Goal: Task Accomplishment & Management: Use online tool/utility

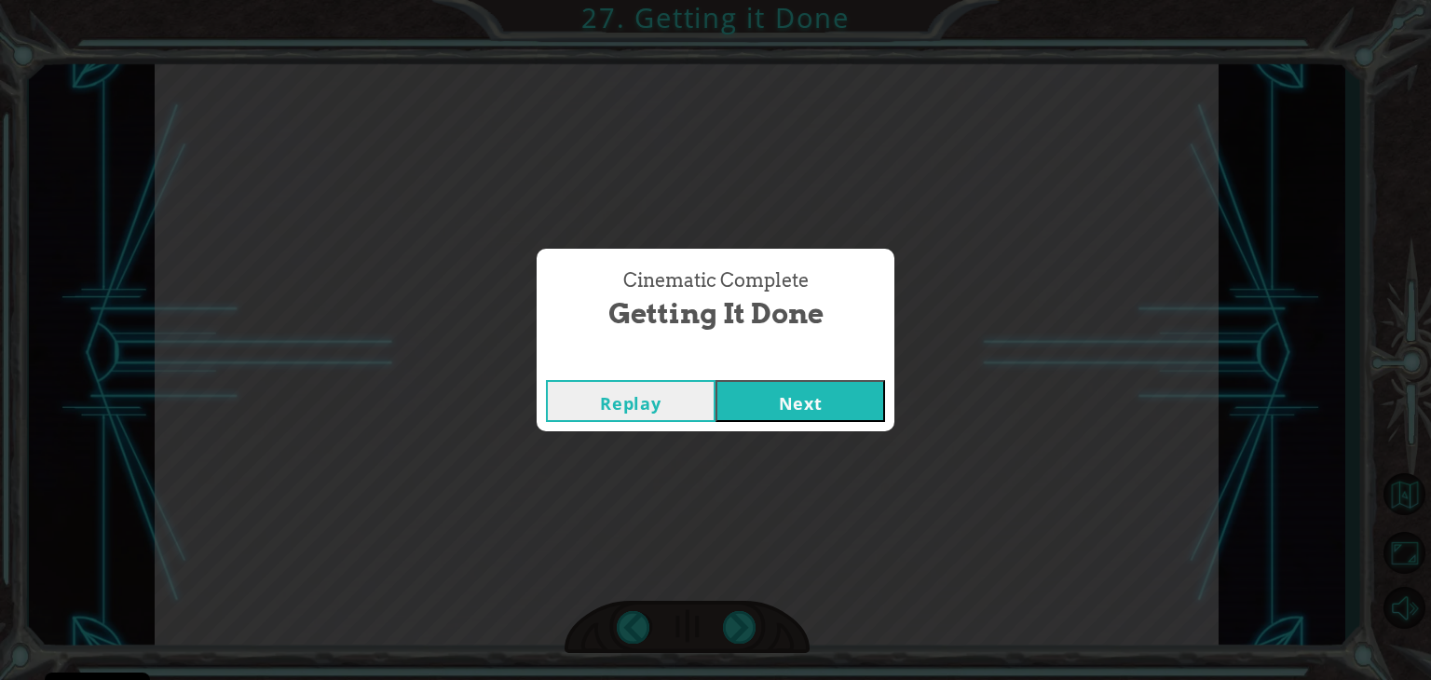
click at [716, 380] on button "Next" at bounding box center [801, 401] width 170 height 42
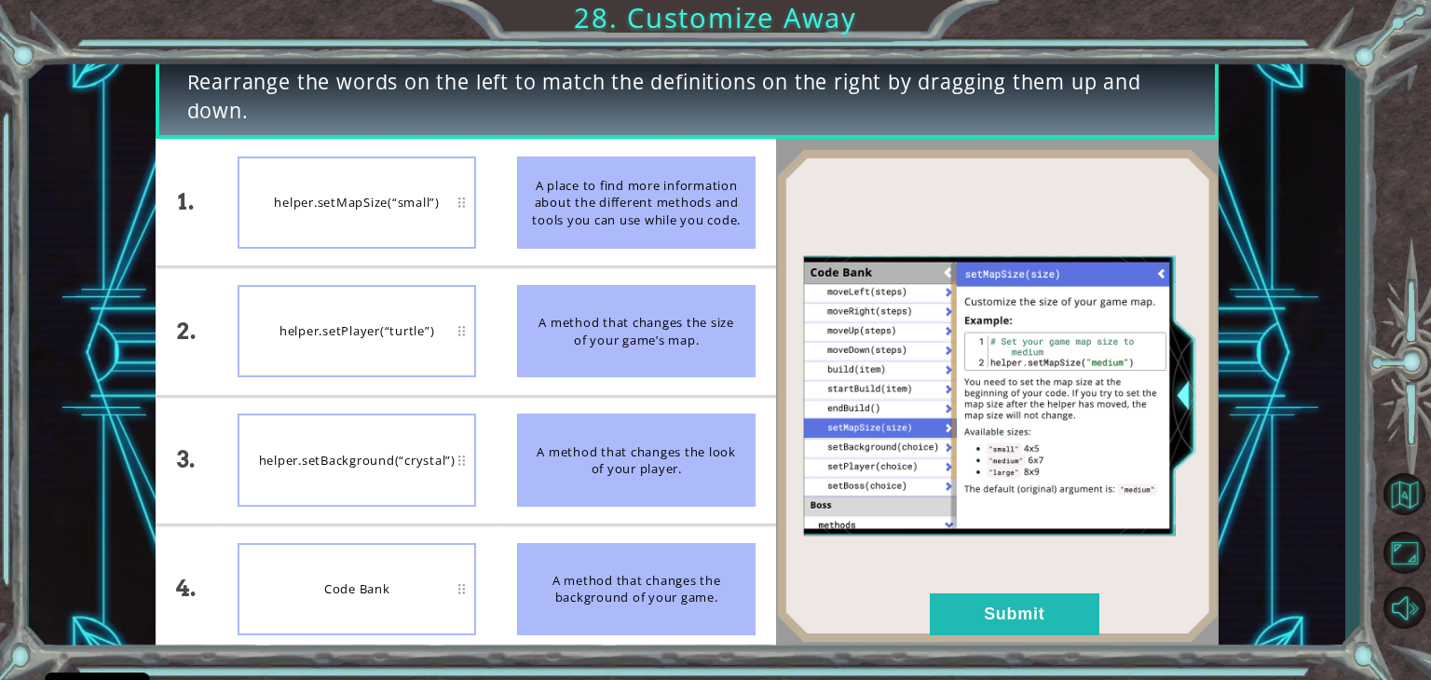
click at [614, 212] on div "A place to find more information about the different methods and tools you can …" at bounding box center [636, 203] width 239 height 92
drag, startPoint x: 614, startPoint y: 212, endPoint x: 549, endPoint y: 394, distance: 193.9
click at [549, 394] on ul "A place to find more information about the different methods and tools you can …" at bounding box center [637, 396] width 280 height 514
drag, startPoint x: 650, startPoint y: 470, endPoint x: 563, endPoint y: 452, distance: 89.4
click at [563, 452] on div "A method that changes the look of your player." at bounding box center [636, 460] width 239 height 92
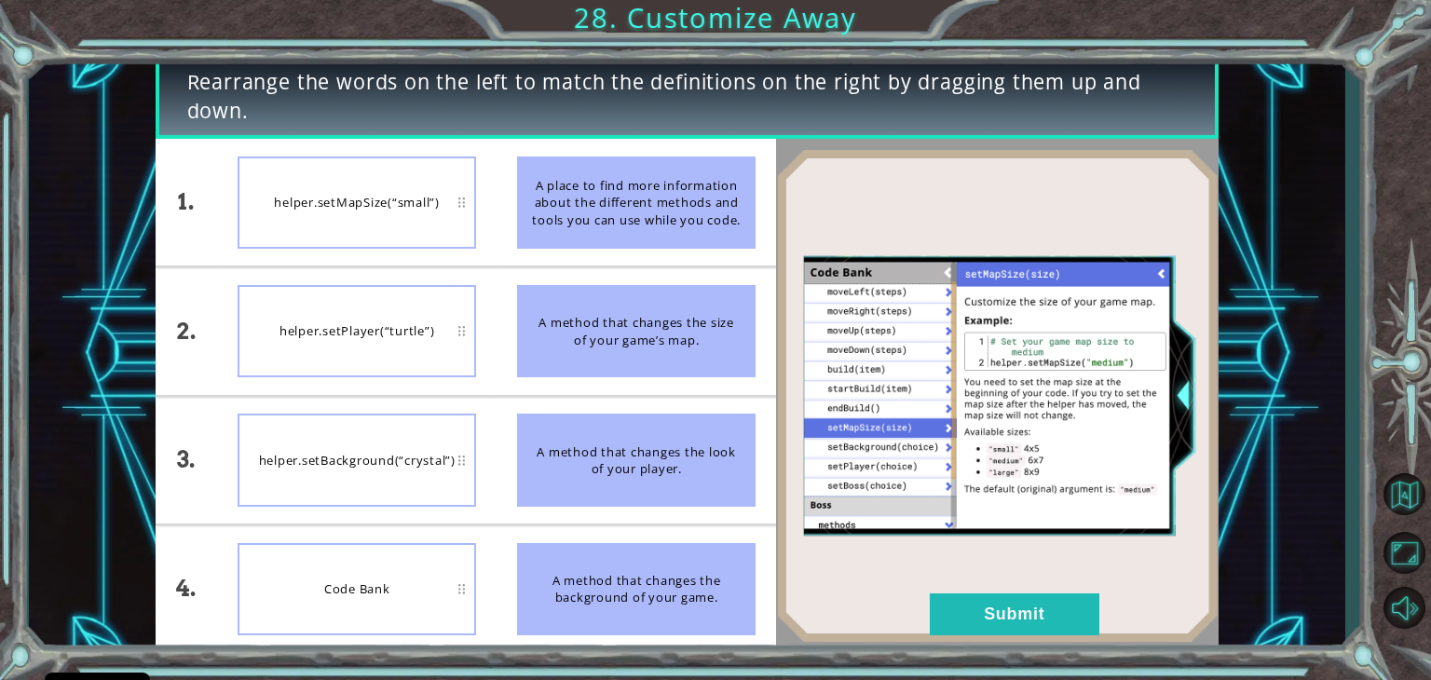
click at [456, 458] on div "helper.setBackground(“crystal”)" at bounding box center [357, 460] width 239 height 92
drag, startPoint x: 456, startPoint y: 458, endPoint x: 432, endPoint y: 293, distance: 166.6
click at [432, 293] on ul "helper.setMapSize(“small”) helper.setPlayer(“turtle”) helper.setBackground(“cry…" at bounding box center [357, 396] width 280 height 514
drag, startPoint x: 684, startPoint y: 194, endPoint x: 647, endPoint y: 473, distance: 282.0
click at [647, 473] on ul "A place to find more information about the different methods and tools you can …" at bounding box center [637, 396] width 280 height 514
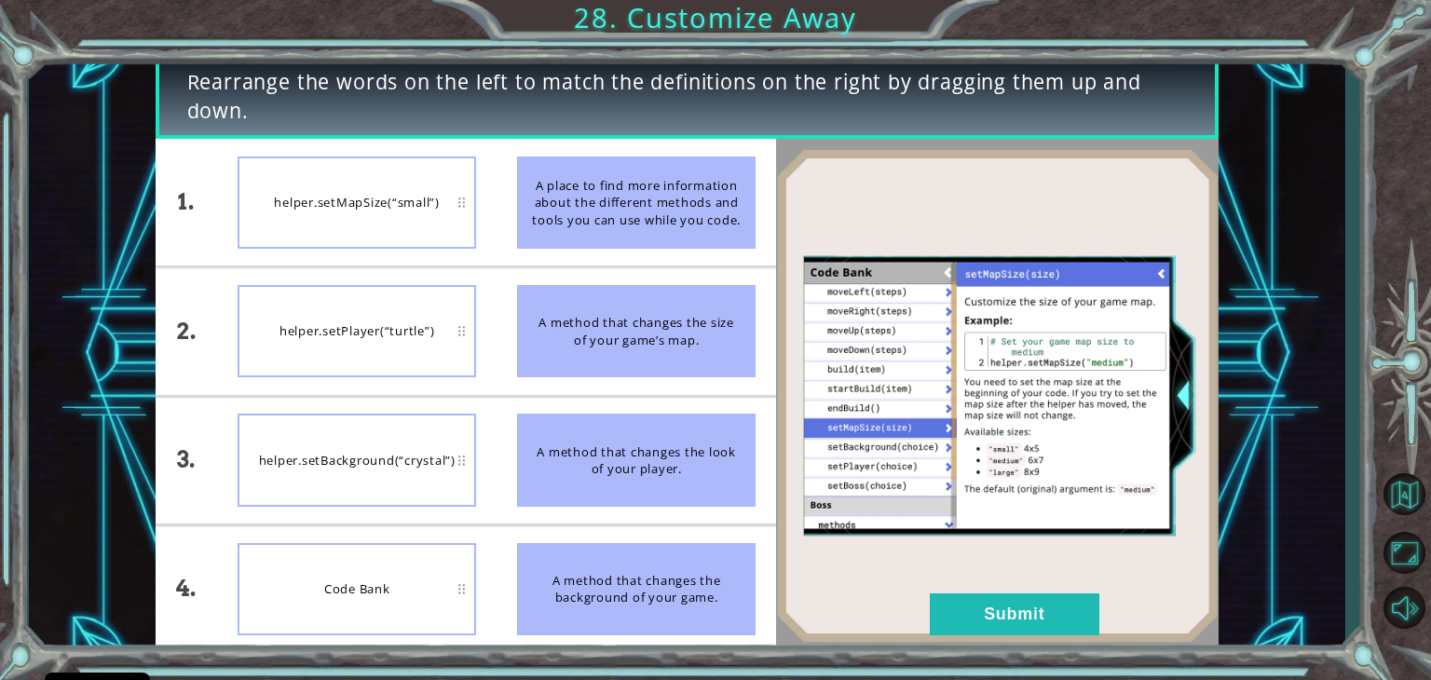
click at [556, 473] on div "A method that changes the look of your player." at bounding box center [636, 460] width 239 height 92
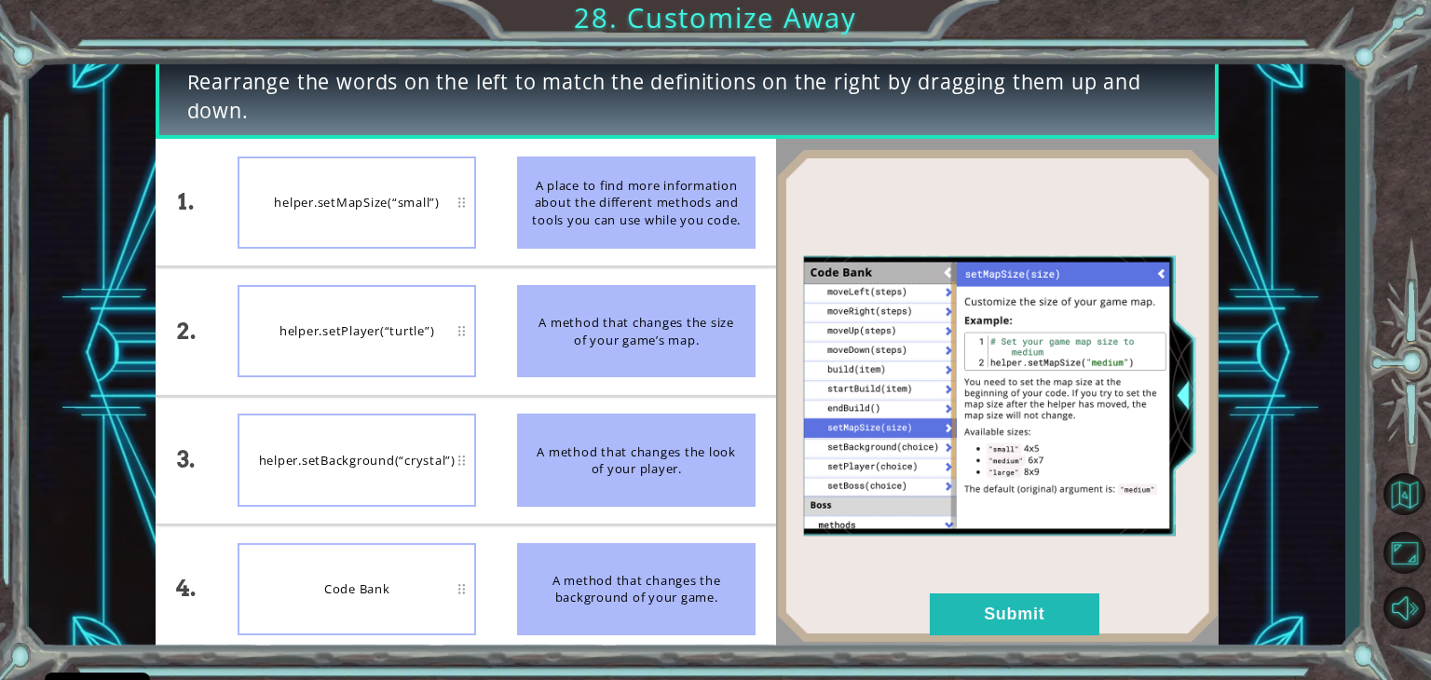
click at [556, 473] on div "A method that changes the look of your player." at bounding box center [636, 460] width 239 height 92
click at [1397, 389] on div "Rearrange the words on the left to match the definitions on the right by draggi…" at bounding box center [715, 340] width 1431 height 680
click at [1414, 556] on button "Maximize Browser" at bounding box center [1404, 552] width 54 height 49
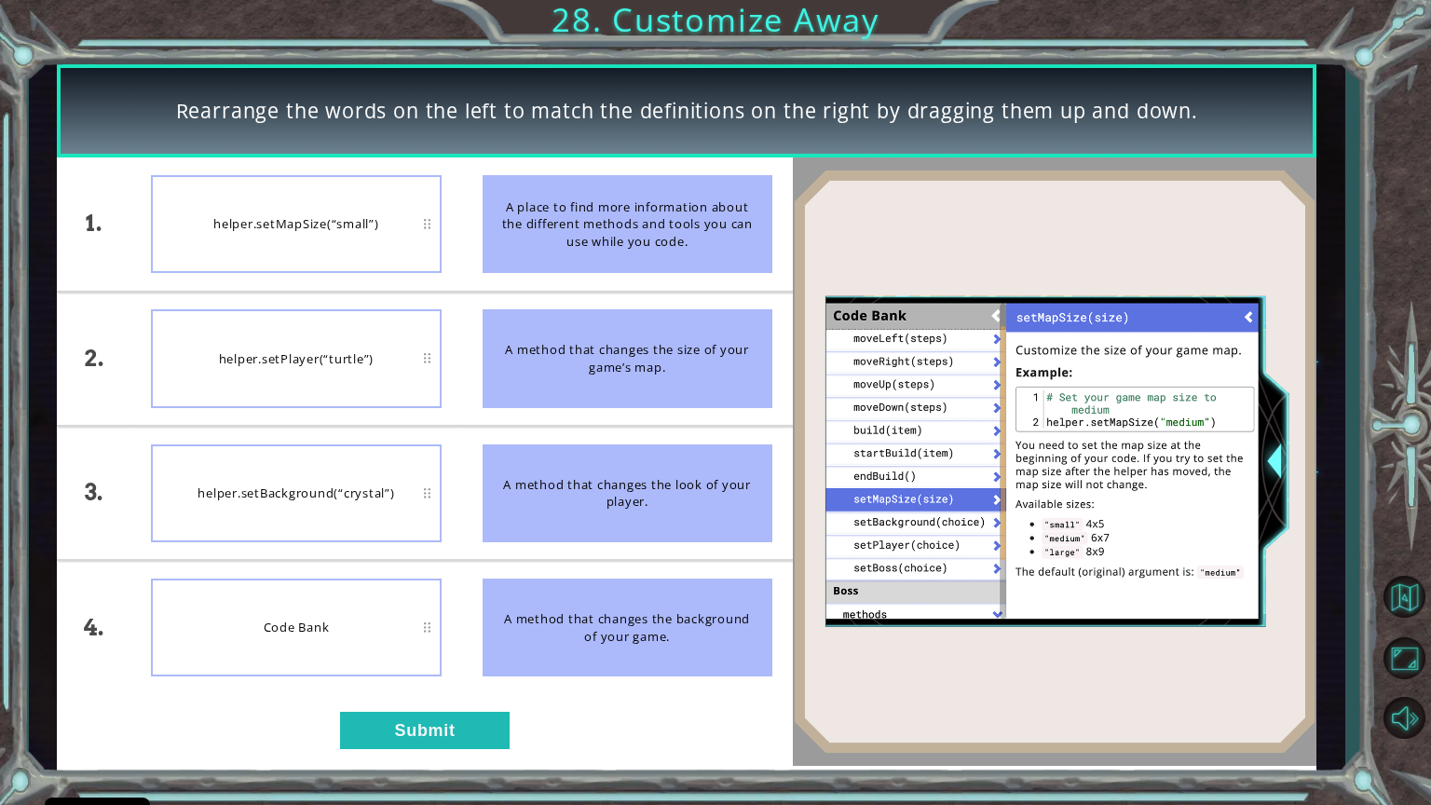
drag, startPoint x: 710, startPoint y: 478, endPoint x: 514, endPoint y: 512, distance: 198.7
click at [514, 512] on div "A method that changes the look of your player." at bounding box center [628, 493] width 290 height 98
drag, startPoint x: 585, startPoint y: 369, endPoint x: 336, endPoint y: 380, distance: 249.0
click at [336, 380] on div "1. 2. 3. 4. helper.setMapSize(“small”) helper.setPlayer(“turtle”) helper.setBac…" at bounding box center [424, 425] width 735 height 537
drag, startPoint x: 716, startPoint y: 503, endPoint x: 686, endPoint y: 379, distance: 127.5
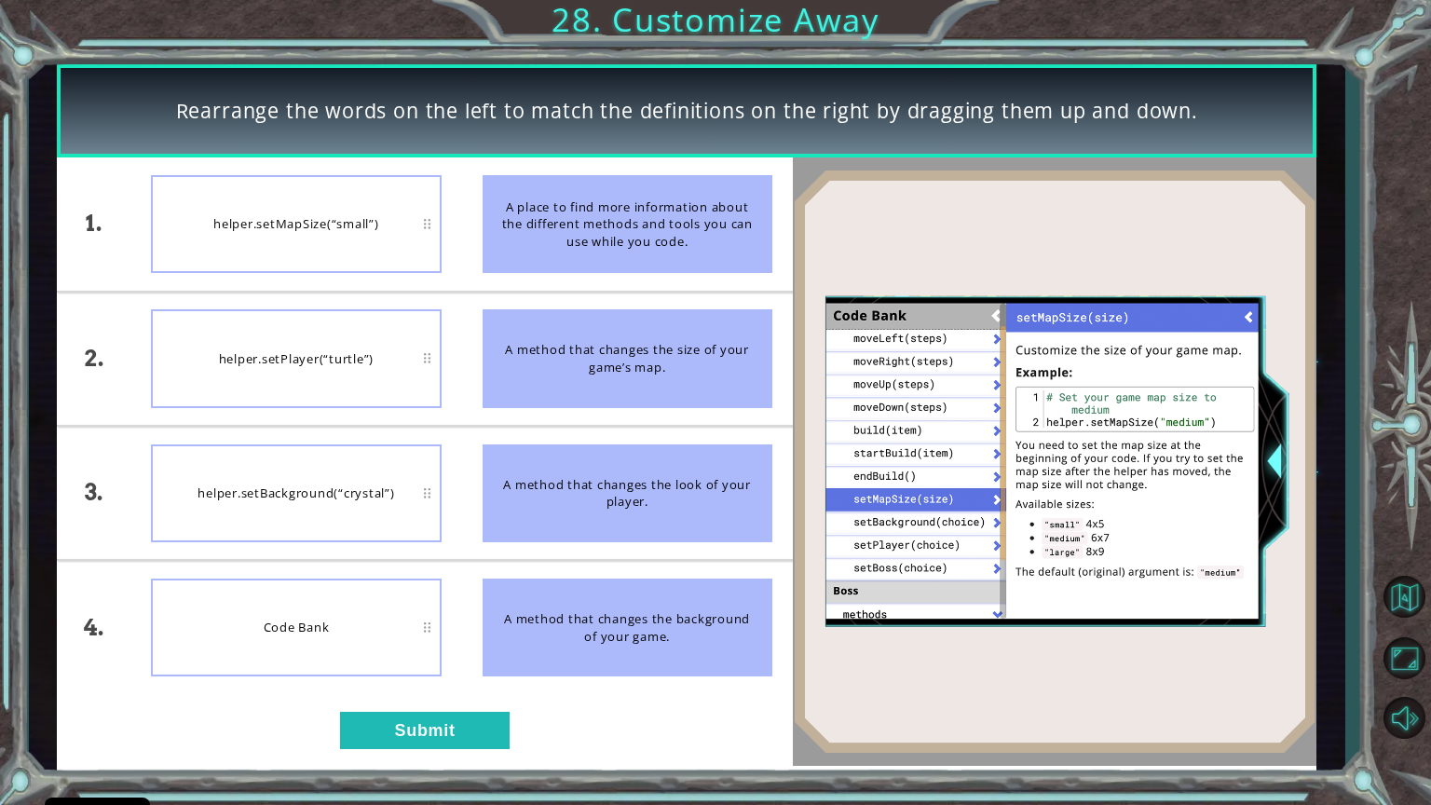
click at [686, 379] on ul "A place to find more information about the different methods and tools you can …" at bounding box center [627, 425] width 331 height 537
click at [736, 511] on div "A method that changes the look of your player." at bounding box center [628, 493] width 290 height 98
drag, startPoint x: 736, startPoint y: 511, endPoint x: 602, endPoint y: 398, distance: 175.3
click at [602, 398] on ul "A place to find more information about the different methods and tools you can …" at bounding box center [627, 425] width 331 height 537
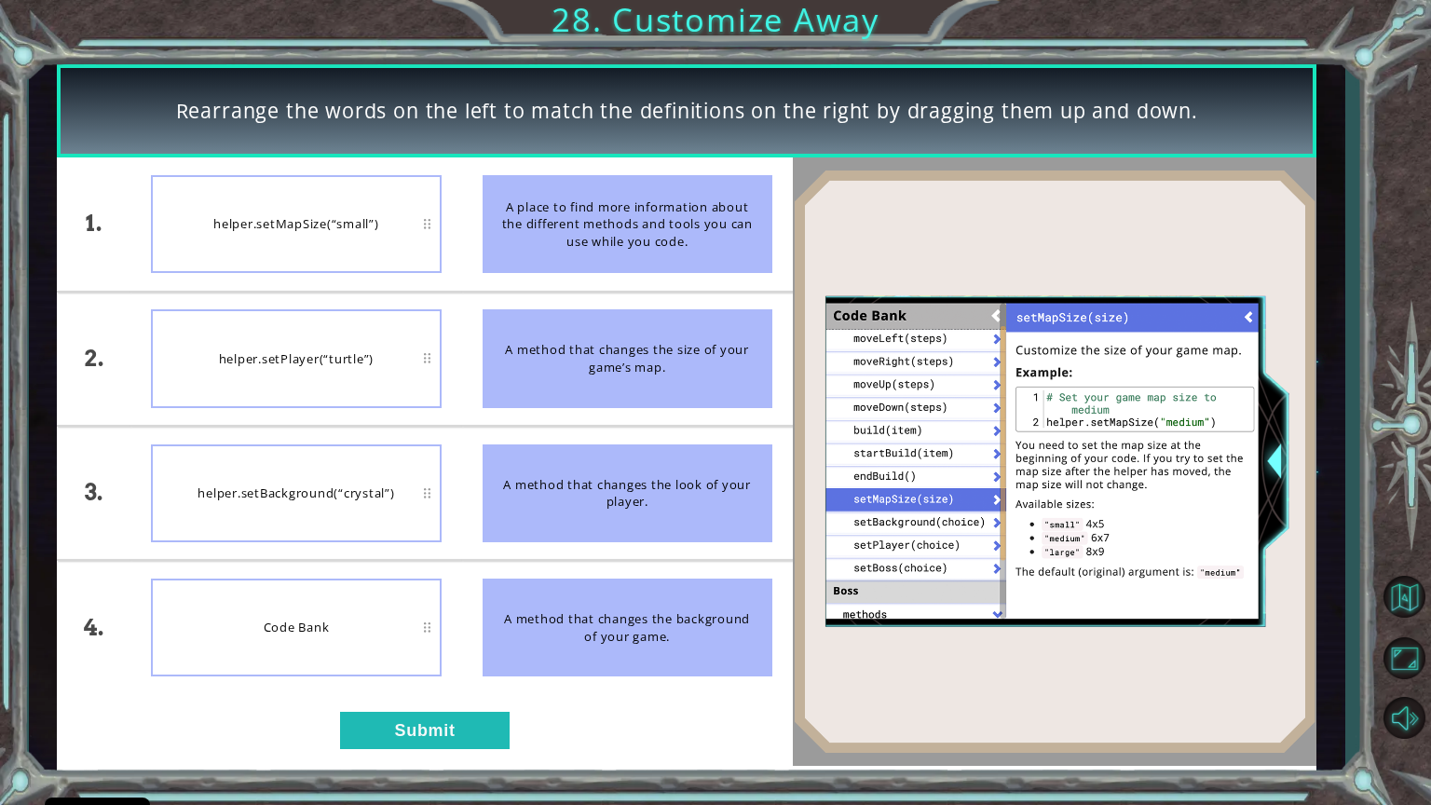
drag, startPoint x: 621, startPoint y: 485, endPoint x: 621, endPoint y: 468, distance: 16.8
click at [621, 468] on div "A method that changes the look of your player." at bounding box center [628, 493] width 290 height 98
click at [464, 679] on button "Submit" at bounding box center [425, 730] width 170 height 37
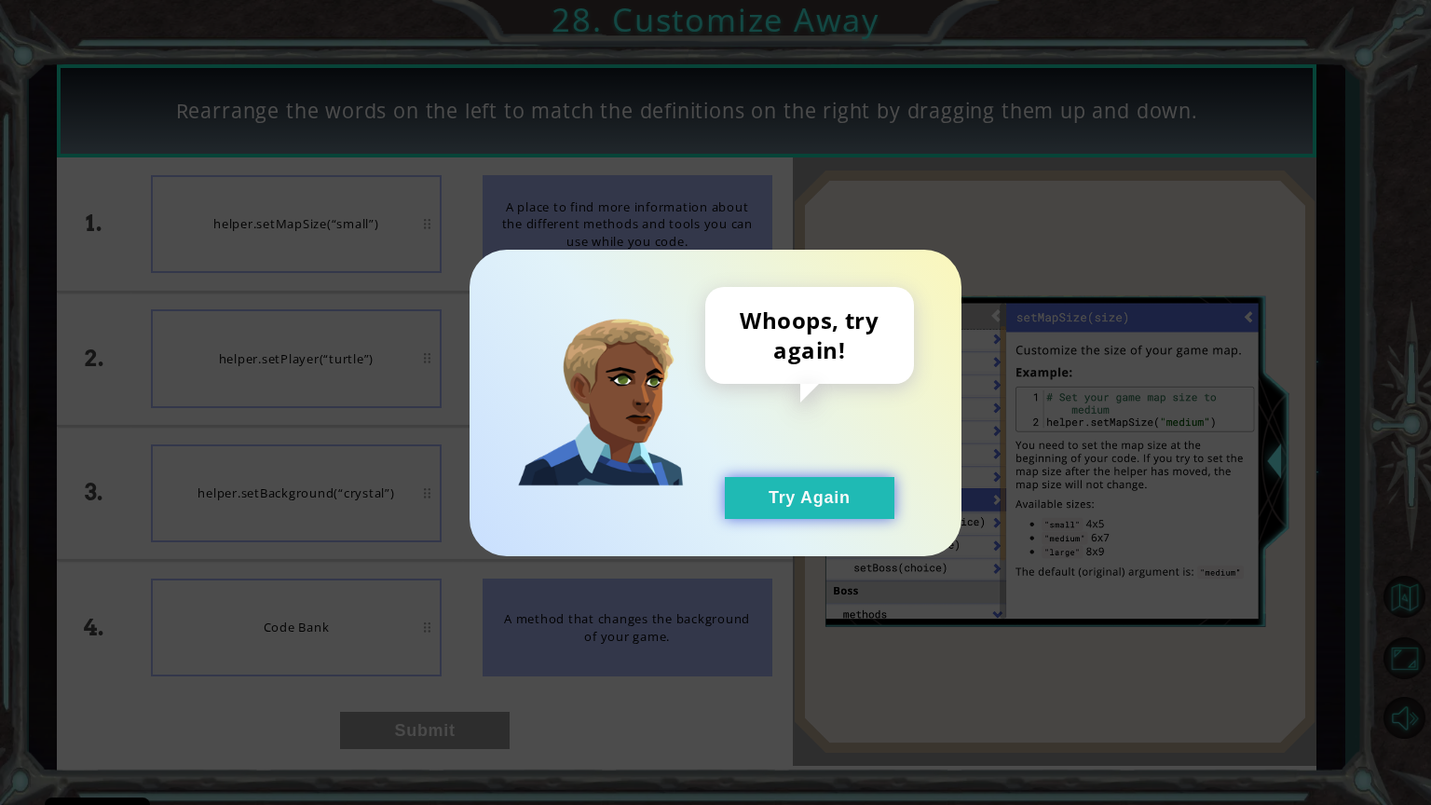
click at [832, 506] on button "Try Again" at bounding box center [810, 498] width 170 height 42
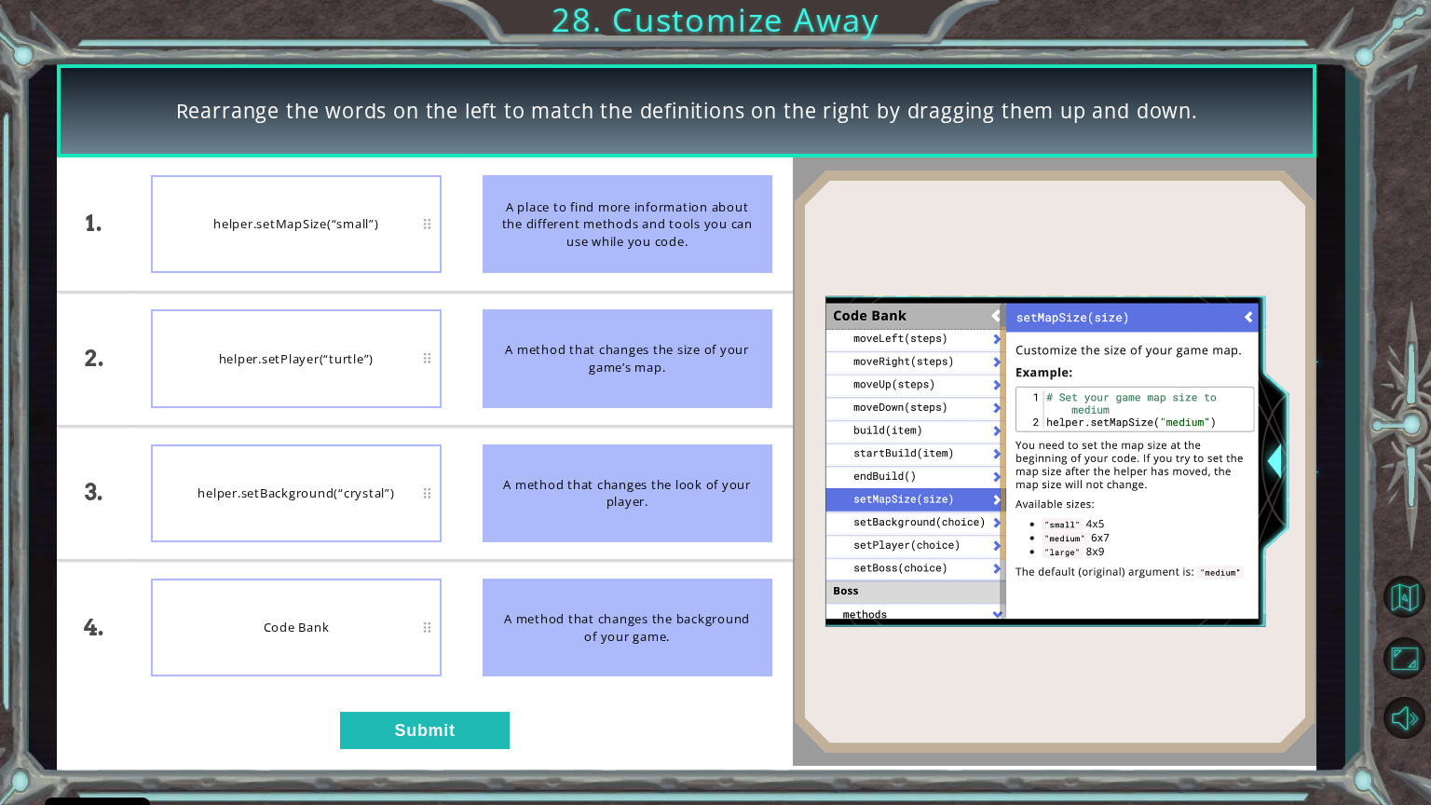
drag, startPoint x: 641, startPoint y: 520, endPoint x: 640, endPoint y: 338, distance: 181.7
click at [640, 338] on ul "A place to find more information about the different methods and tools you can …" at bounding box center [627, 425] width 331 height 537
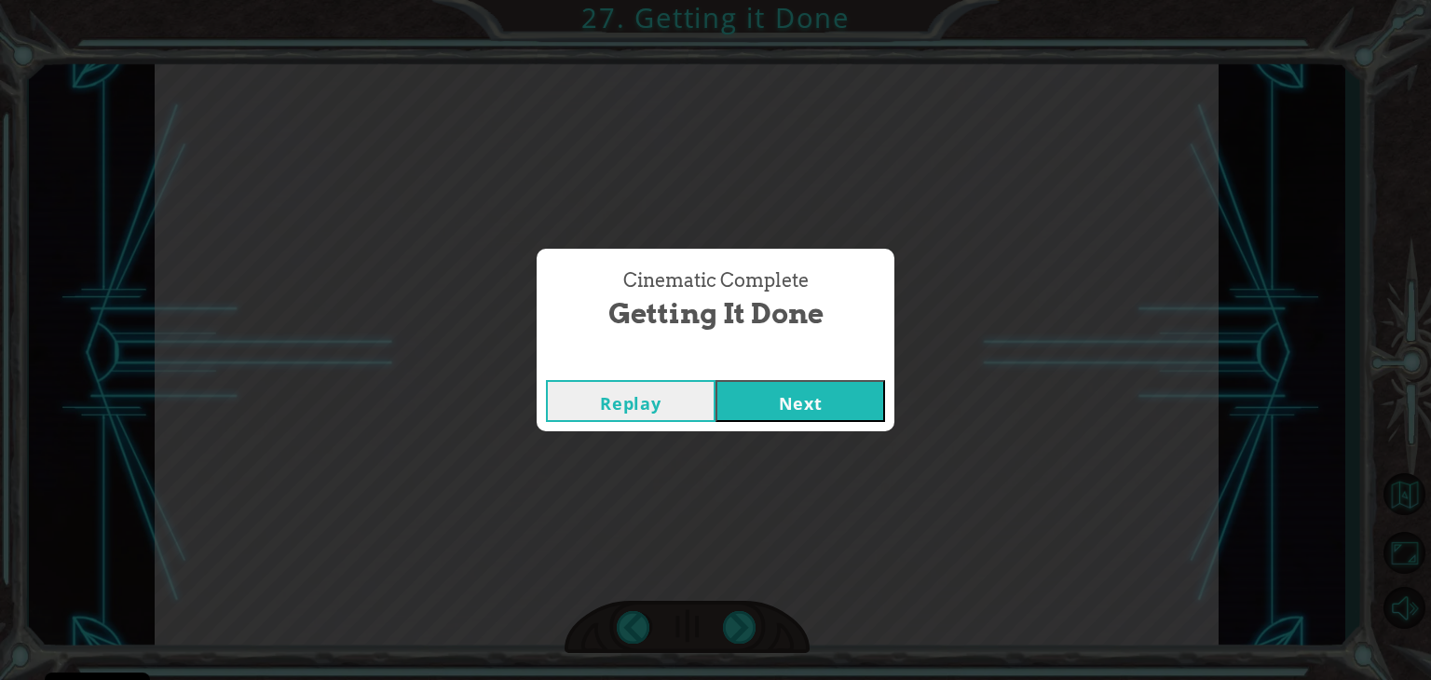
click at [839, 414] on button "Next" at bounding box center [801, 401] width 170 height 42
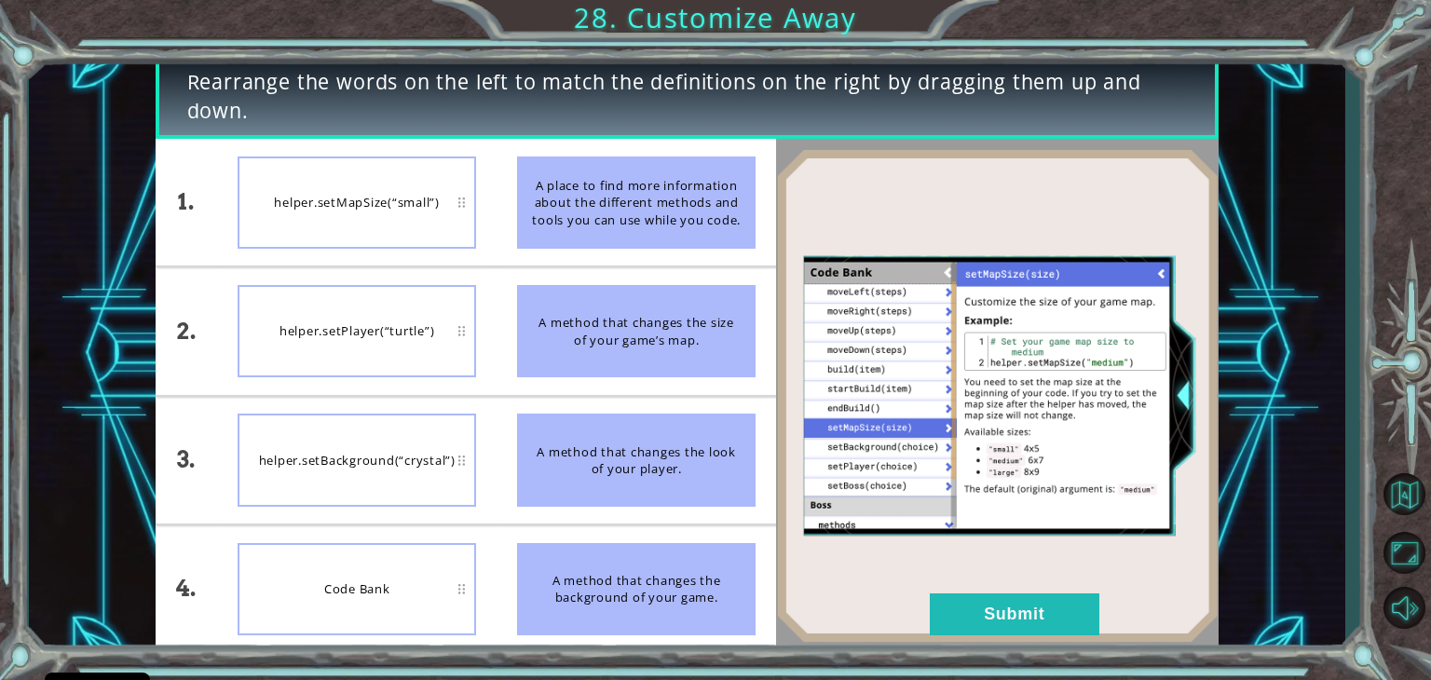
drag, startPoint x: 615, startPoint y: 209, endPoint x: 453, endPoint y: 313, distance: 192.8
click at [453, 313] on div "1. 2. 3. 4. helper.setMapSize(“small”) helper.setPlayer(“turtle”) helper.setBac…" at bounding box center [466, 396] width 621 height 514
drag, startPoint x: 619, startPoint y: 349, endPoint x: 439, endPoint y: 207, distance: 229.5
click at [439, 207] on div "1. 2. 3. 4. helper.setMapSize(“small”) helper.setPlayer(“turtle”) helper.setBac…" at bounding box center [466, 396] width 621 height 514
click at [1181, 395] on img at bounding box center [997, 396] width 443 height 494
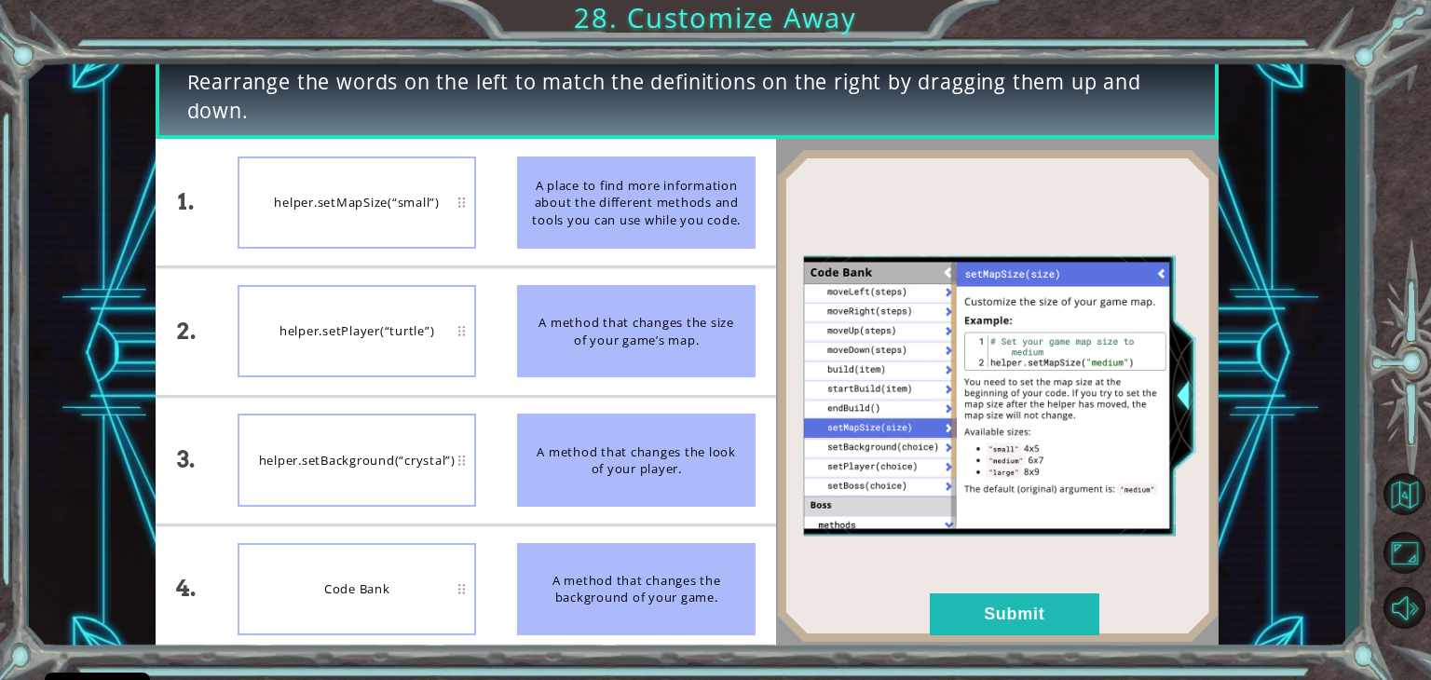
click at [1180, 394] on img at bounding box center [997, 396] width 443 height 494
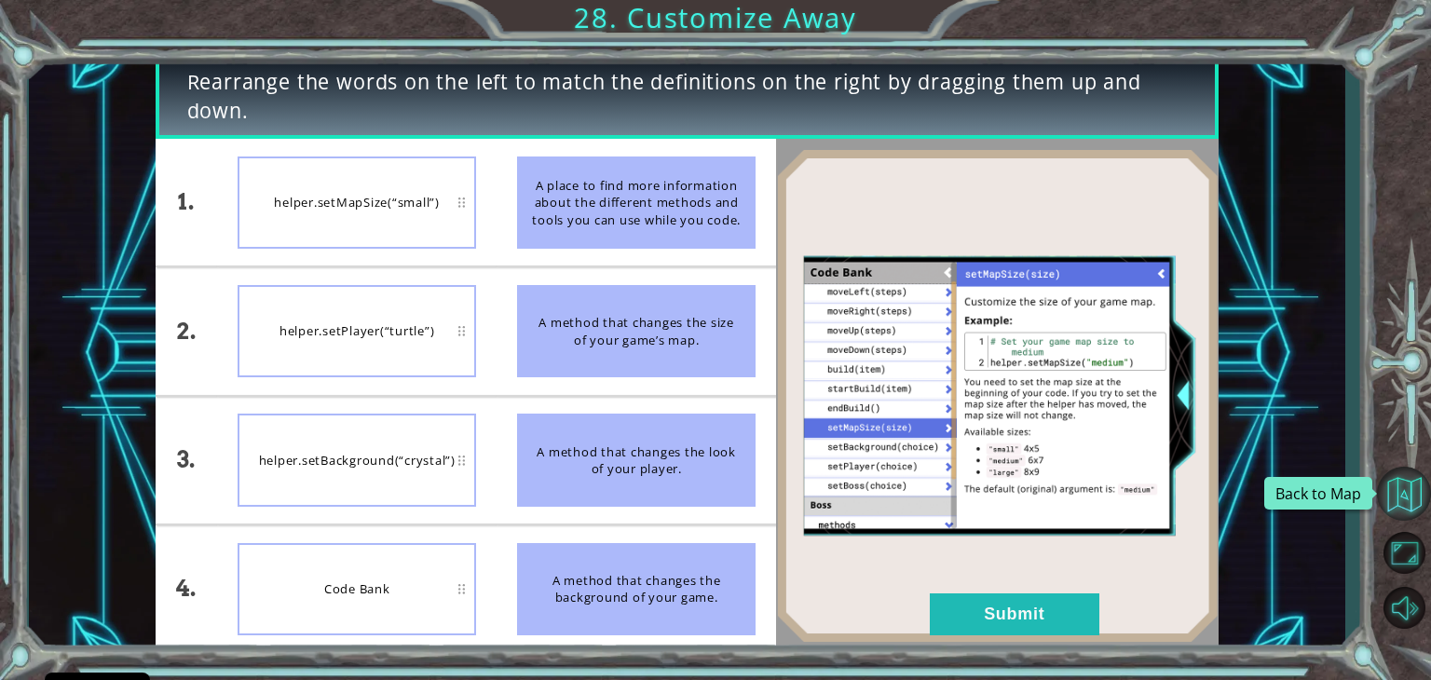
click at [1421, 505] on button "Back to Map" at bounding box center [1404, 494] width 54 height 54
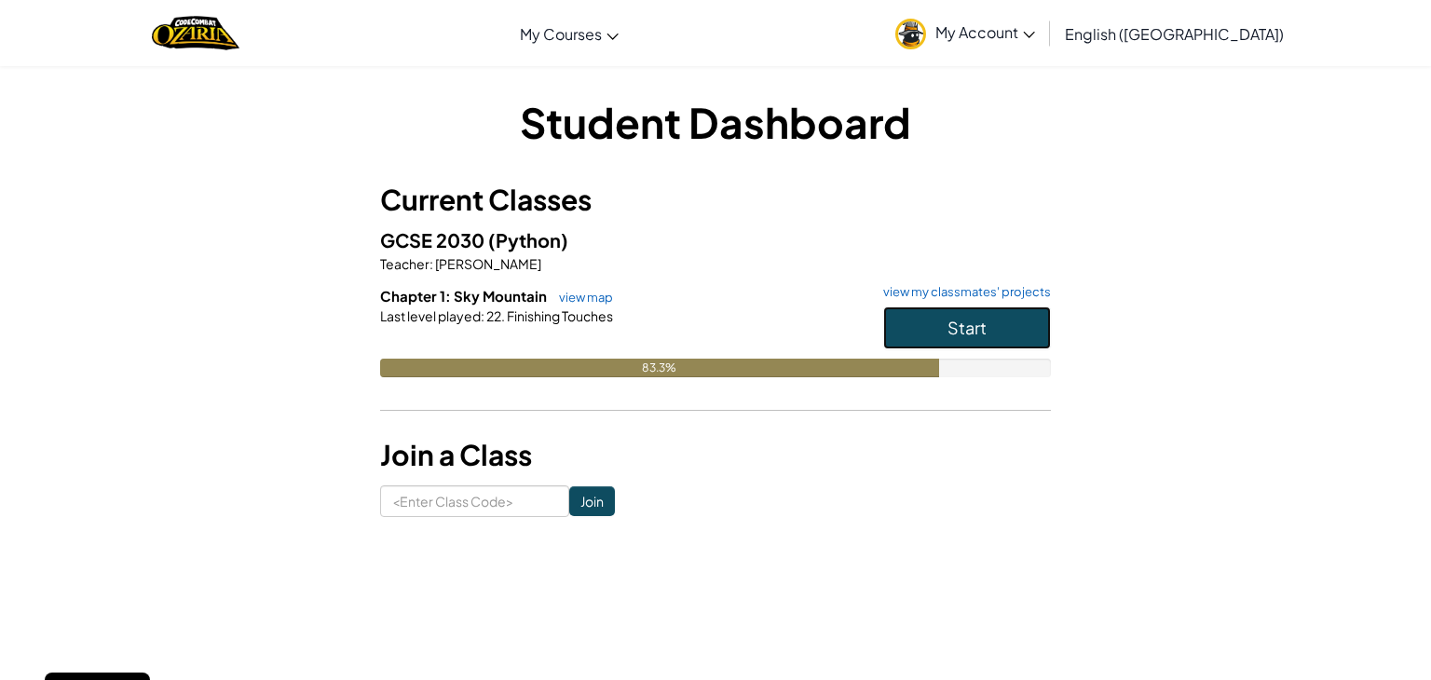
click at [978, 318] on span "Start" at bounding box center [967, 327] width 39 height 21
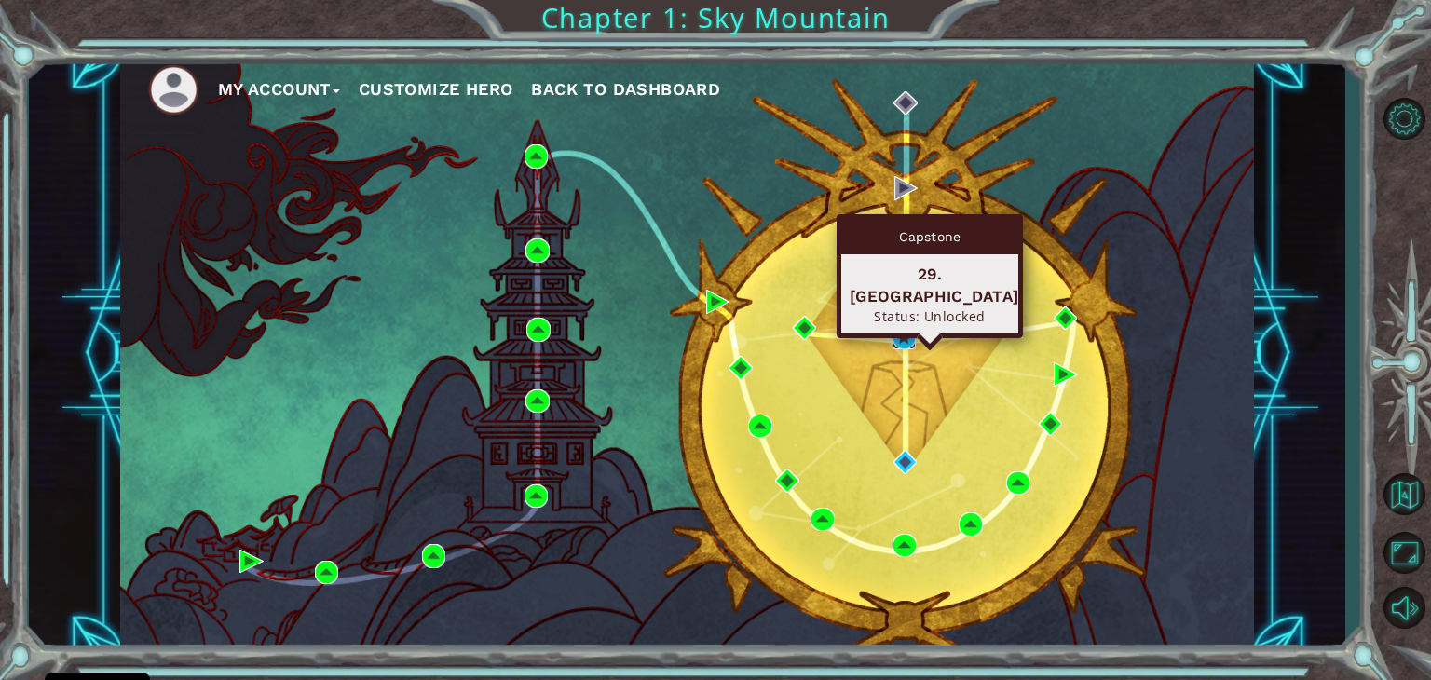
click at [904, 331] on img at bounding box center [905, 337] width 24 height 24
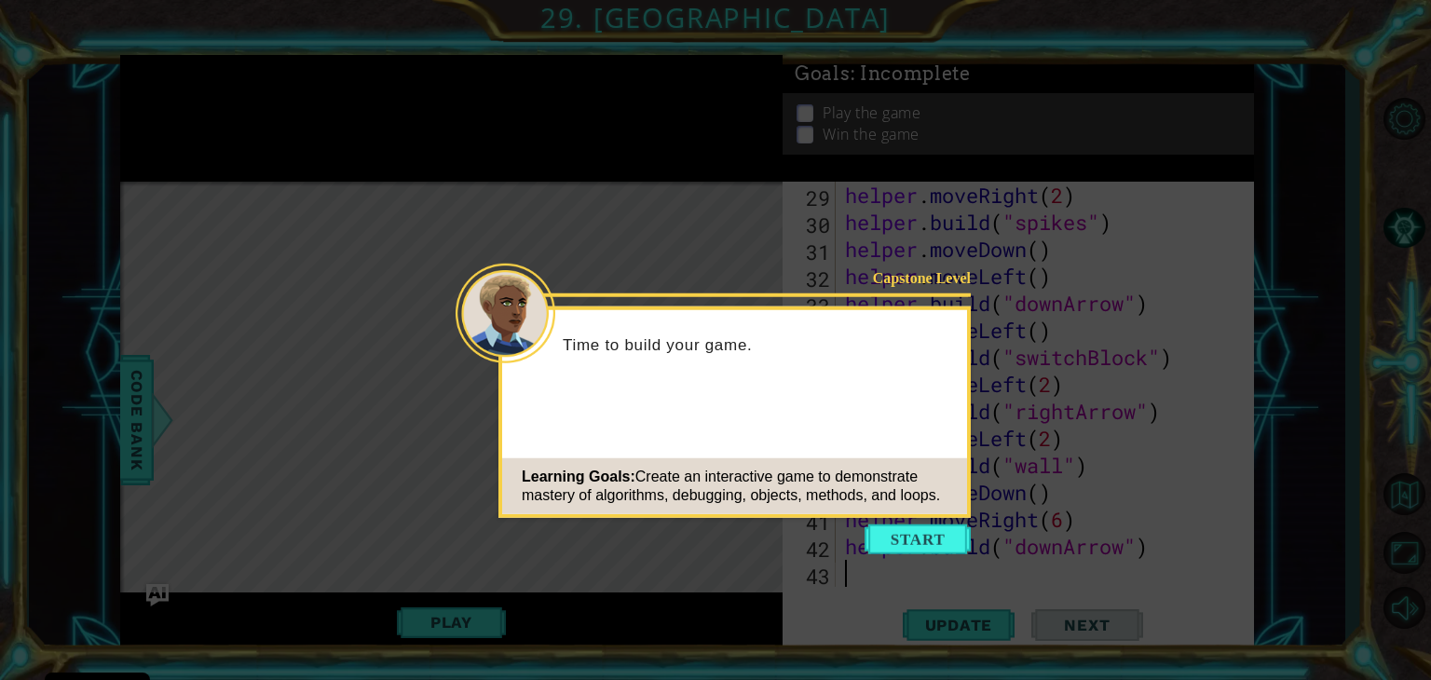
scroll to position [810, 0]
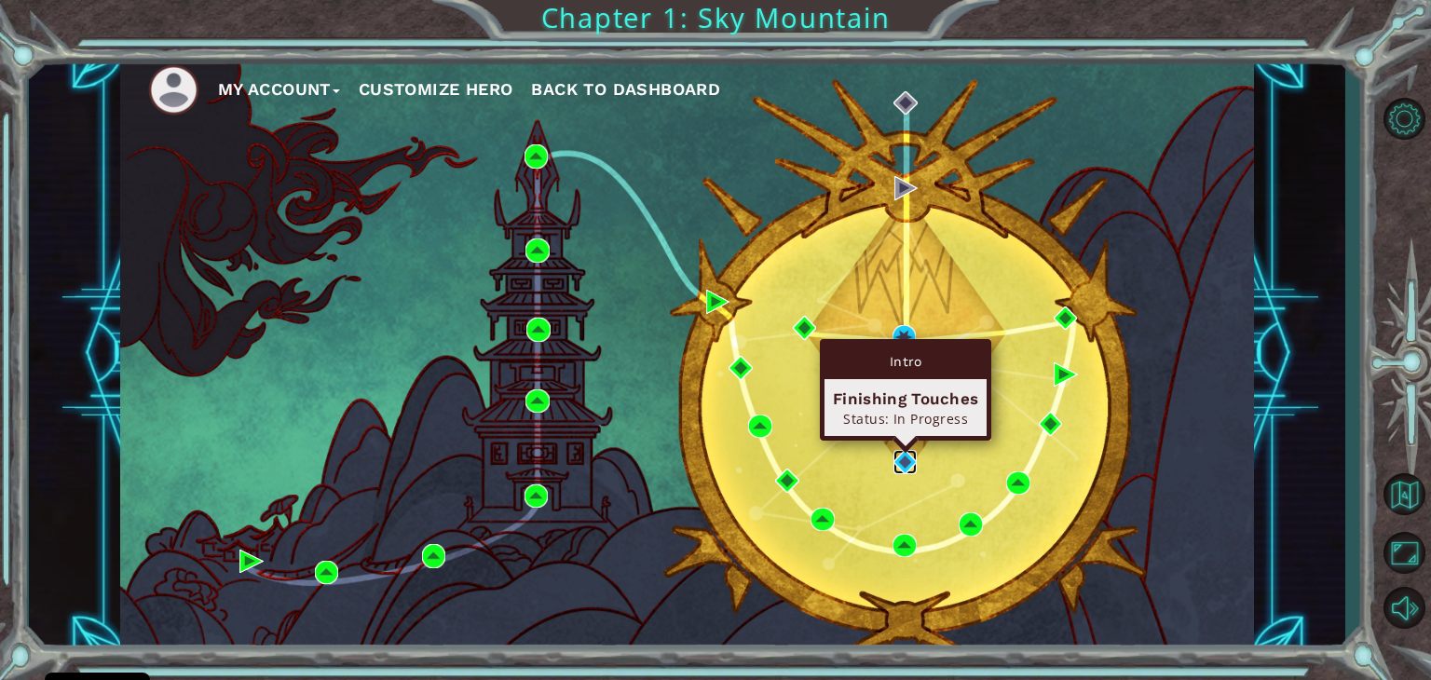
click at [907, 459] on img at bounding box center [906, 462] width 24 height 24
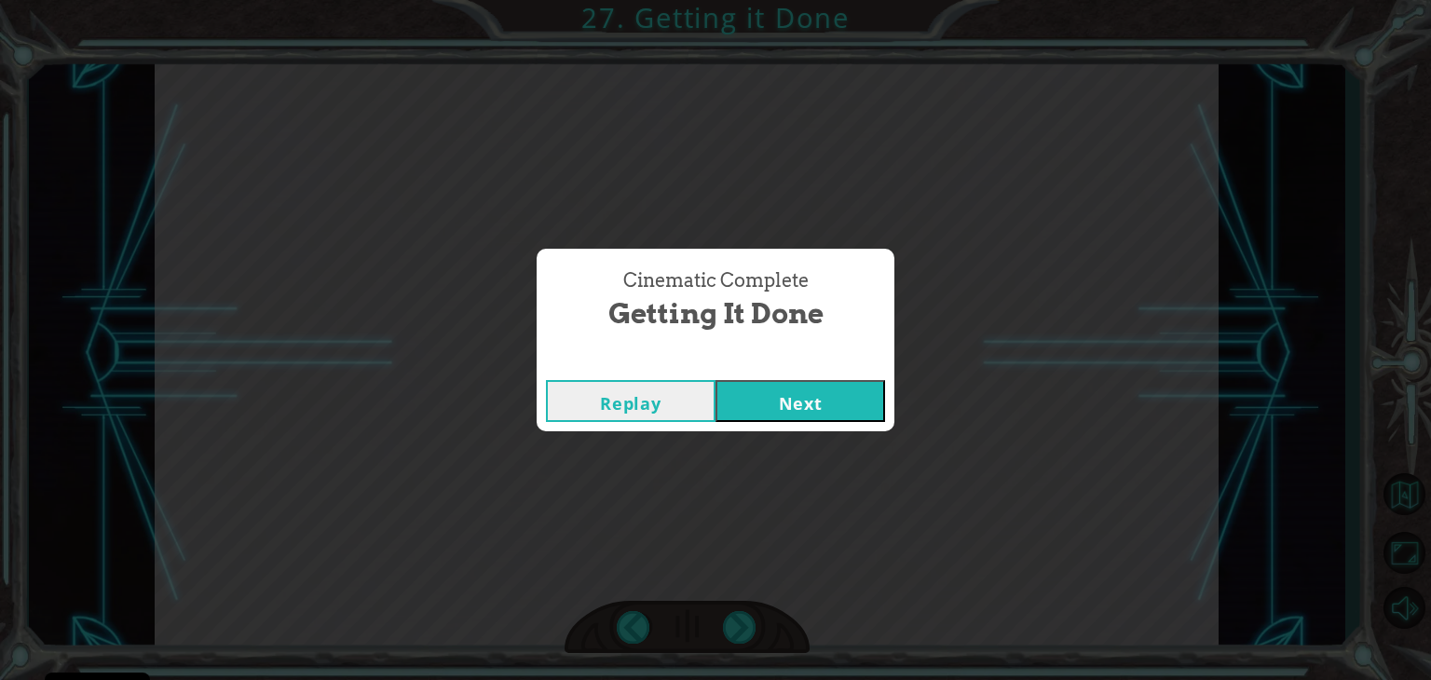
click at [796, 410] on button "Next" at bounding box center [801, 401] width 170 height 42
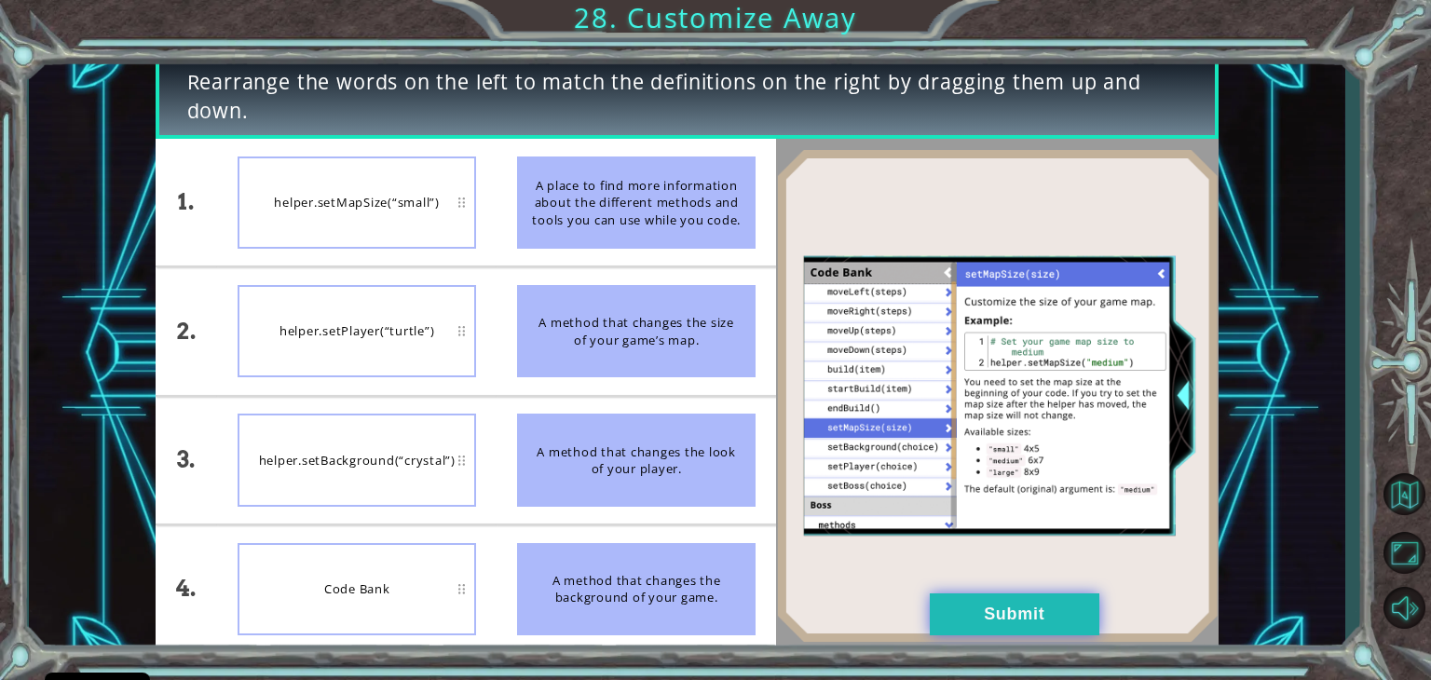
click at [1068, 609] on button "Submit" at bounding box center [1015, 615] width 170 height 42
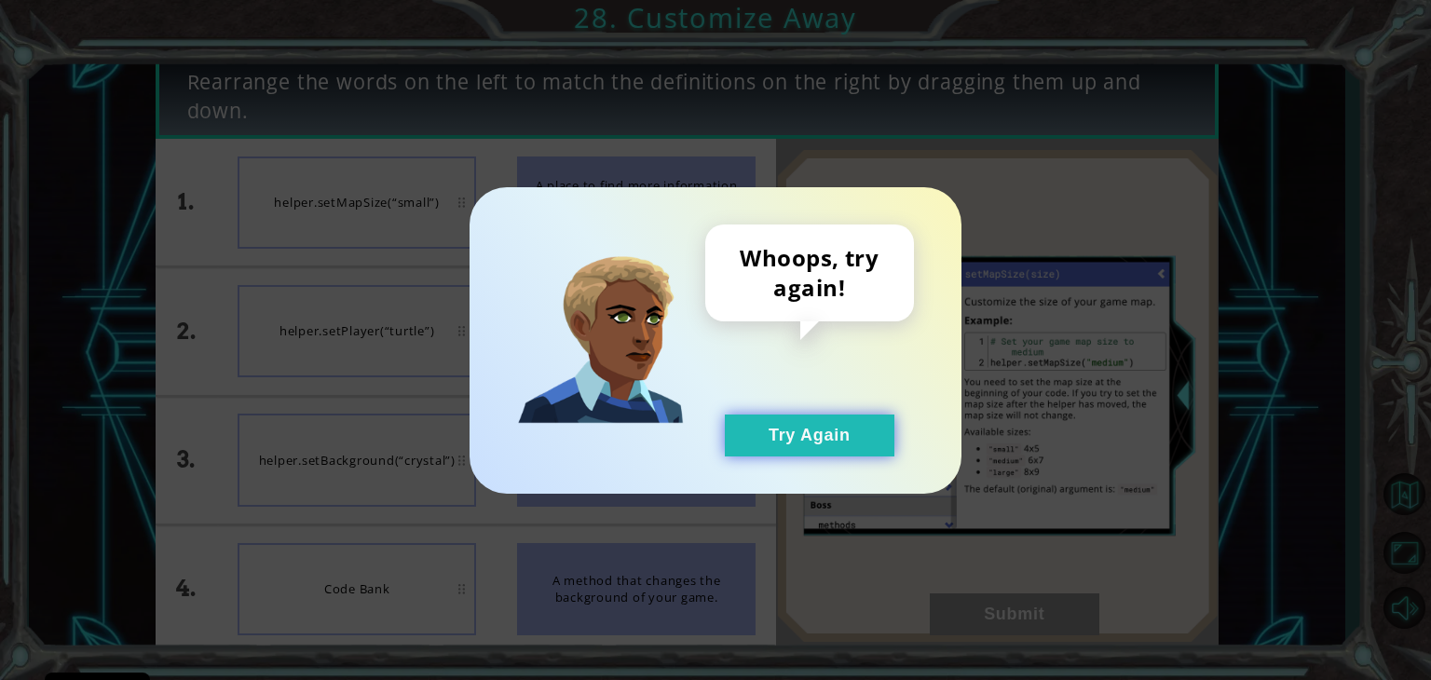
click at [806, 442] on button "Try Again" at bounding box center [810, 436] width 170 height 42
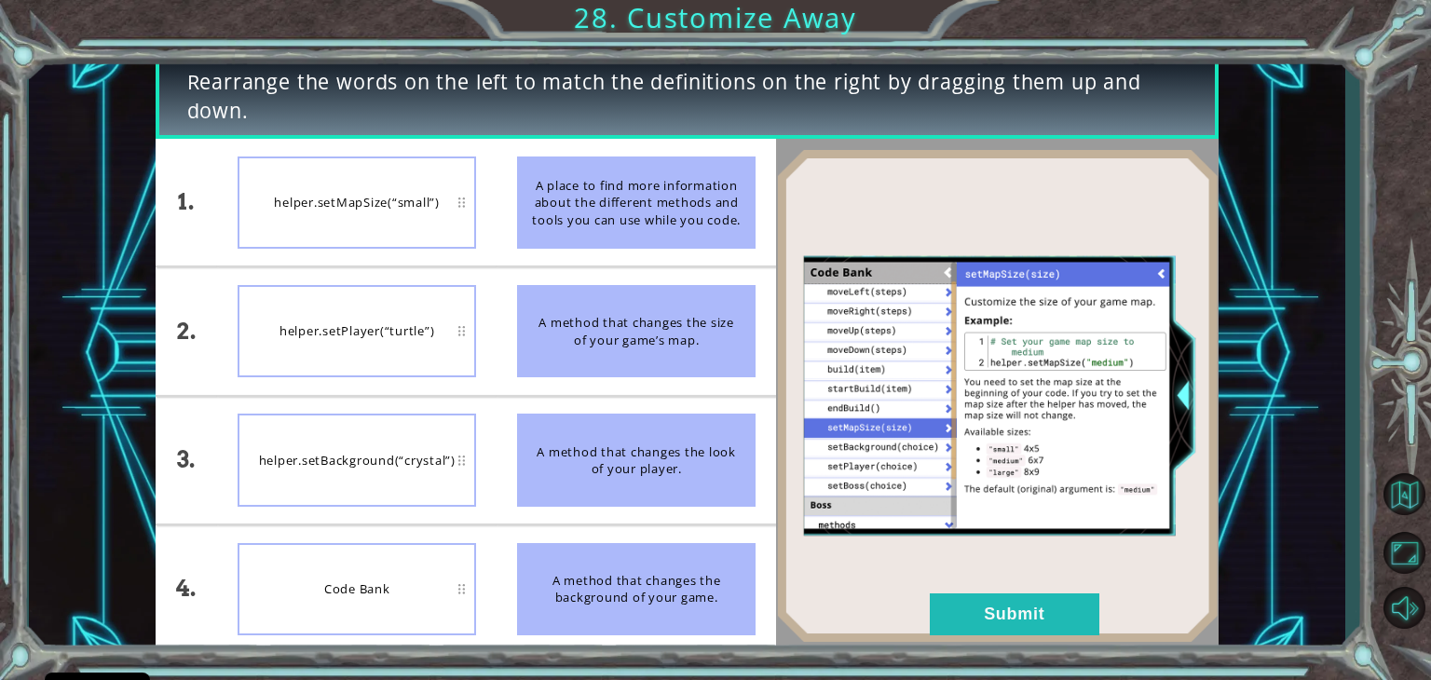
drag, startPoint x: 608, startPoint y: 308, endPoint x: 610, endPoint y: 161, distance: 147.2
click at [610, 161] on ul "A place to find more information about the different methods and tools you can …" at bounding box center [637, 396] width 280 height 514
drag, startPoint x: 579, startPoint y: 224, endPoint x: 680, endPoint y: 218, distance: 101.7
click at [680, 218] on div "A place to find more information about the different methods and tools you can …" at bounding box center [636, 203] width 239 height 92
click at [1400, 542] on button "Maximize Browser" at bounding box center [1404, 552] width 54 height 49
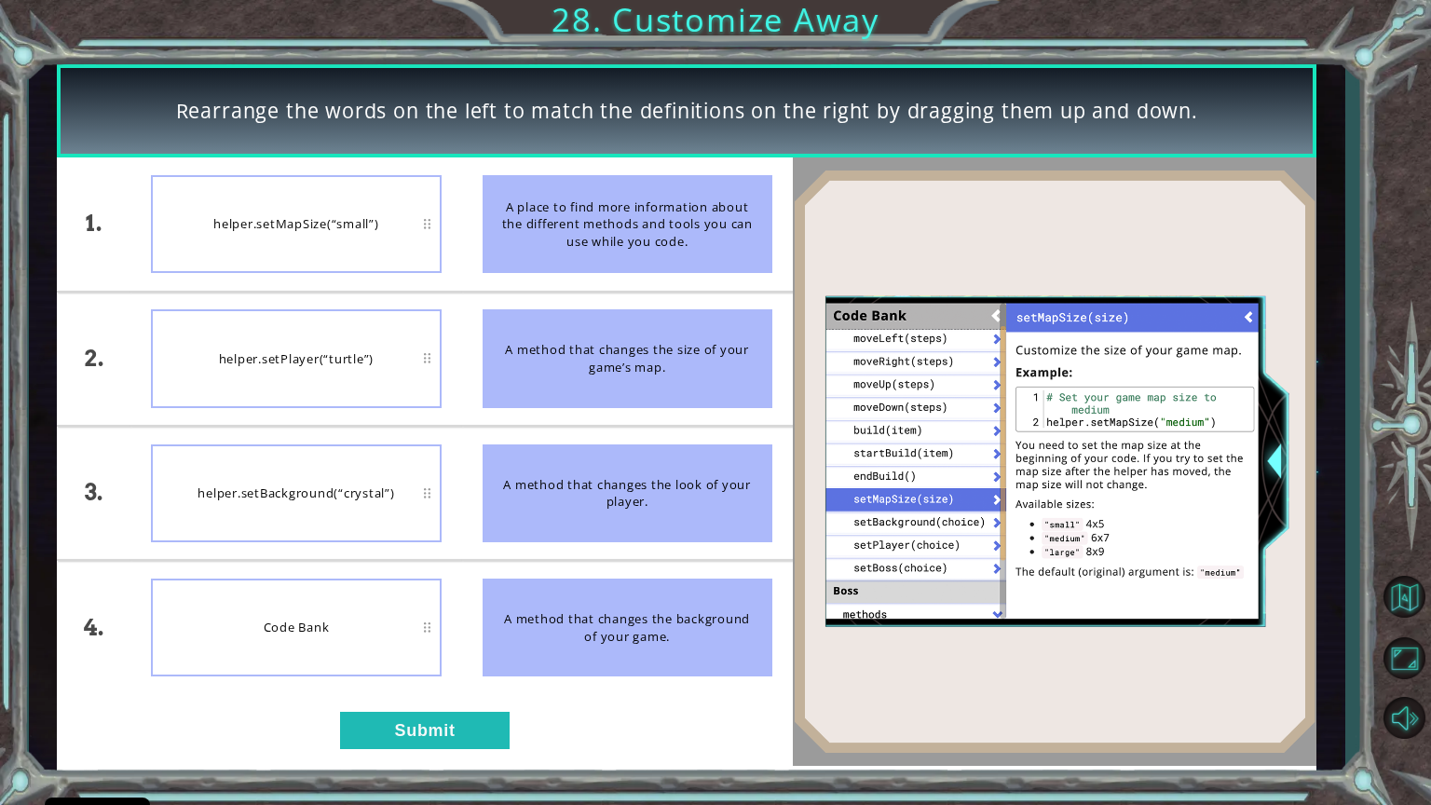
click at [430, 632] on div "Code Bank" at bounding box center [296, 628] width 290 height 98
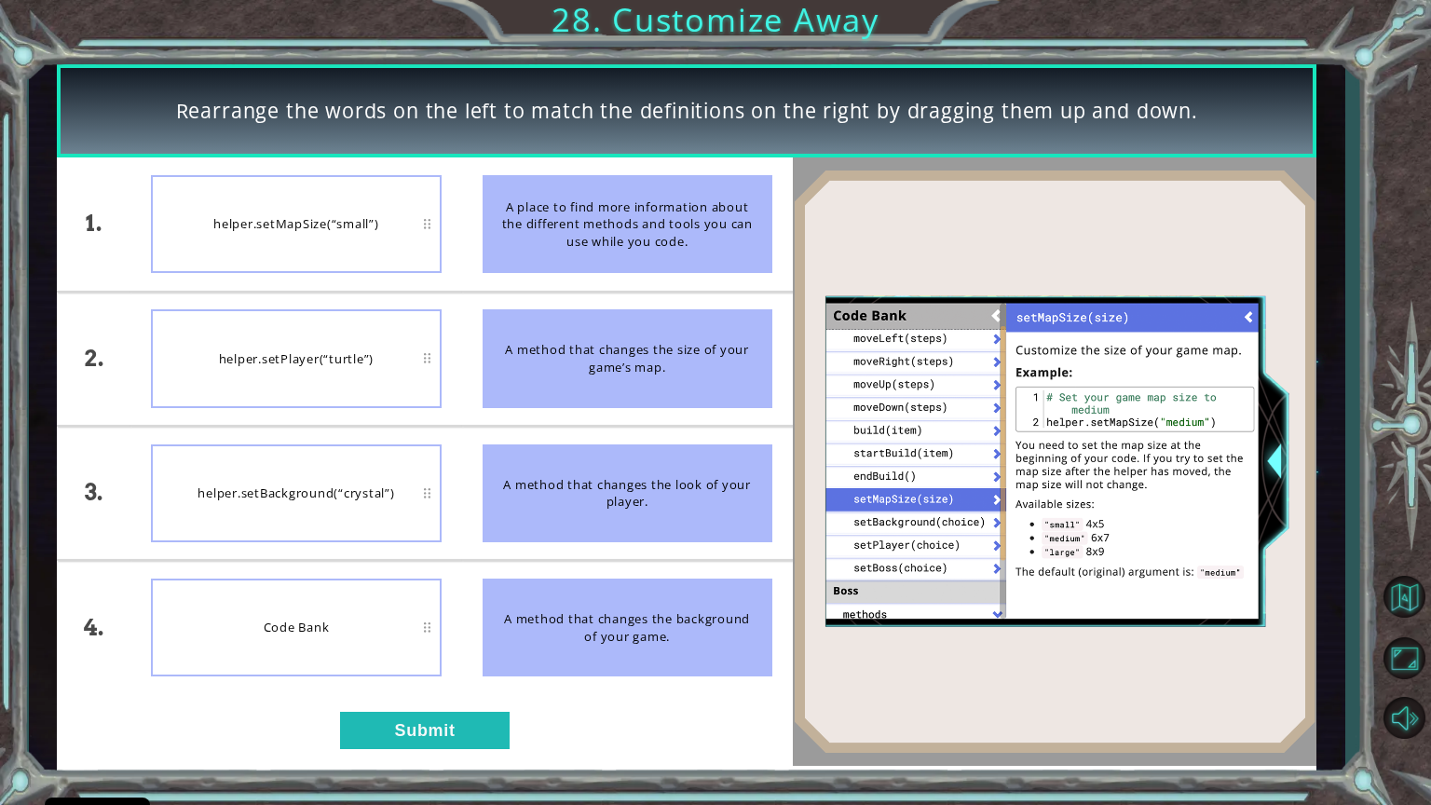
click at [430, 632] on div "Code Bank" at bounding box center [296, 628] width 290 height 98
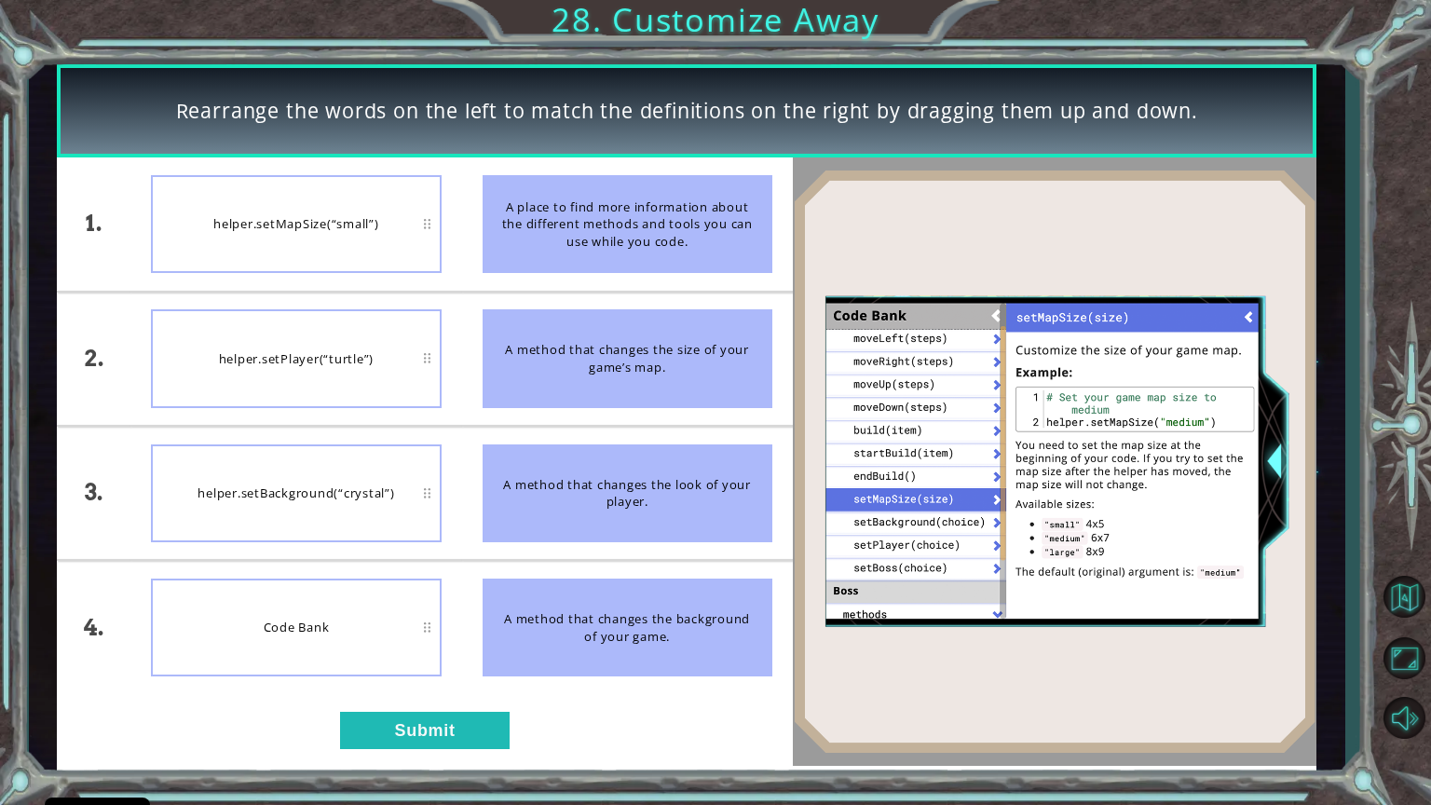
click at [430, 632] on div "Code Bank" at bounding box center [296, 628] width 290 height 98
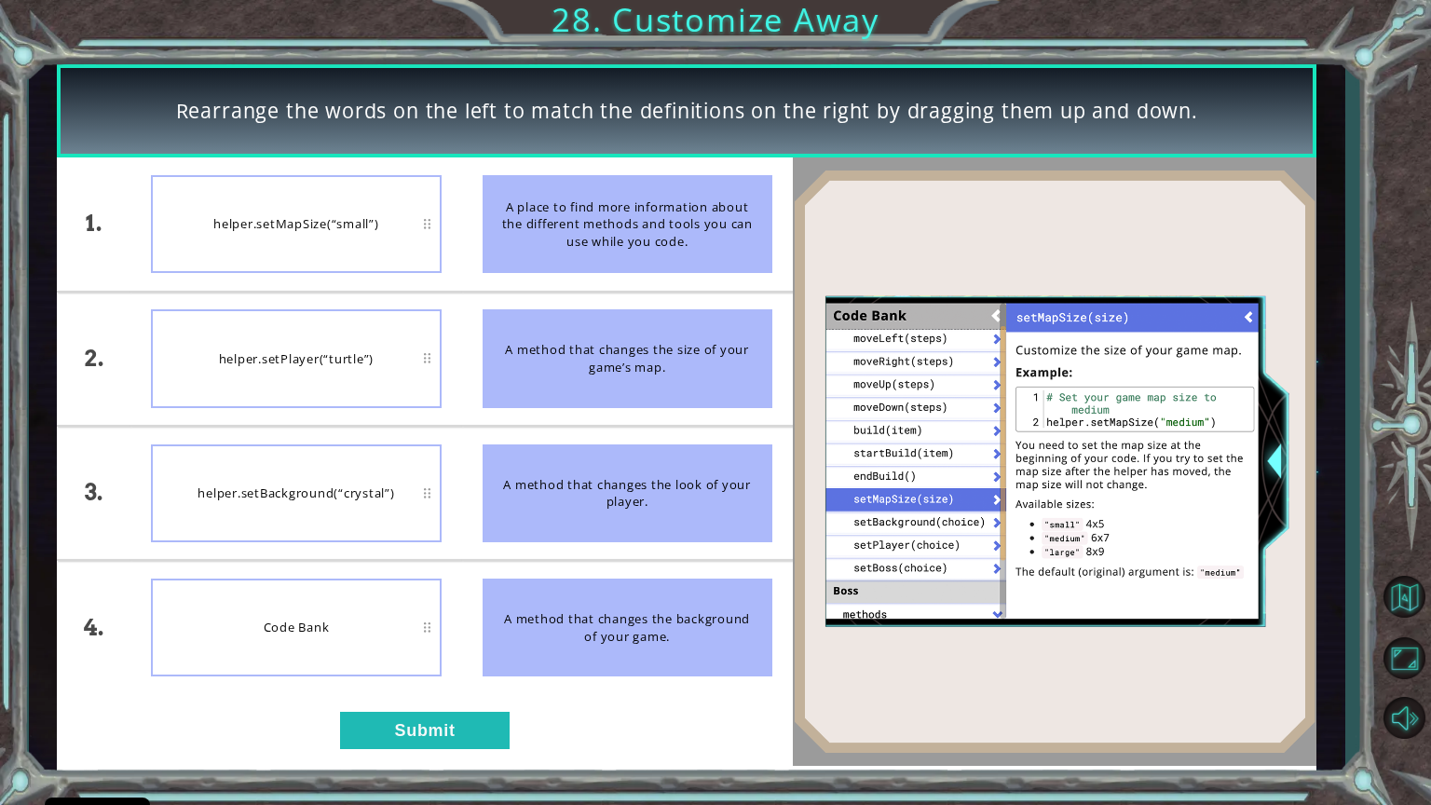
click at [430, 632] on div "Code Bank" at bounding box center [296, 628] width 290 height 98
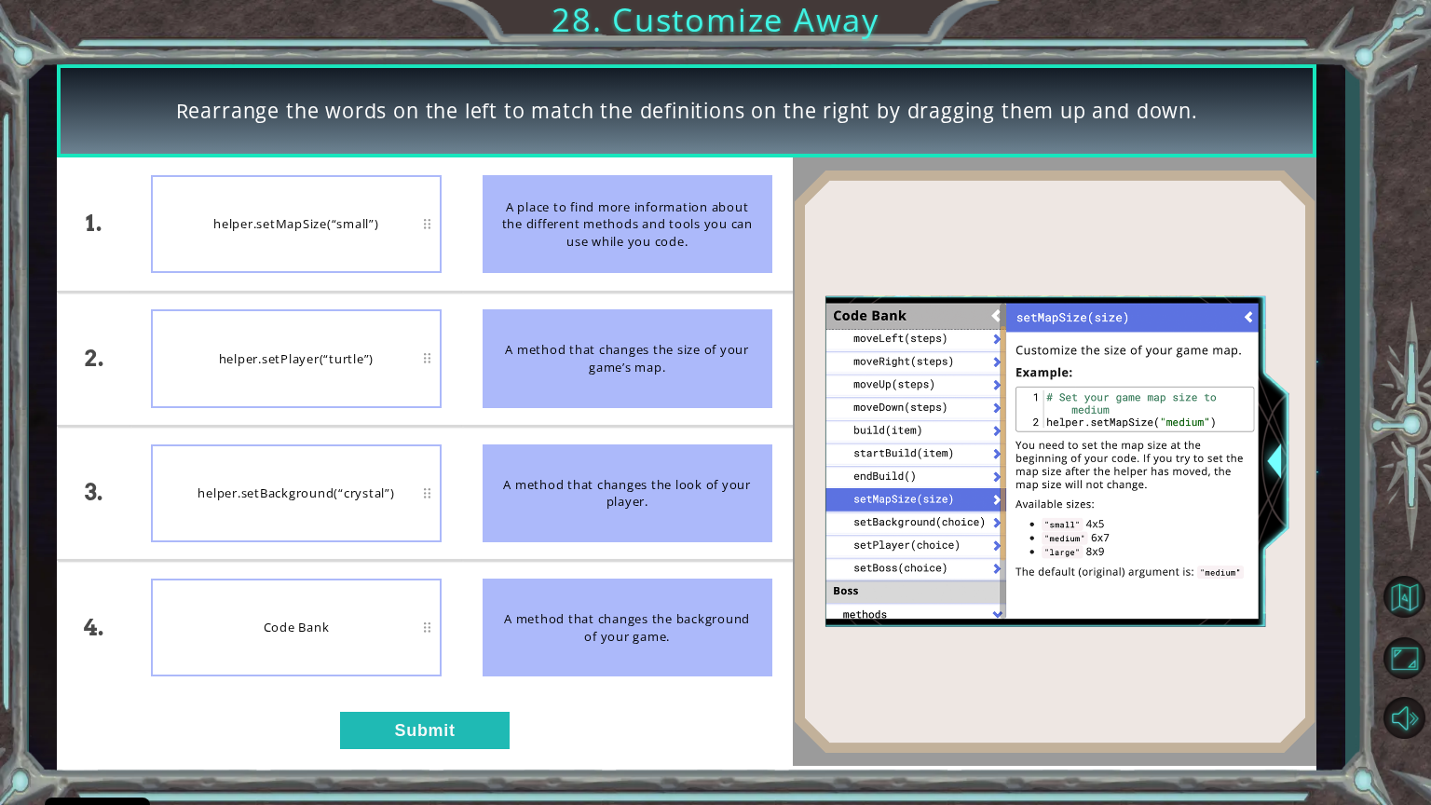
click at [430, 632] on div "Code Bank" at bounding box center [296, 628] width 290 height 98
click at [444, 624] on li "Code Bank" at bounding box center [295, 627] width 331 height 132
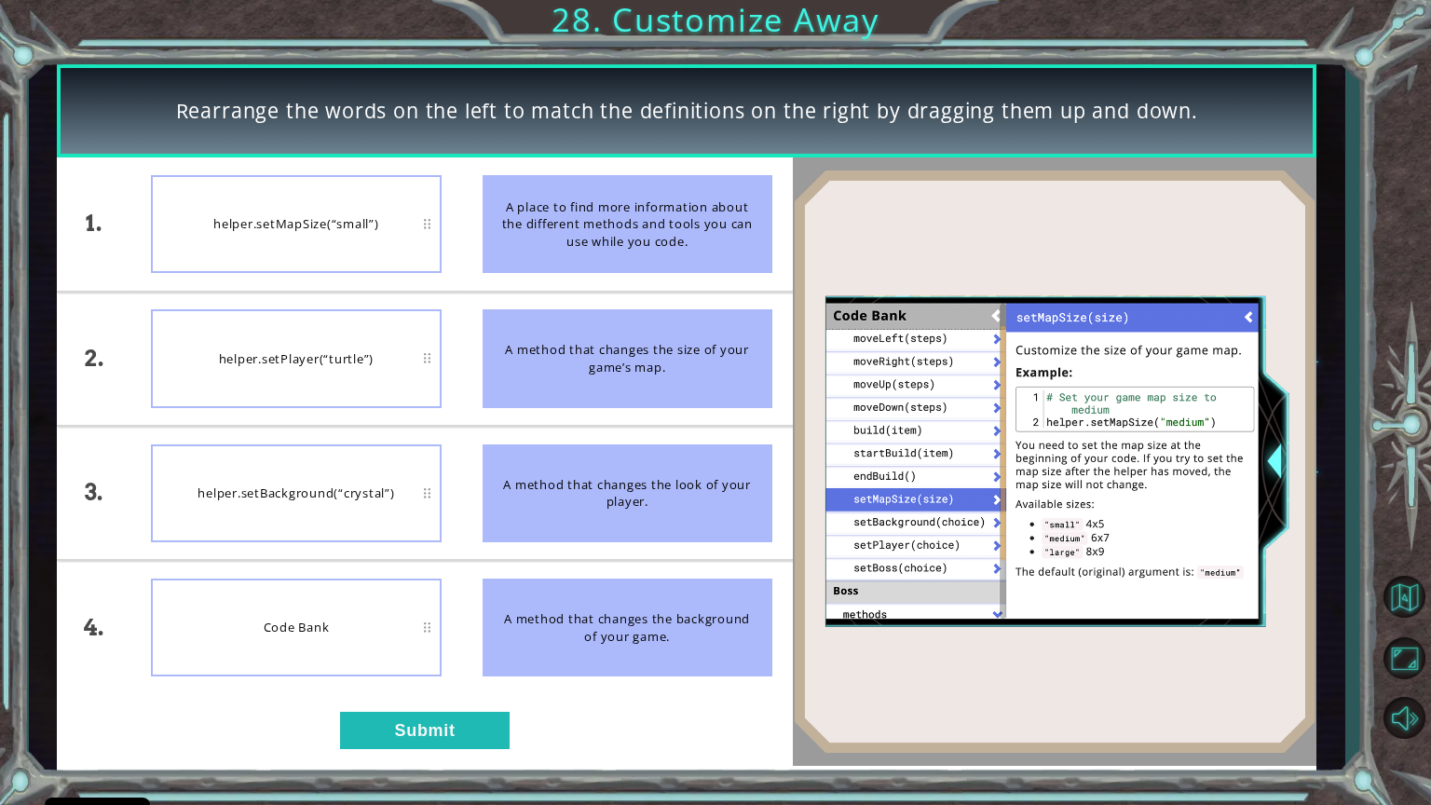
click at [444, 624] on li "Code Bank" at bounding box center [295, 627] width 331 height 132
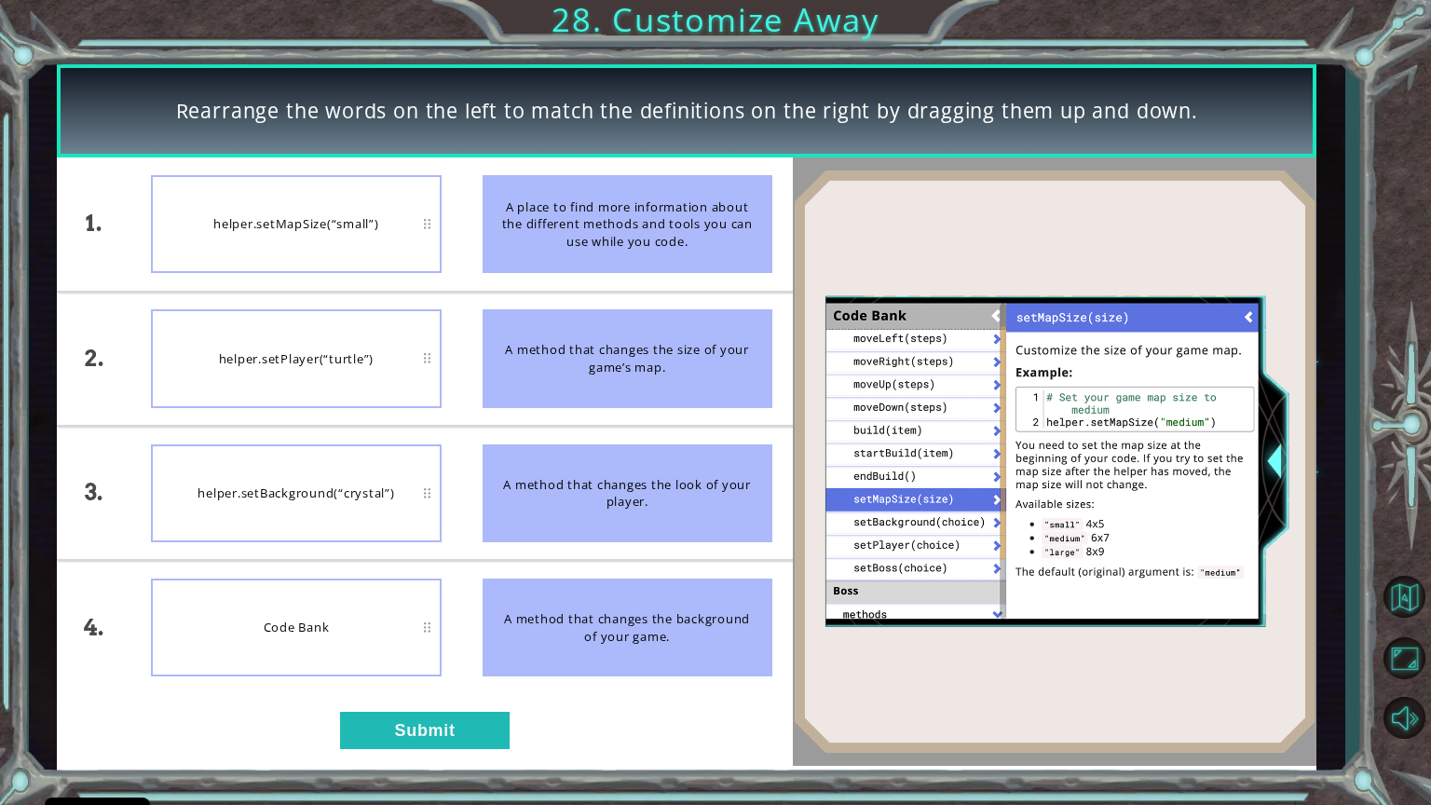
click at [444, 624] on li "Code Bank" at bounding box center [295, 627] width 331 height 132
drag, startPoint x: 444, startPoint y: 624, endPoint x: 224, endPoint y: 473, distance: 266.7
click at [224, 473] on ul "helper.setMapSize(“small”) helper.setPlayer(“turtle”) helper.setBackground(“cry…" at bounding box center [295, 425] width 331 height 537
drag, startPoint x: 569, startPoint y: 363, endPoint x: 400, endPoint y: 376, distance: 170.1
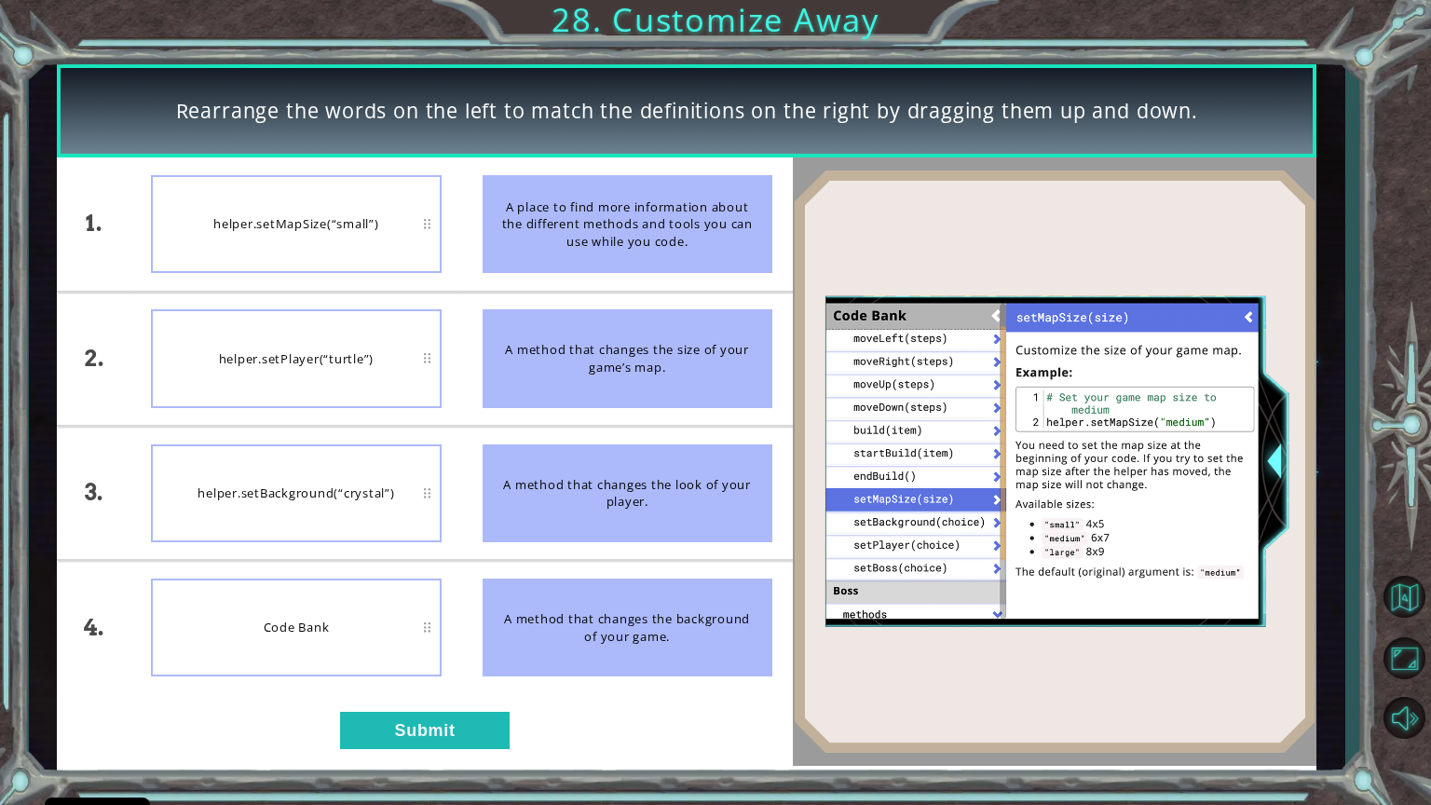
click at [400, 376] on div "1. 2. 3. 4. helper.setMapSize(“small”) helper.setPlayer(“turtle”) helper.setBac…" at bounding box center [424, 425] width 735 height 537
drag, startPoint x: 577, startPoint y: 244, endPoint x: 355, endPoint y: 242, distance: 221.8
click at [355, 242] on div "1. 2. 3. 4. helper.setMapSize(“small”) helper.setPlayer(“turtle”) helper.setBac…" at bounding box center [424, 425] width 735 height 537
click at [428, 679] on button "Submit" at bounding box center [425, 730] width 170 height 37
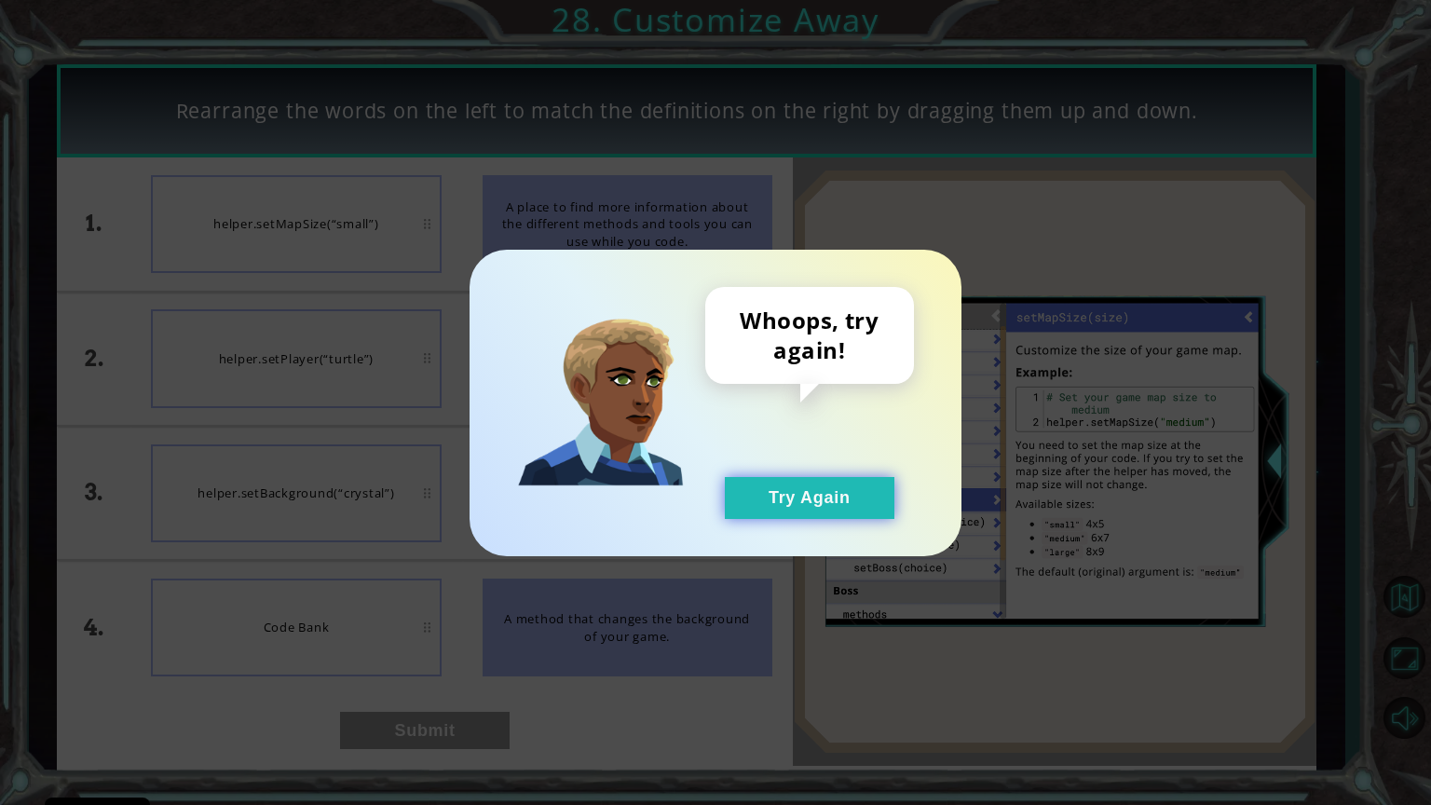
click at [854, 496] on button "Try Again" at bounding box center [810, 498] width 170 height 42
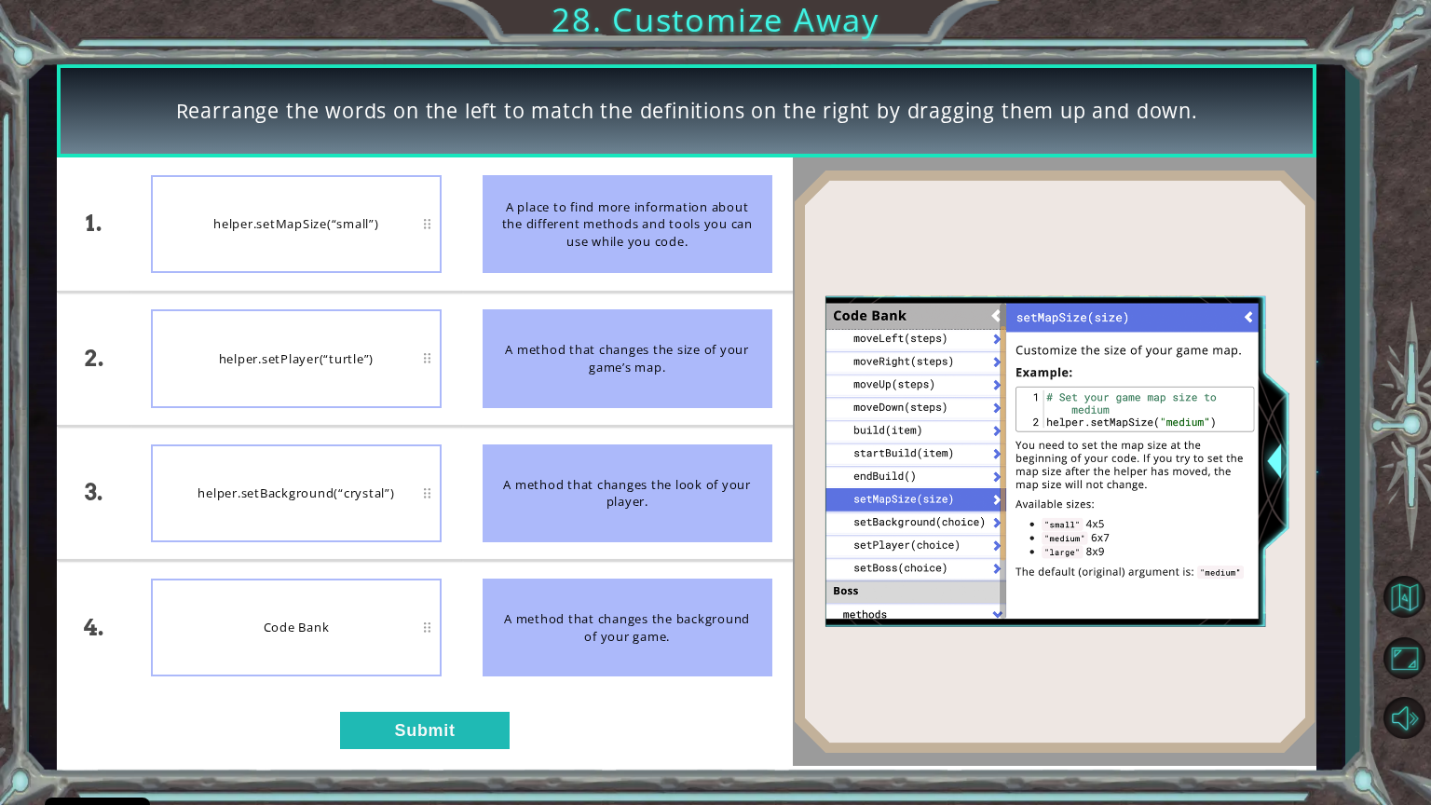
drag, startPoint x: 636, startPoint y: 358, endPoint x: 664, endPoint y: 403, distance: 52.7
click at [664, 403] on div "A method that changes the size of your game’s map." at bounding box center [628, 358] width 290 height 98
click at [1418, 648] on button "Maximize Browser" at bounding box center [1404, 659] width 54 height 54
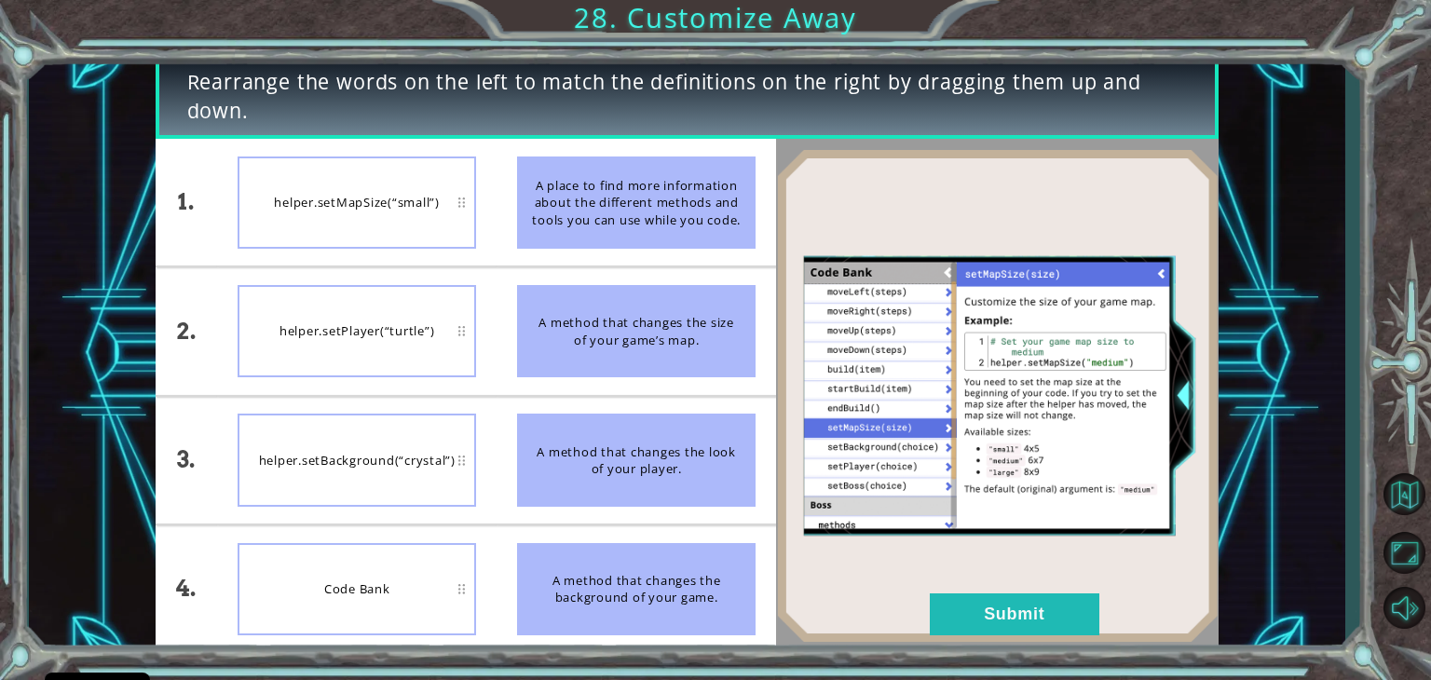
drag, startPoint x: 657, startPoint y: 211, endPoint x: 748, endPoint y: 300, distance: 127.8
click at [748, 300] on ul "A place to find more information about the different methods and tools you can …" at bounding box center [637, 396] width 280 height 514
drag, startPoint x: 622, startPoint y: 196, endPoint x: 693, endPoint y: 210, distance: 72.2
click at [693, 210] on div "A place to find more information about the different methods and tools you can …" at bounding box center [636, 203] width 239 height 92
drag, startPoint x: 693, startPoint y: 210, endPoint x: 689, endPoint y: 234, distance: 24.7
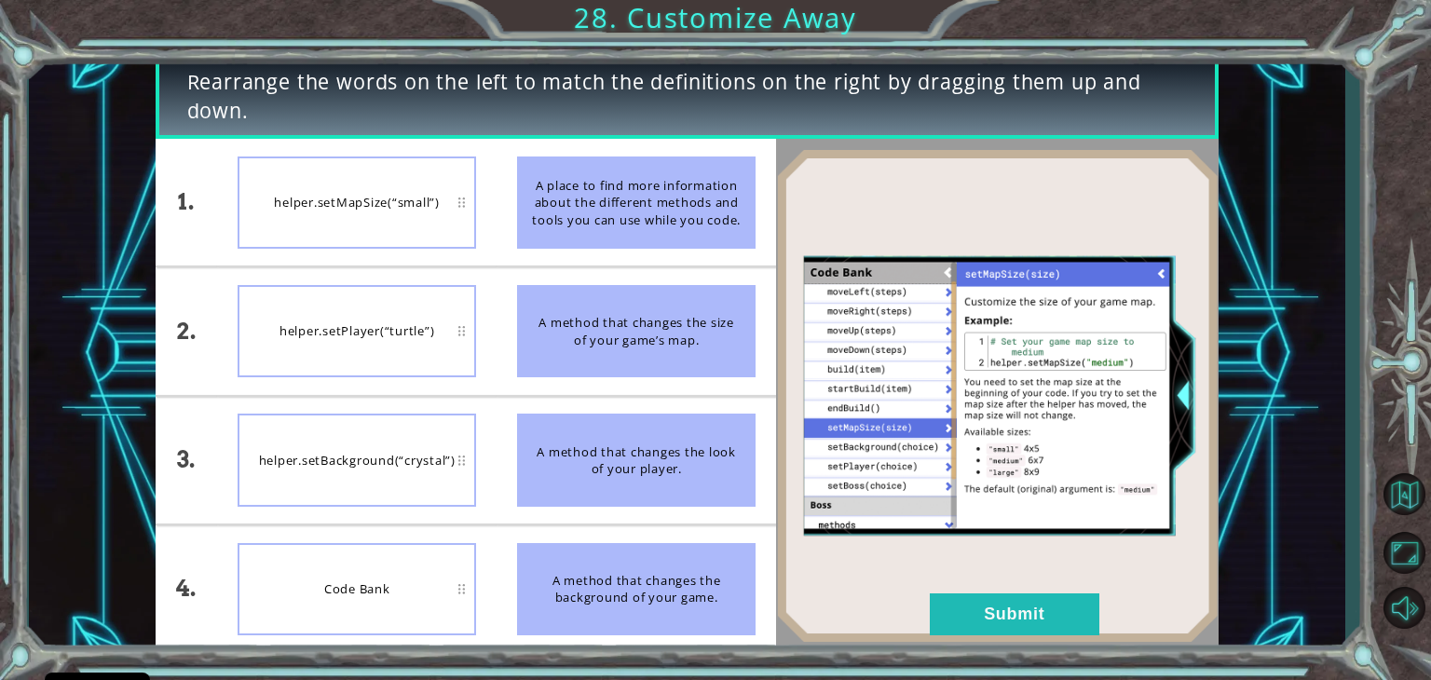
click at [689, 234] on div "A place to find more information about the different methods and tools you can …" at bounding box center [636, 203] width 239 height 92
drag, startPoint x: 689, startPoint y: 234, endPoint x: 701, endPoint y: 309, distance: 76.4
click at [701, 309] on ul "A place to find more information about the different methods and tools you can …" at bounding box center [637, 396] width 280 height 514
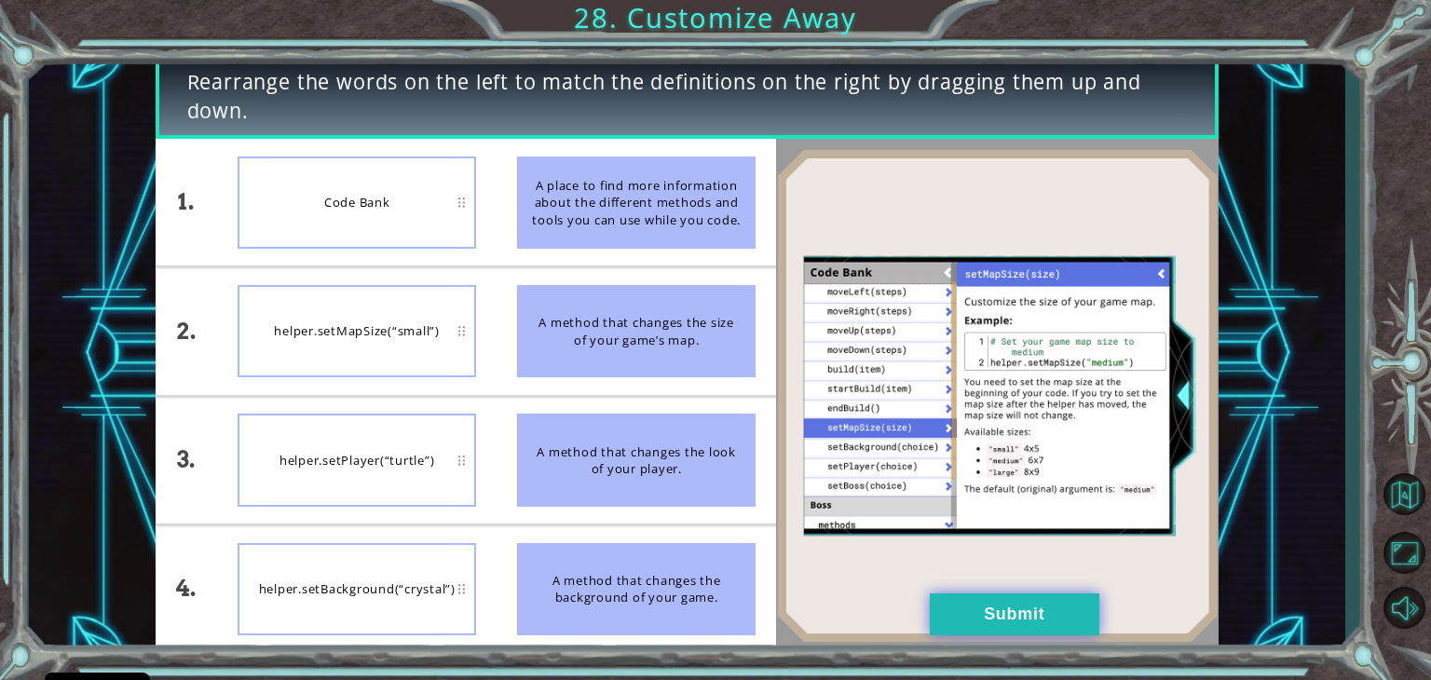
click at [1068, 620] on button "Submit" at bounding box center [1015, 615] width 170 height 42
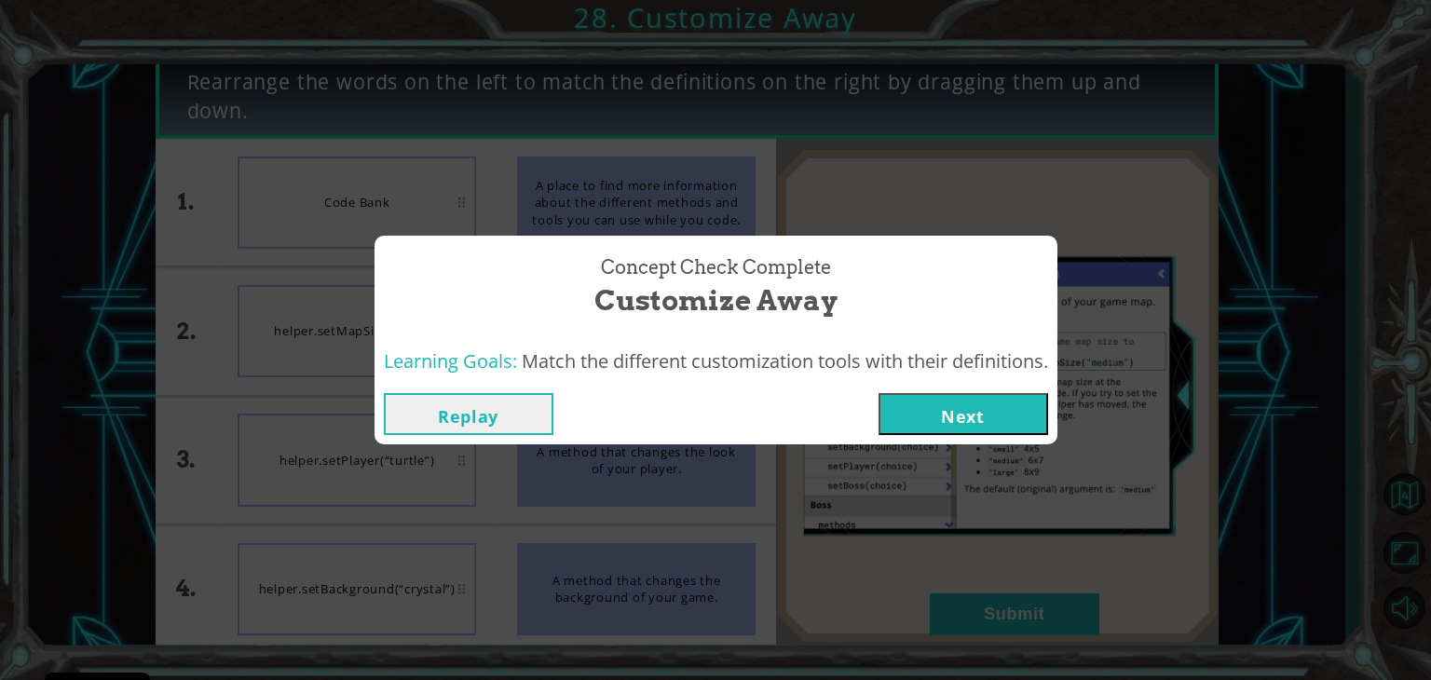
click at [961, 423] on button "Next" at bounding box center [964, 414] width 170 height 42
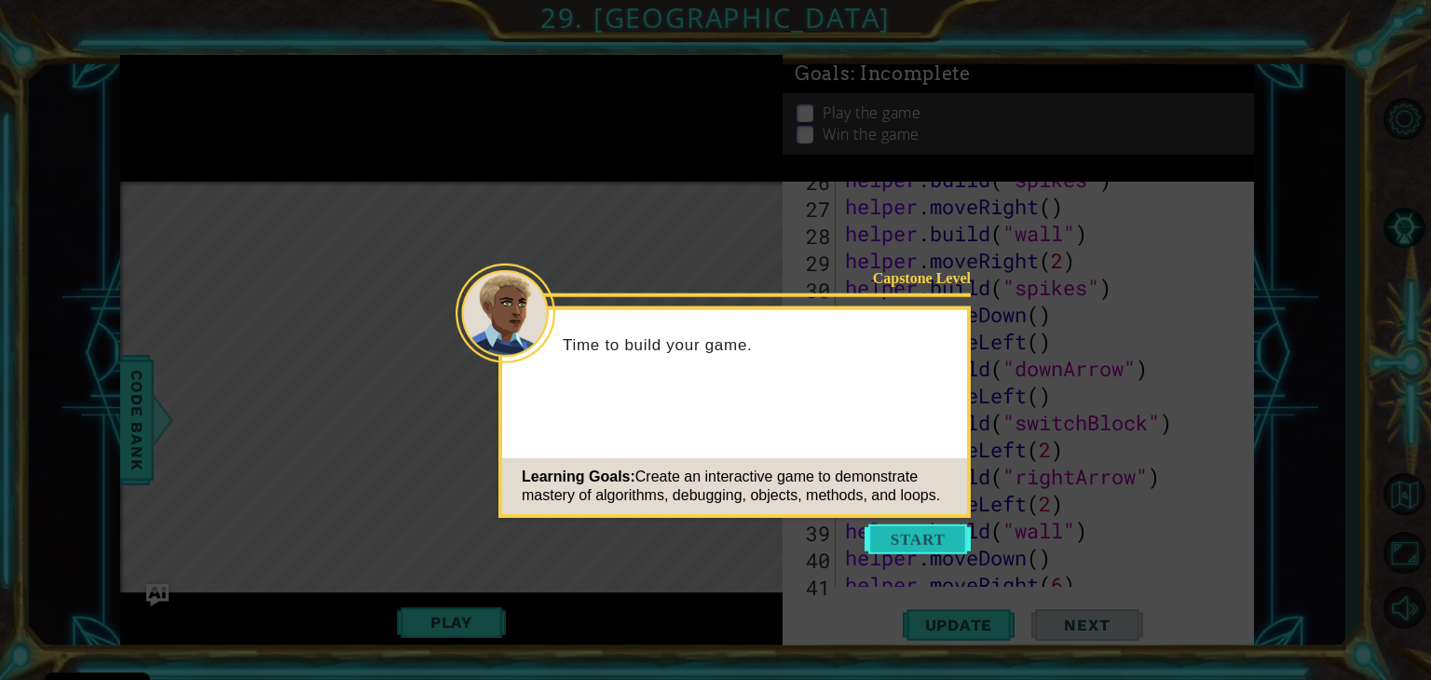
click at [923, 540] on button "Start" at bounding box center [918, 540] width 106 height 30
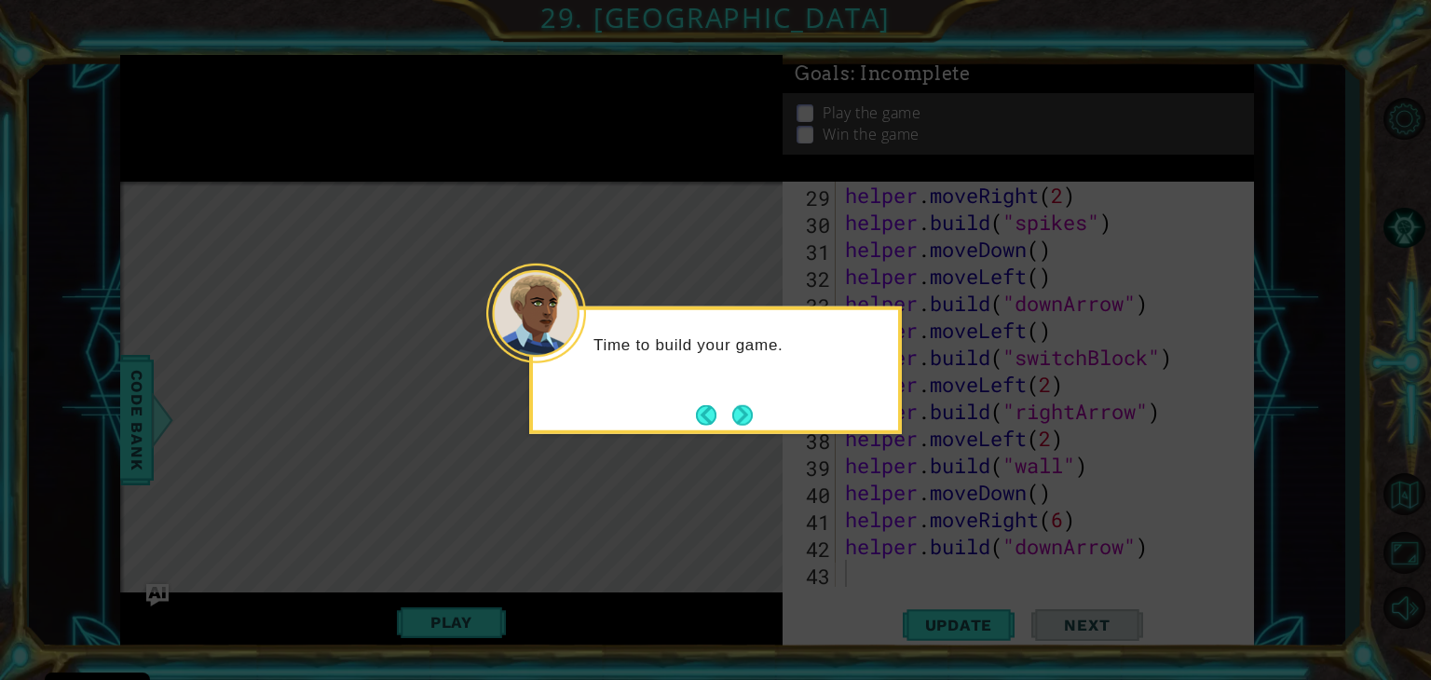
scroll to position [810, 0]
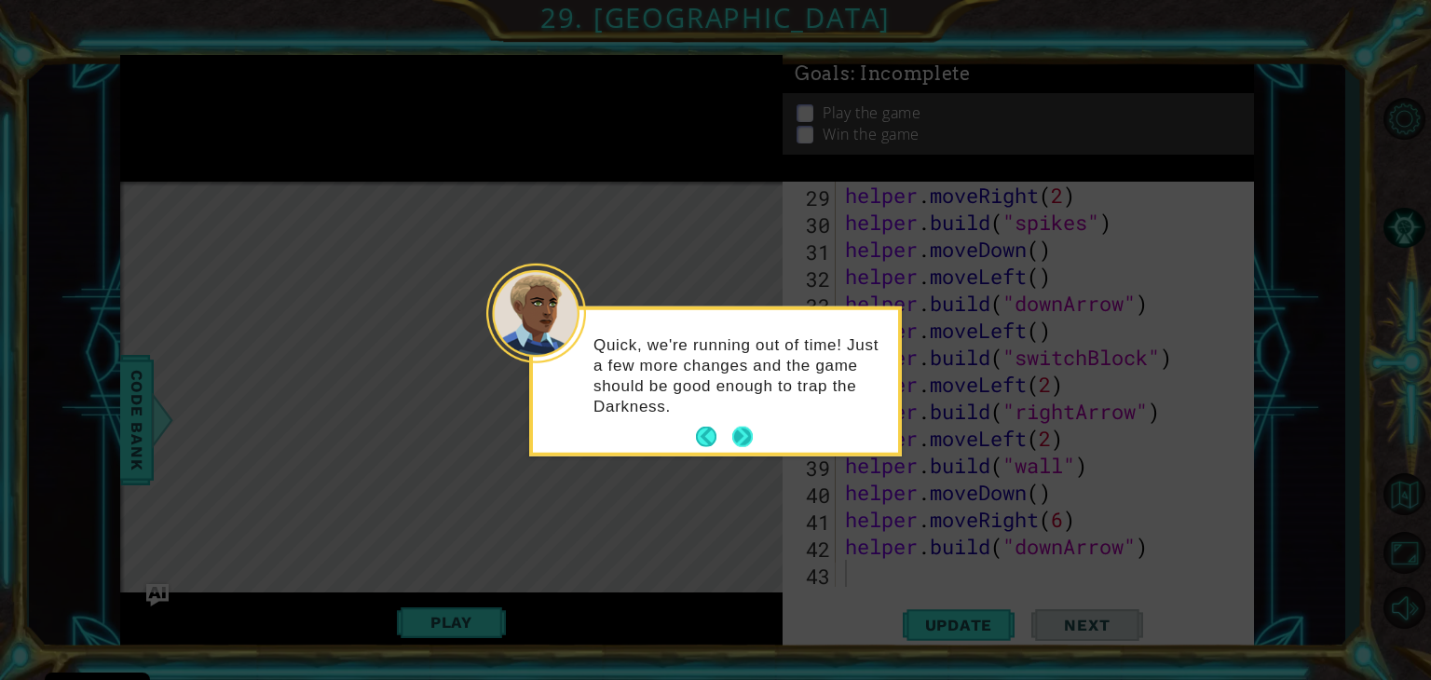
click at [744, 430] on button "Next" at bounding box center [742, 437] width 20 height 20
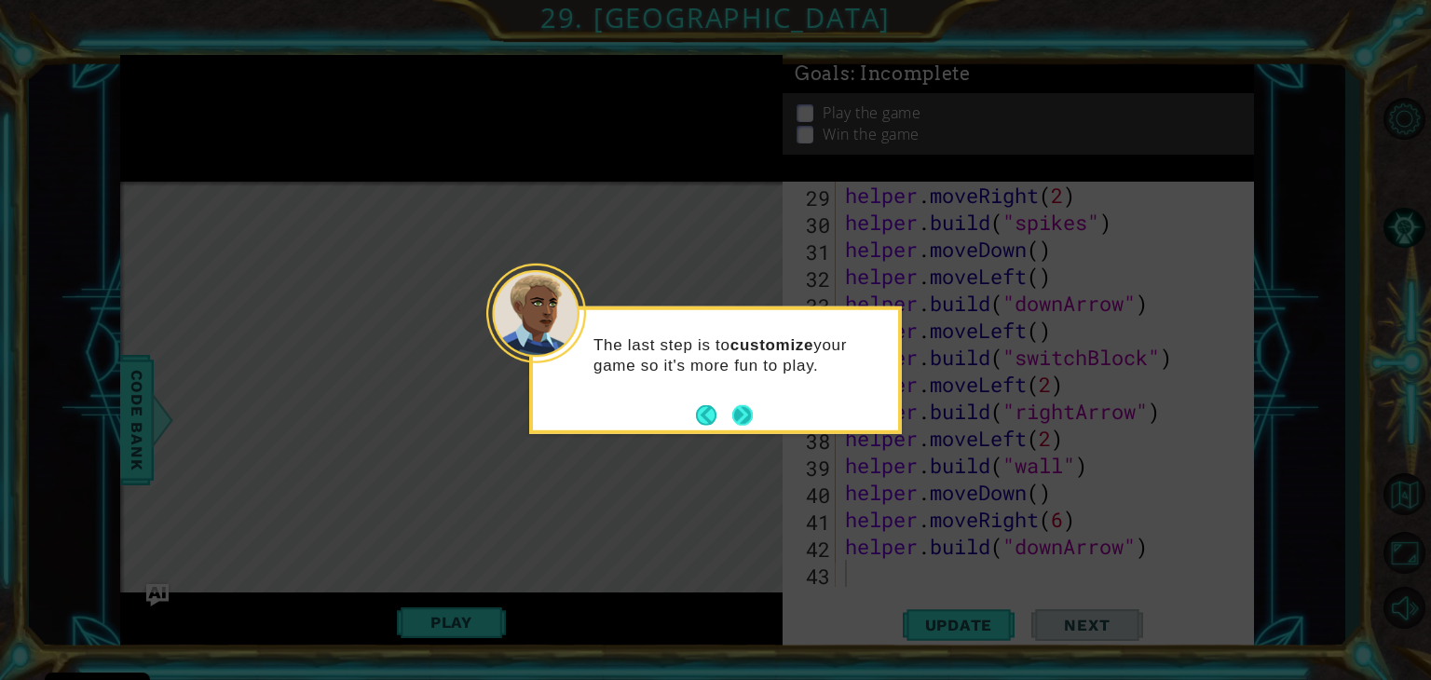
click at [743, 407] on button "Next" at bounding box center [742, 414] width 21 height 21
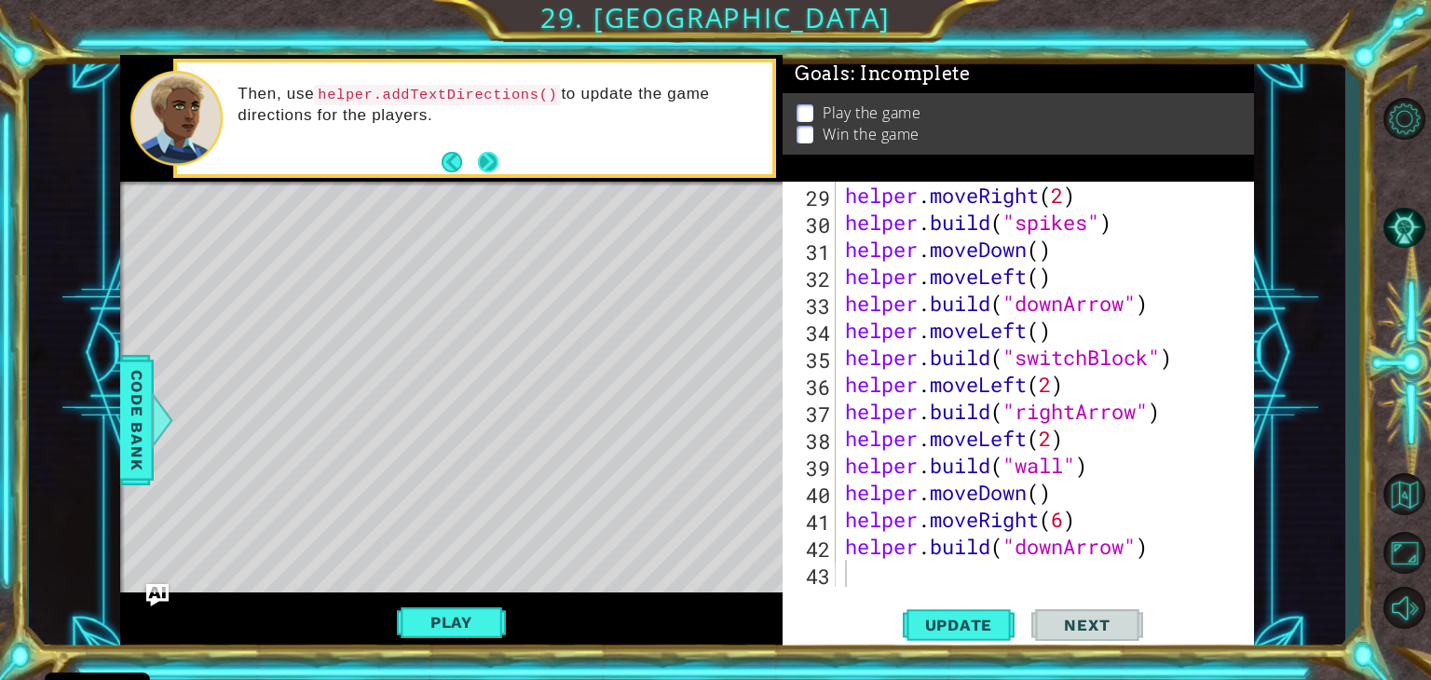
click at [494, 161] on button "Next" at bounding box center [488, 161] width 20 height 20
click at [497, 162] on button "Next" at bounding box center [488, 161] width 20 height 20
click at [978, 625] on span "Update" at bounding box center [959, 625] width 105 height 19
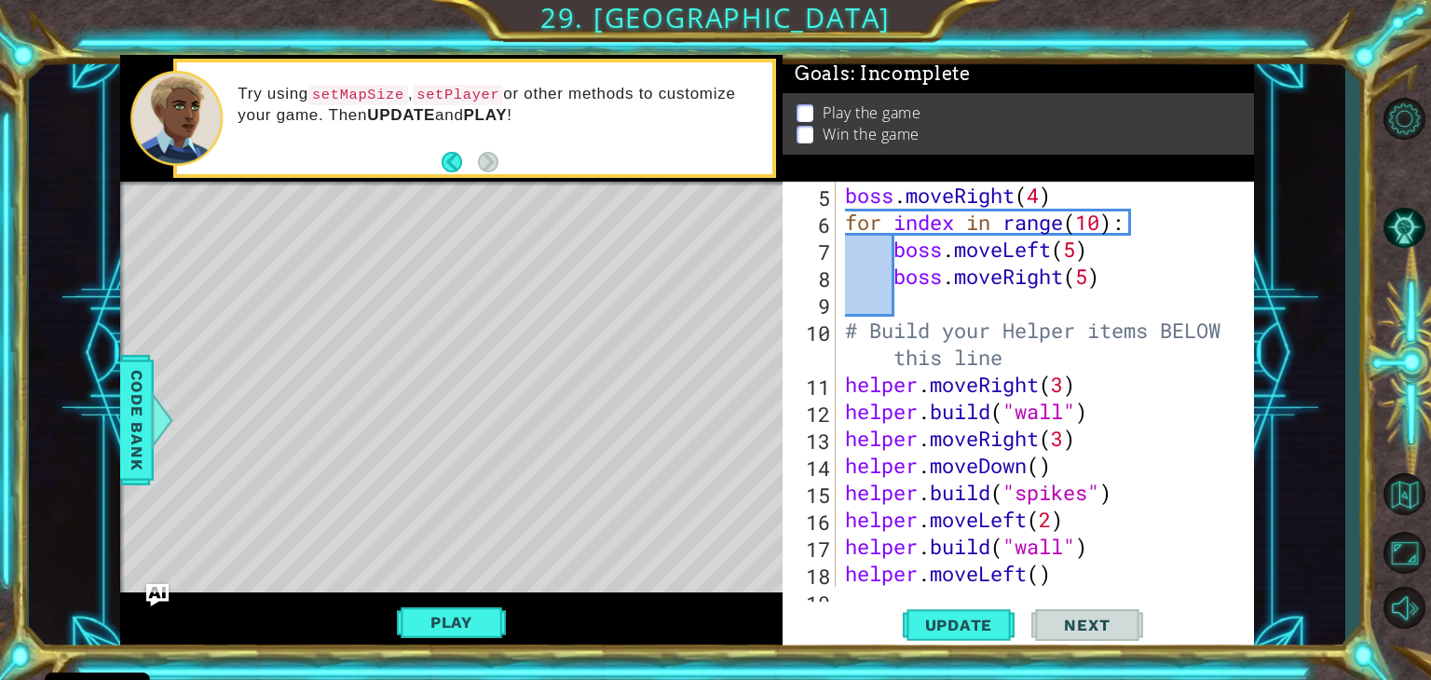
scroll to position [133, 0]
click at [1018, 360] on div "boss . moveRight ( ) boss . moveRight ( 4 ) for index in range ( 10 ) : boss . …" at bounding box center [1049, 386] width 417 height 459
type textarea "# Build your Helper items BELOW this line"
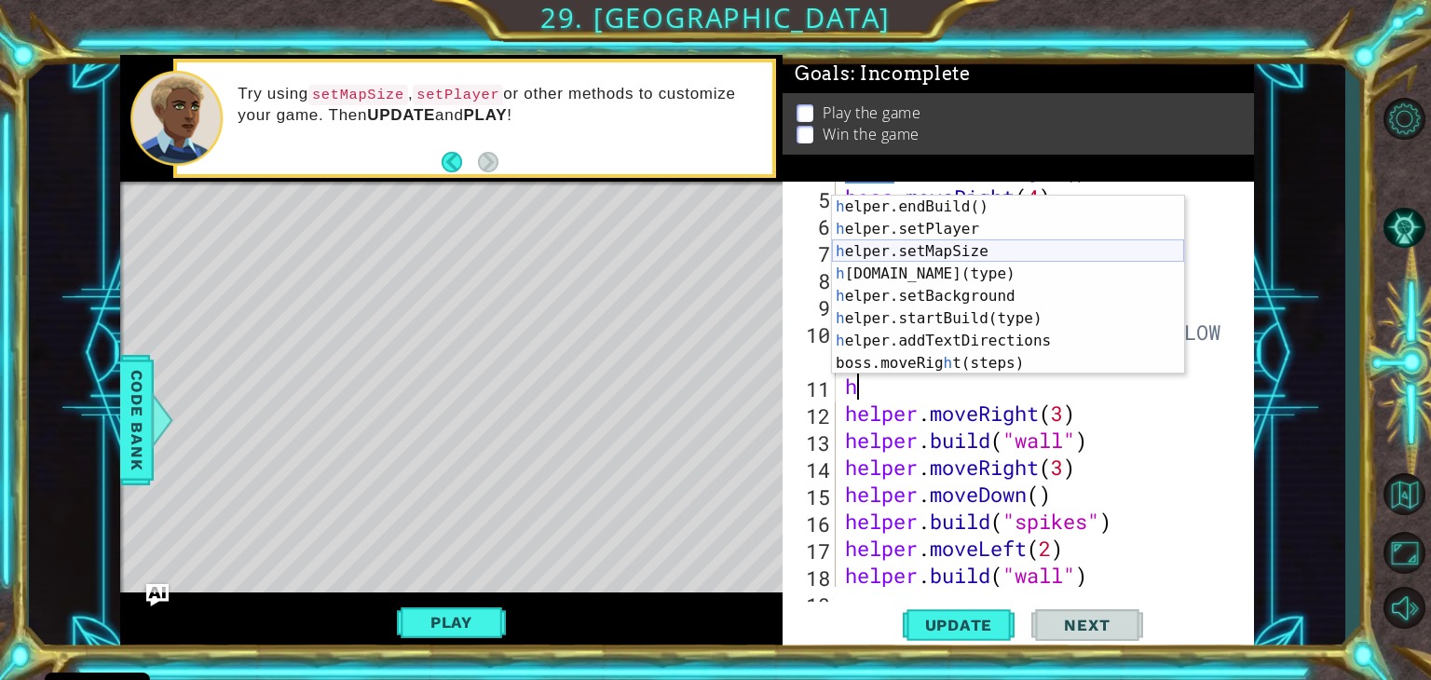
scroll to position [134, 0]
click at [974, 295] on div "h elper.endBuild() press enter h elper.setPlayer press enter h elper.setMapSize…" at bounding box center [1008, 308] width 352 height 224
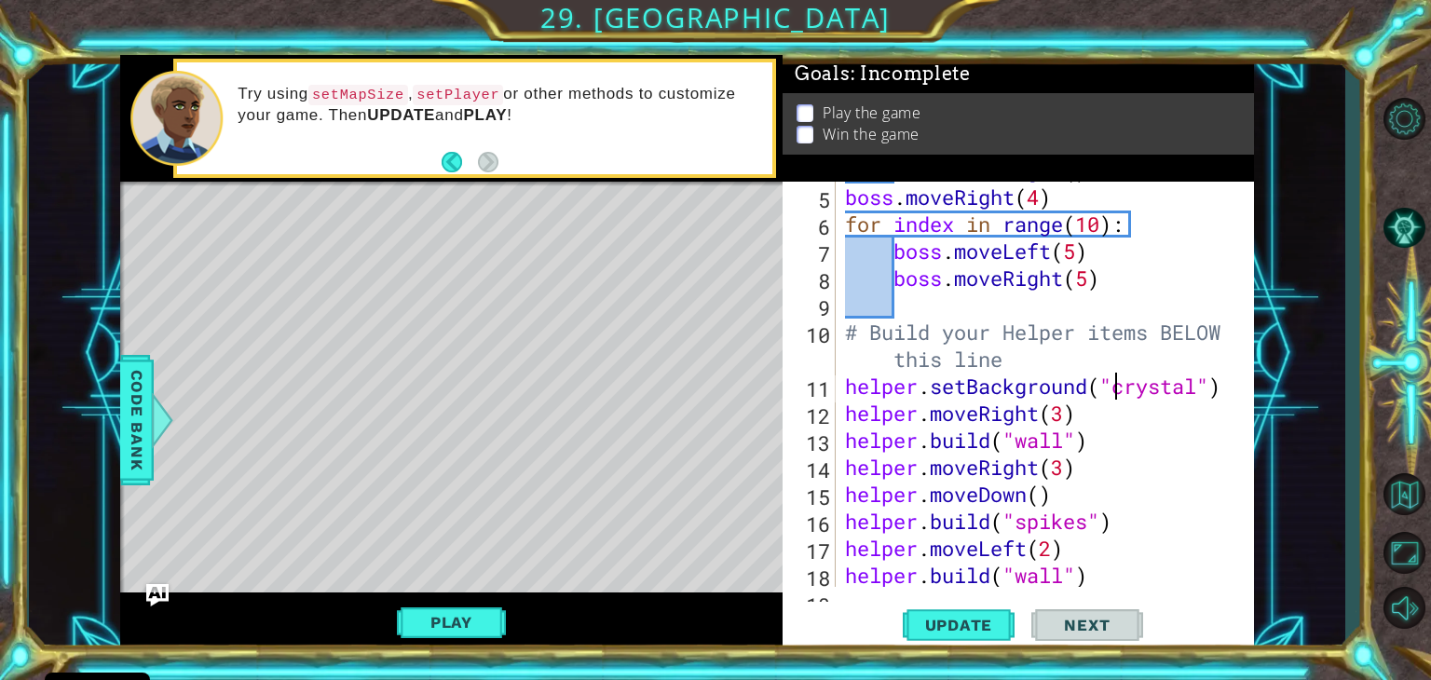
click at [1200, 389] on div "boss . moveRight ( ) boss . moveRight ( 4 ) for index in range ( 10 ) : boss . …" at bounding box center [1049, 386] width 417 height 459
type textarea "helper.setBackground("sand")"
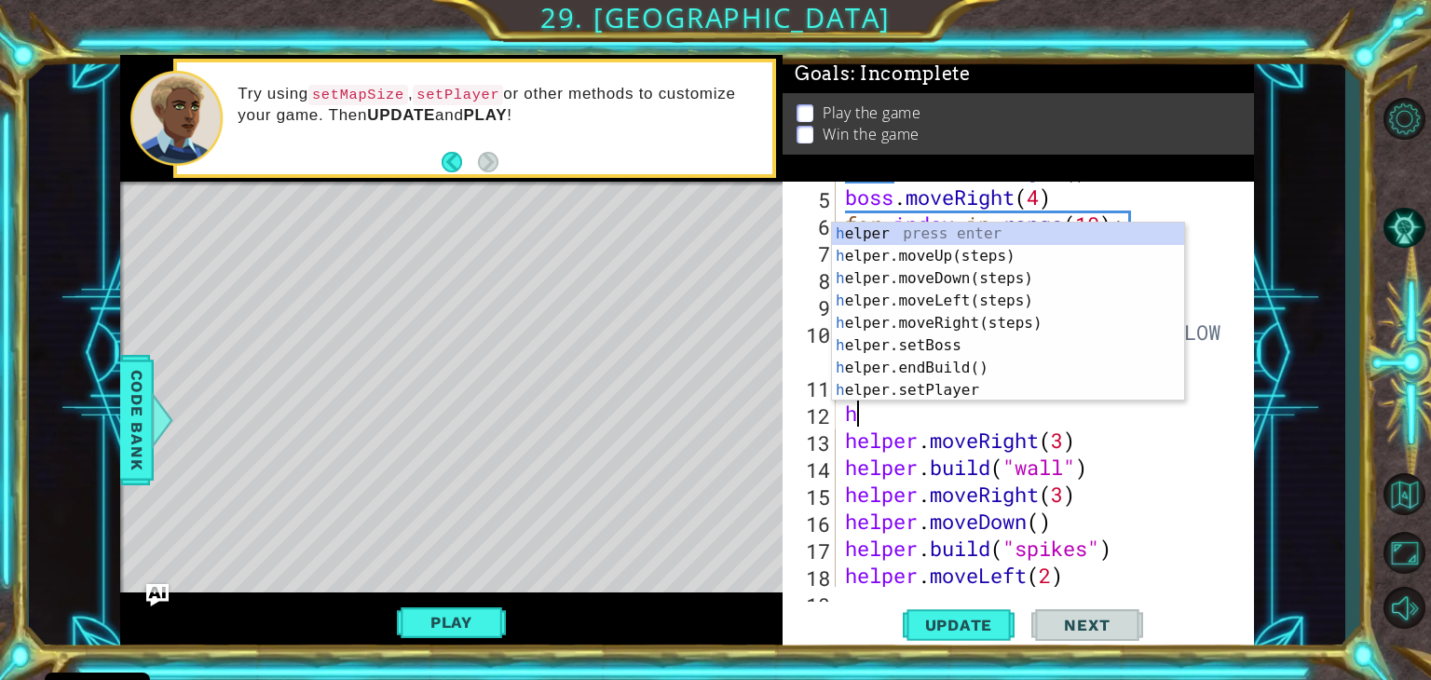
scroll to position [0, 0]
click at [981, 389] on div "h elper press enter h elper.moveUp(steps) press enter h elper.moveDown(steps) p…" at bounding box center [1008, 335] width 352 height 224
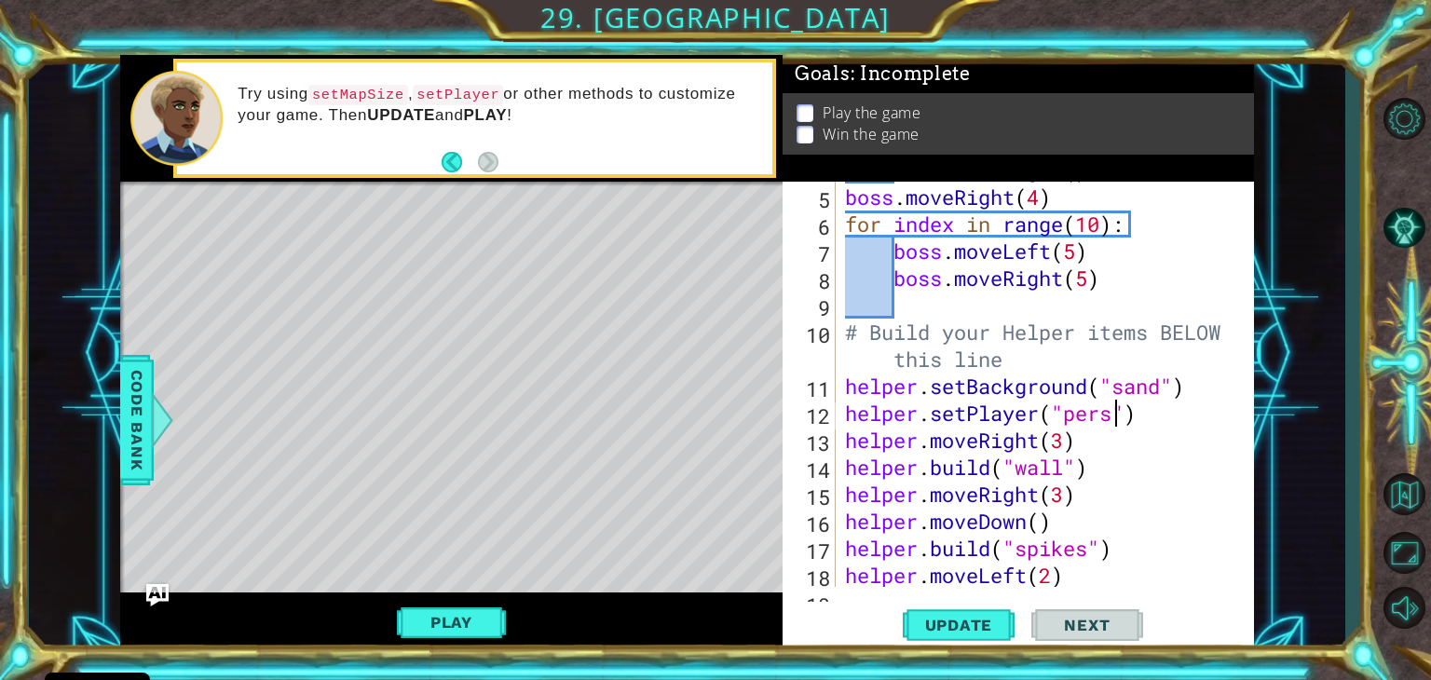
scroll to position [0, 12]
type textarea "helper.setPlayer("person")"
click at [1185, 420] on div "boss . moveRight ( ) boss . moveRight ( 4 ) for index in range ( 10 ) : boss . …" at bounding box center [1049, 386] width 417 height 459
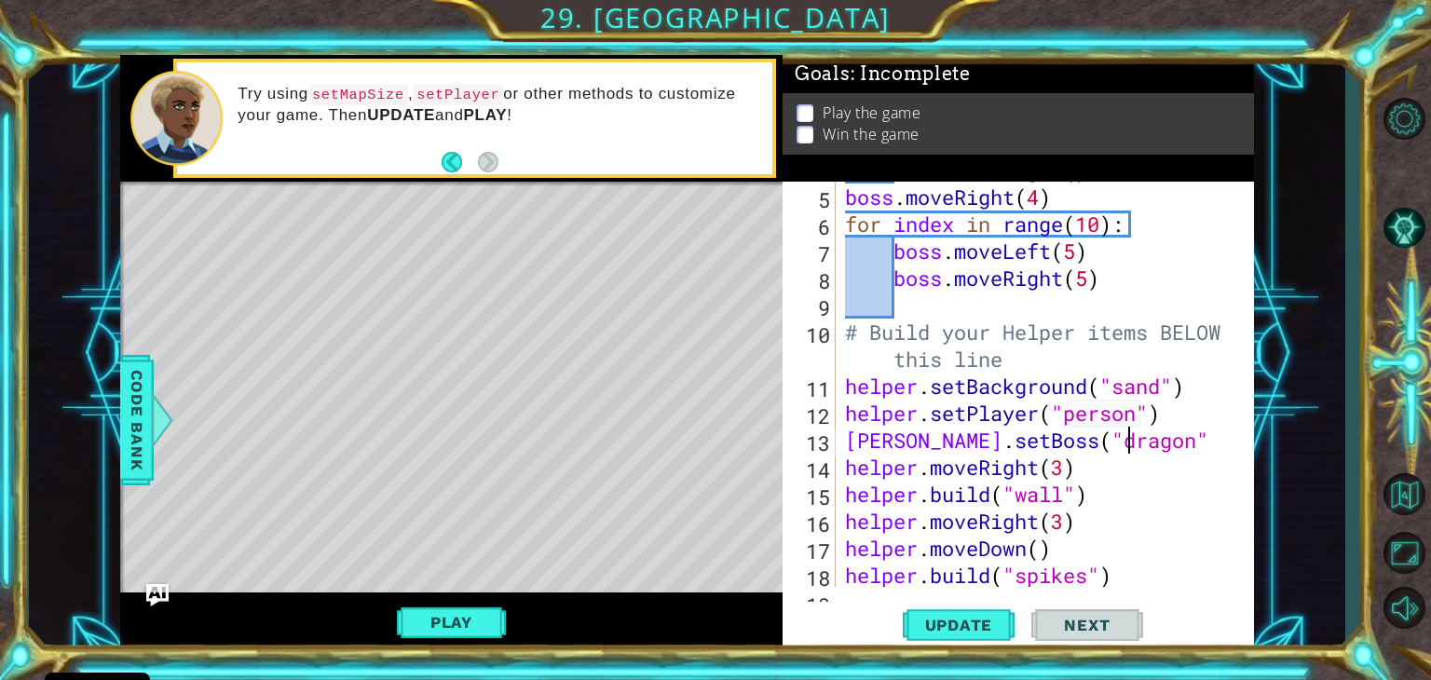
scroll to position [0, 11]
click at [973, 642] on button "Update" at bounding box center [959, 626] width 112 height 48
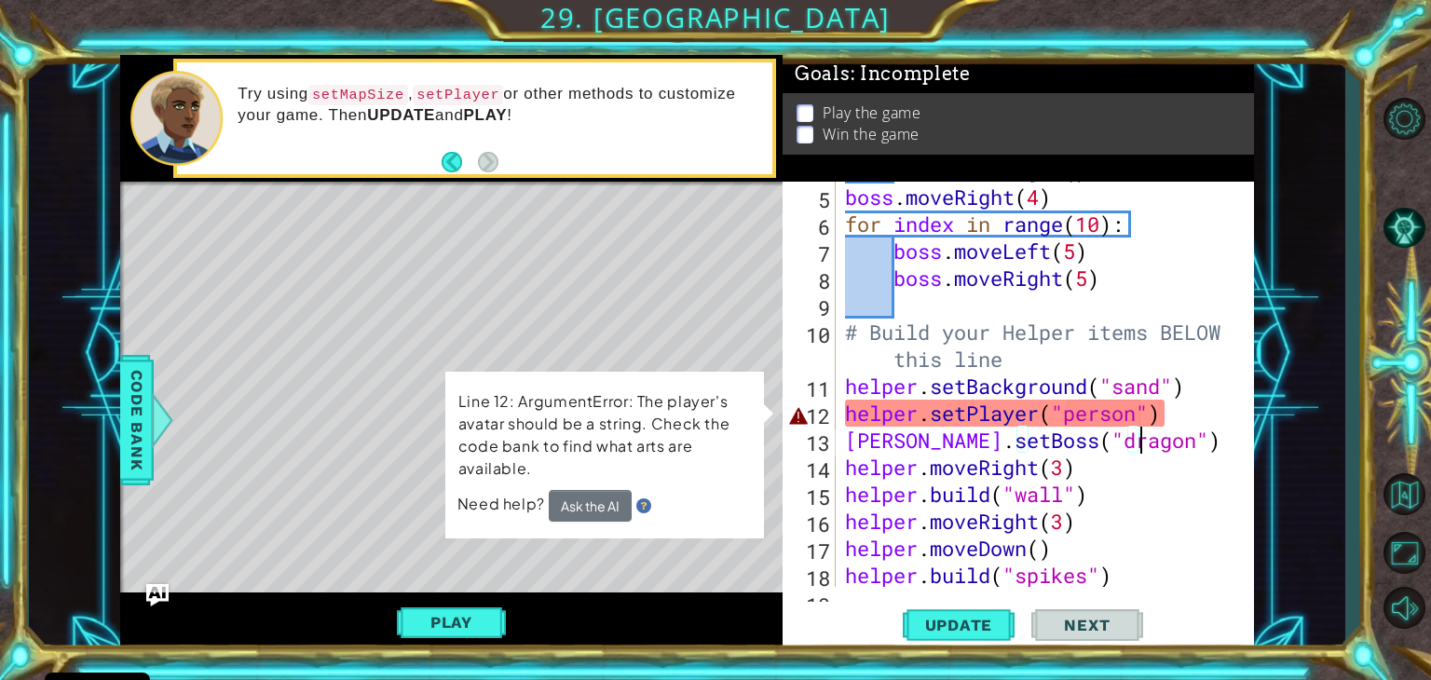
click at [1144, 412] on div "boss . moveRight ( ) boss . moveRight ( 4 ) for index in range ( 10 ) : boss . …" at bounding box center [1049, 386] width 417 height 459
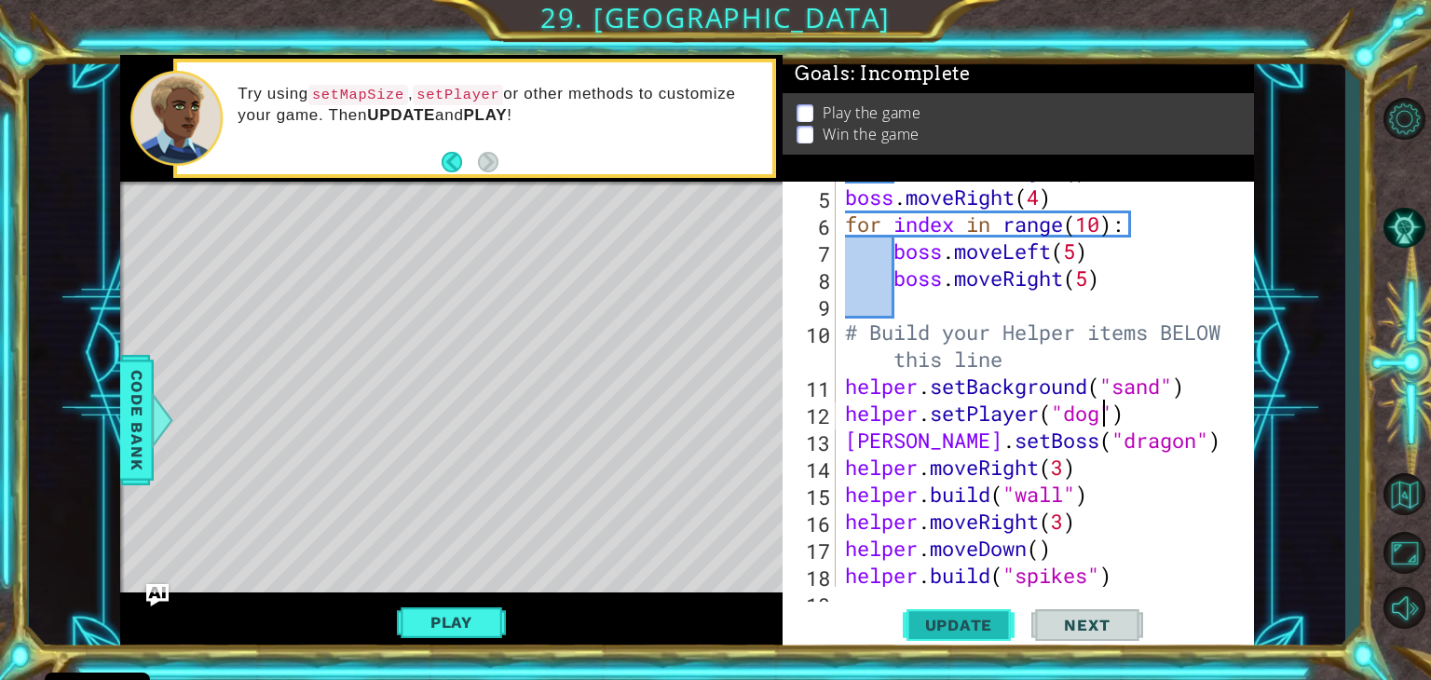
click at [985, 625] on span "Update" at bounding box center [959, 625] width 105 height 19
type textarea "helper.setPlayer("spider")"
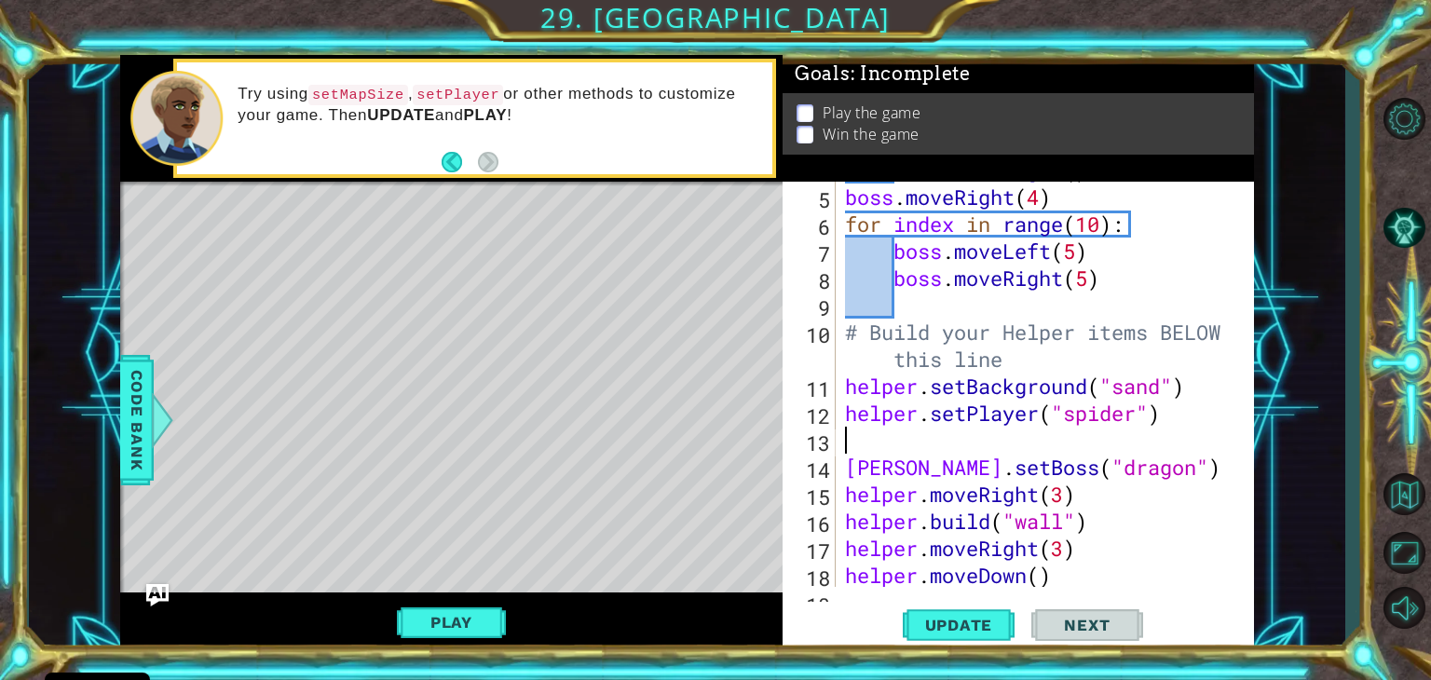
scroll to position [0, 0]
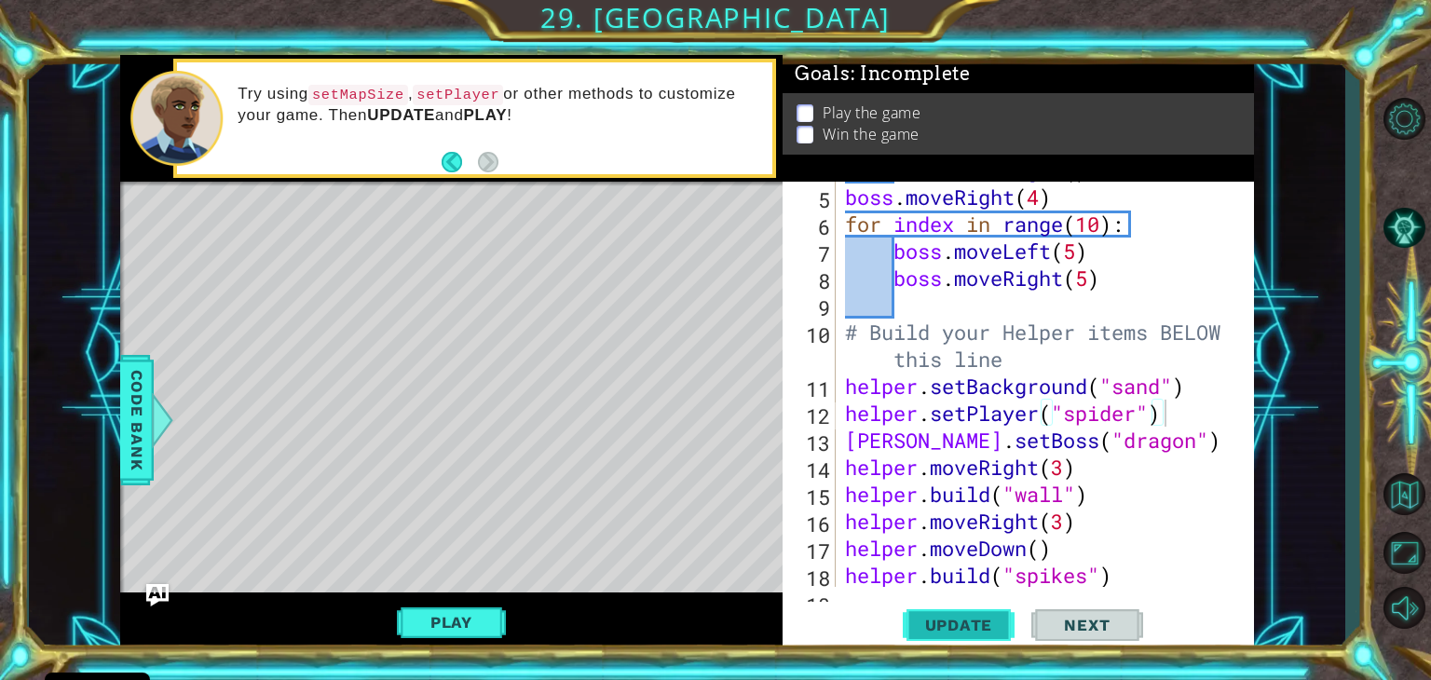
click at [931, 634] on span "Update" at bounding box center [959, 625] width 105 height 19
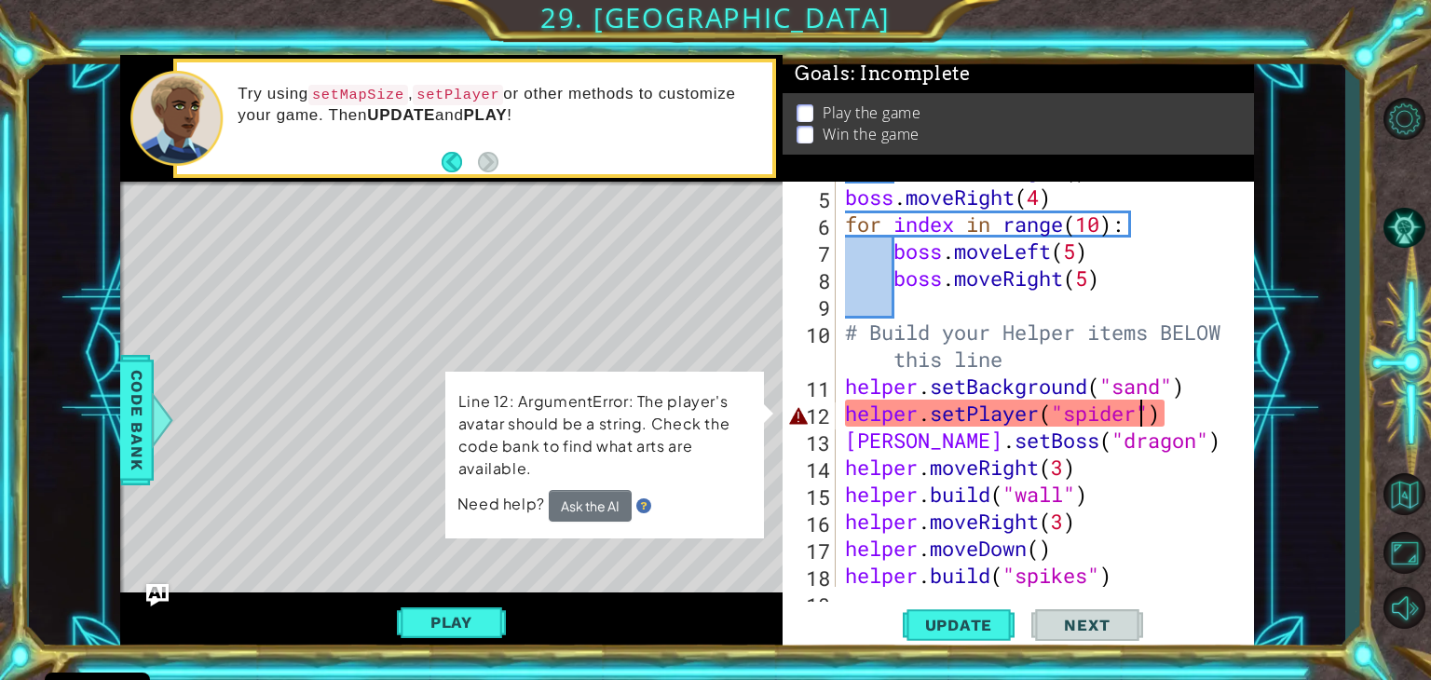
click at [1141, 415] on div "boss . moveRight ( ) boss . moveRight ( 4 ) for index in range ( 10 ) : boss . …" at bounding box center [1049, 386] width 417 height 459
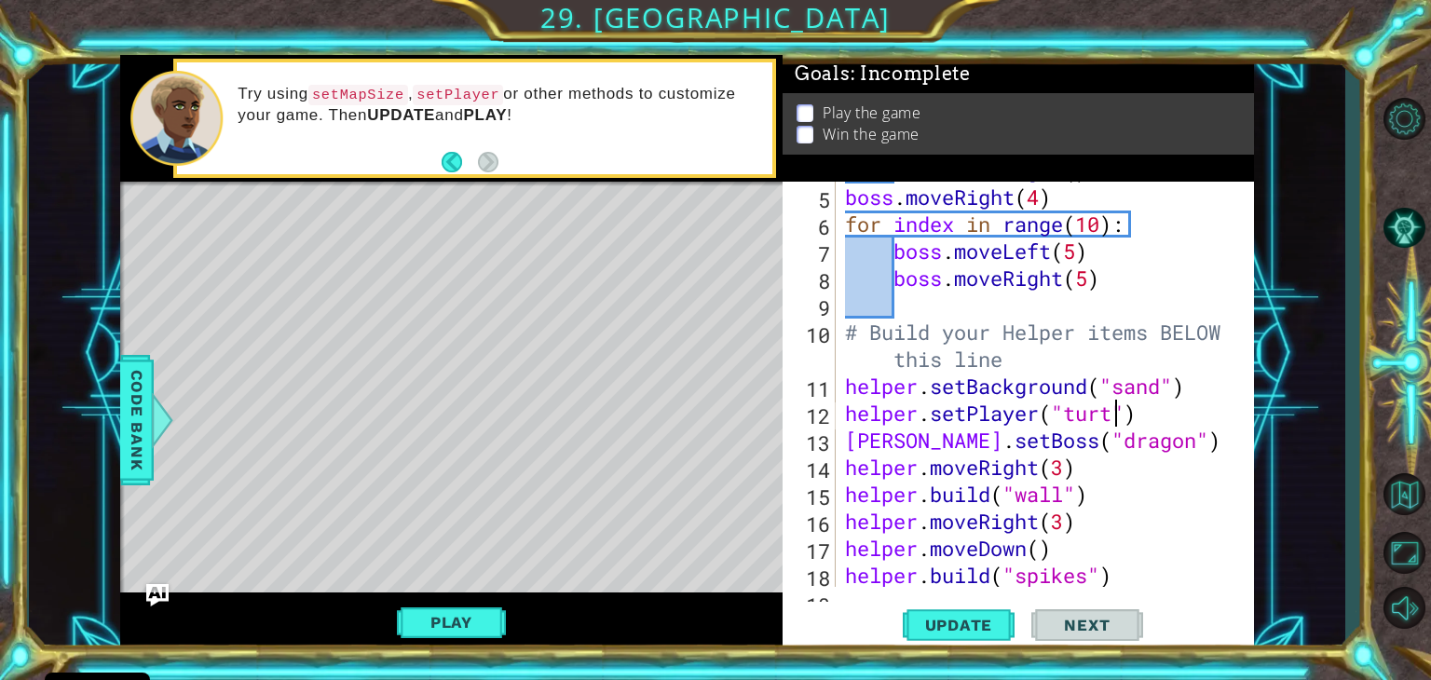
scroll to position [0, 12]
type textarea "helper.setPlayer("turtle")"
click at [964, 621] on span "Update" at bounding box center [959, 625] width 105 height 19
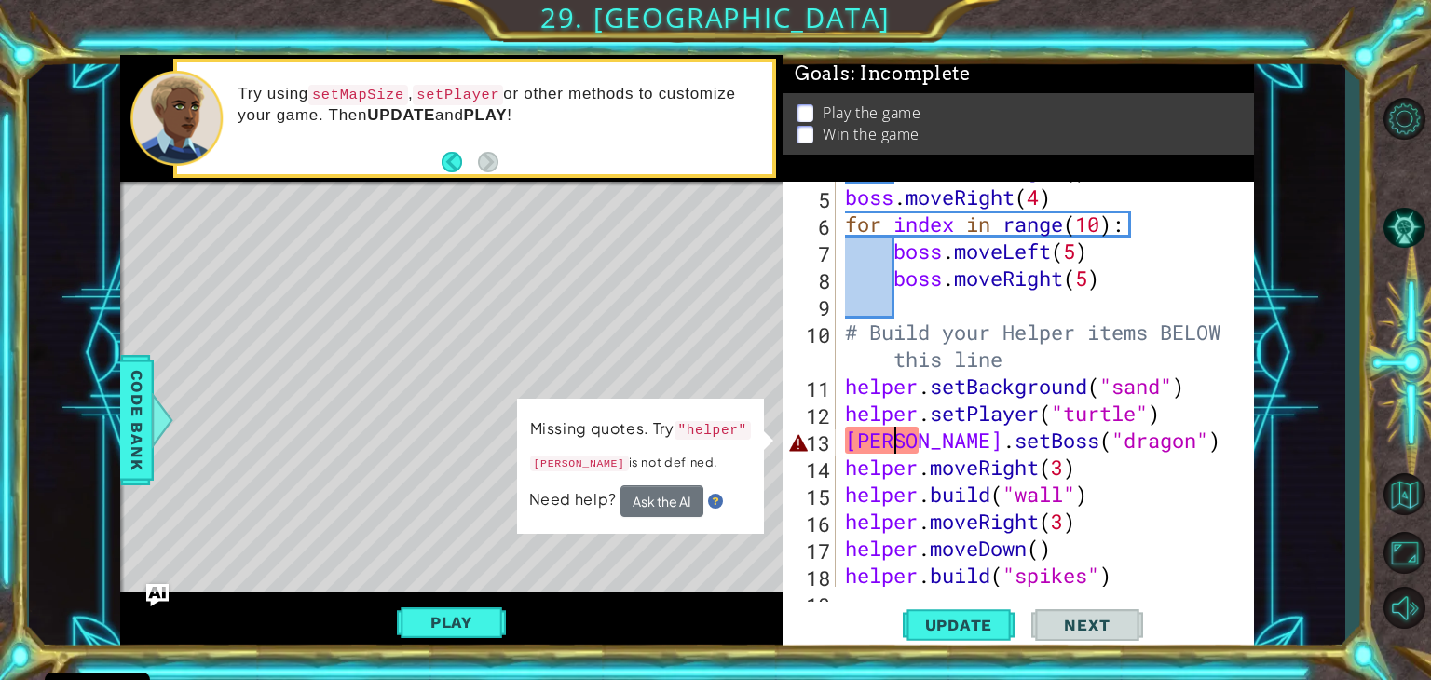
click at [899, 446] on div "boss . moveRight ( ) boss . moveRight ( 4 ) for index in range ( 10 ) : boss . …" at bounding box center [1049, 386] width 417 height 459
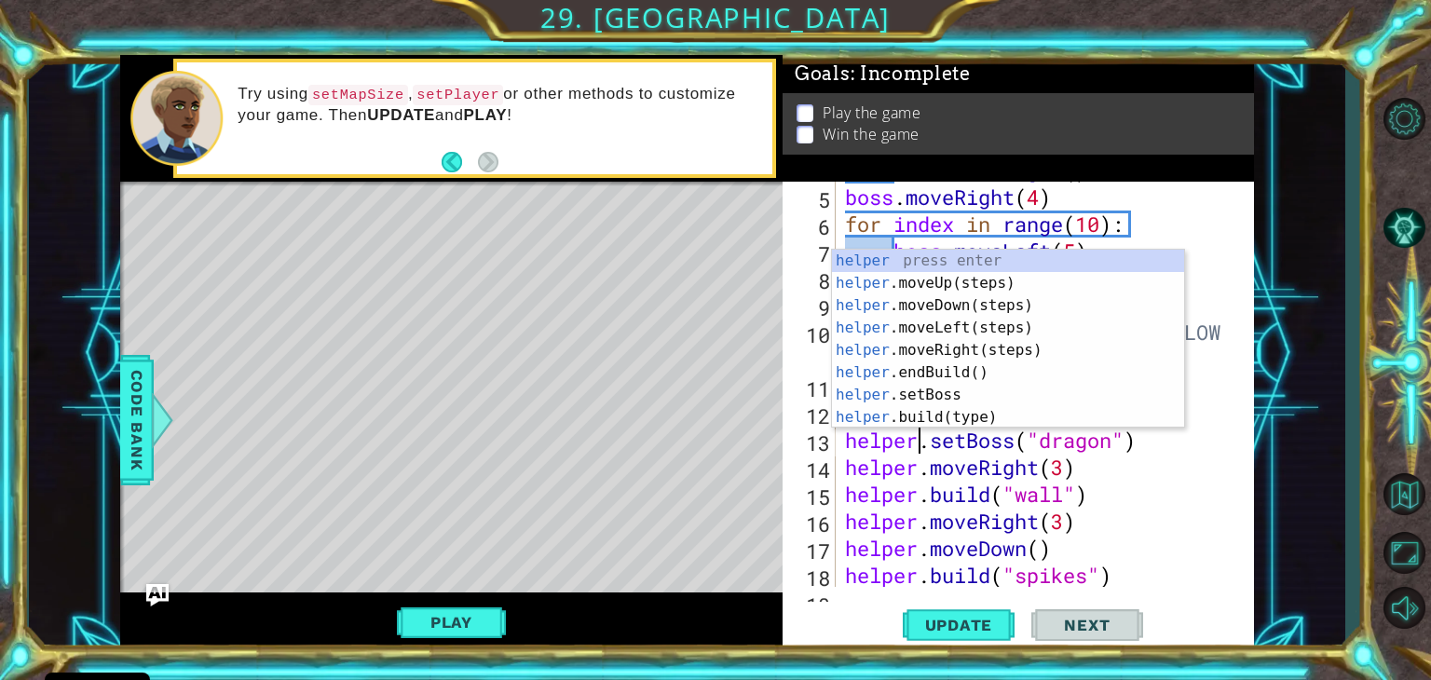
scroll to position [0, 3]
click at [938, 630] on span "Update" at bounding box center [959, 625] width 105 height 19
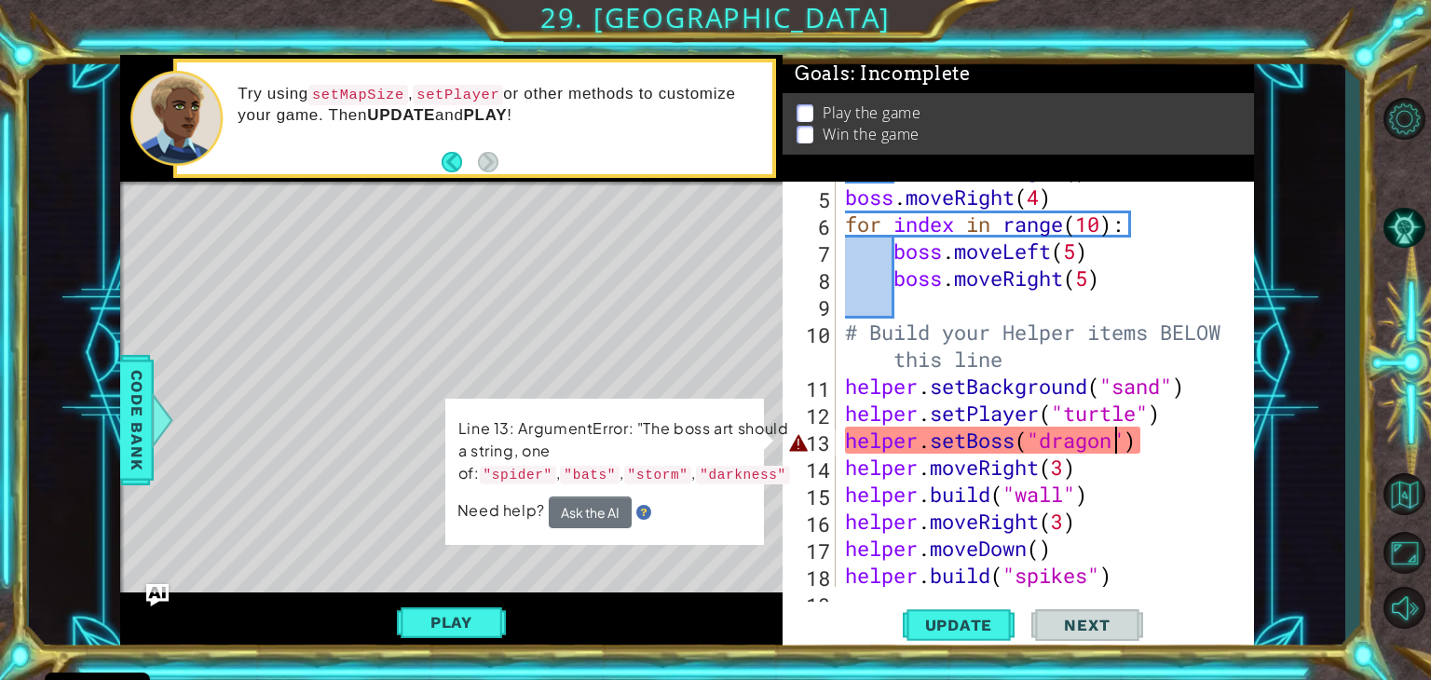
click at [1116, 444] on div "boss . moveRight ( ) boss . moveRight ( 4 ) for index in range ( 10 ) : boss . …" at bounding box center [1049, 386] width 417 height 459
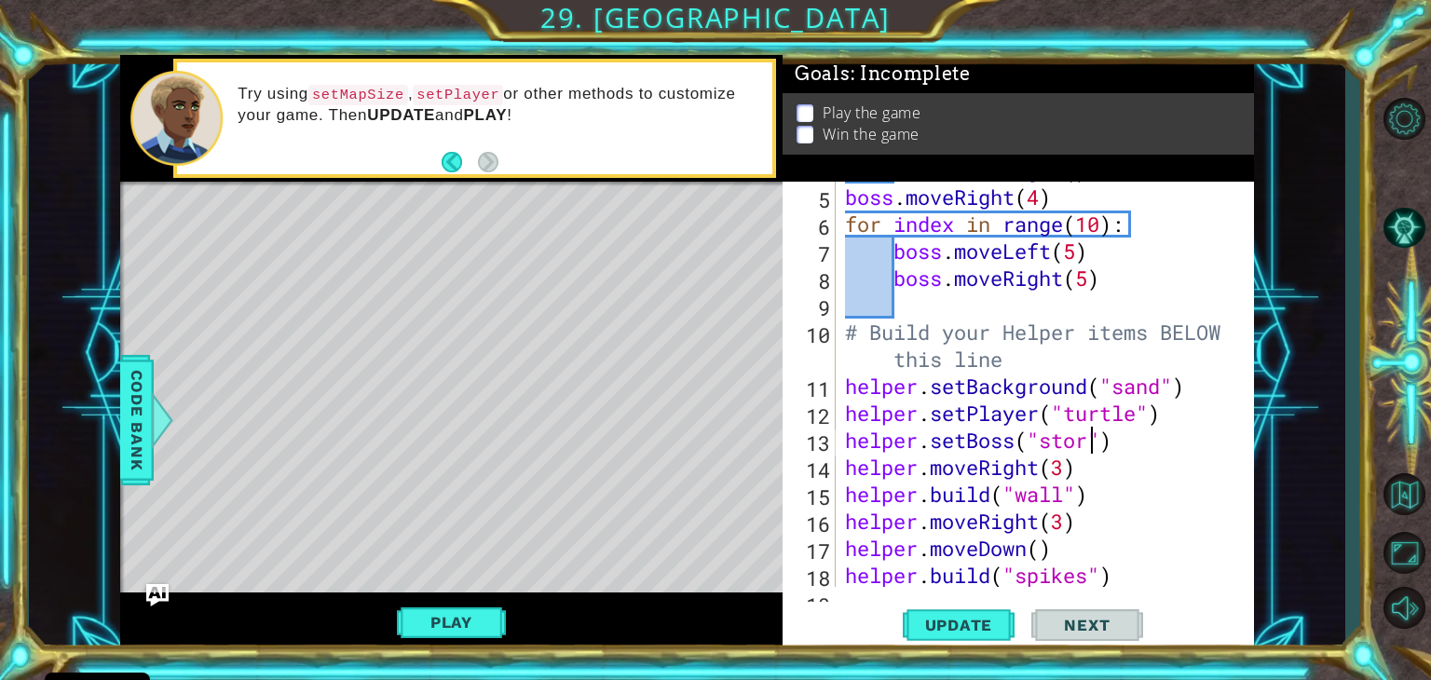
scroll to position [0, 11]
click at [1137, 409] on div "boss . moveRight ( ) boss . moveRight ( 4 ) for index in range ( 10 ) : boss . …" at bounding box center [1049, 386] width 417 height 459
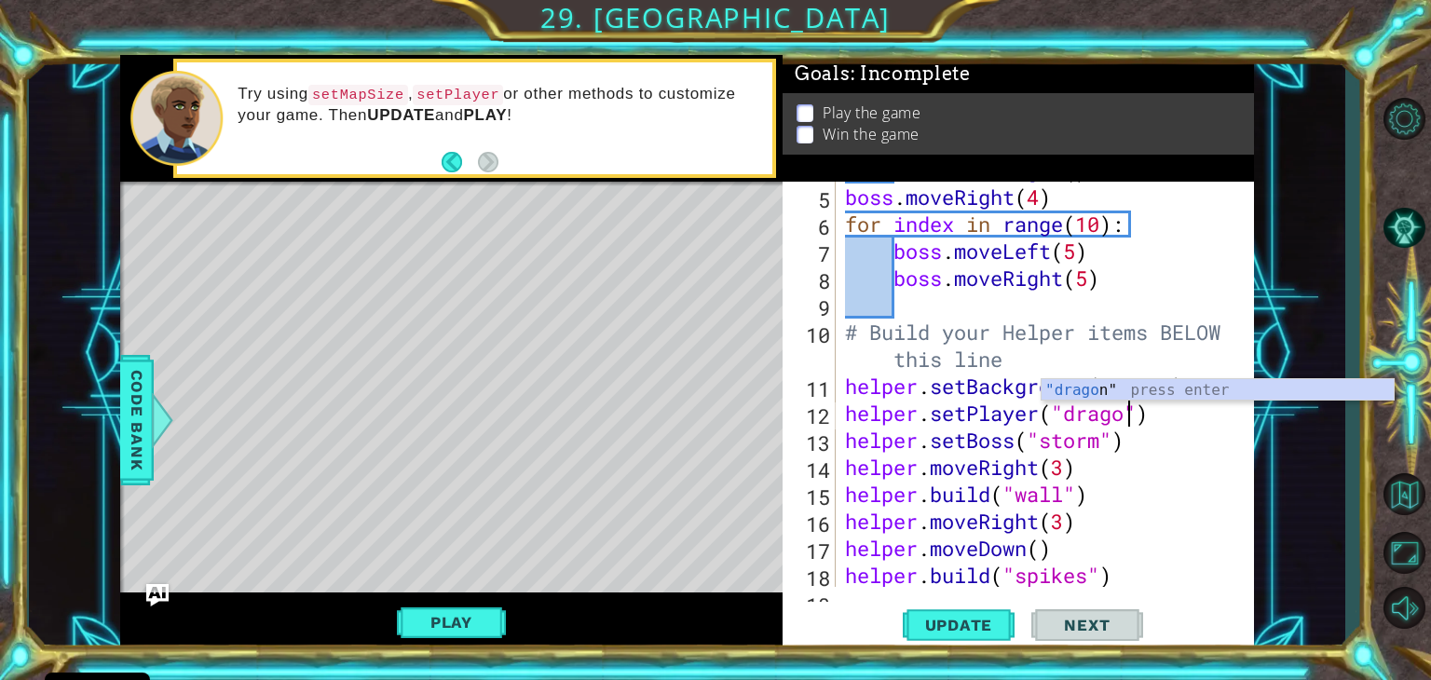
scroll to position [0, 12]
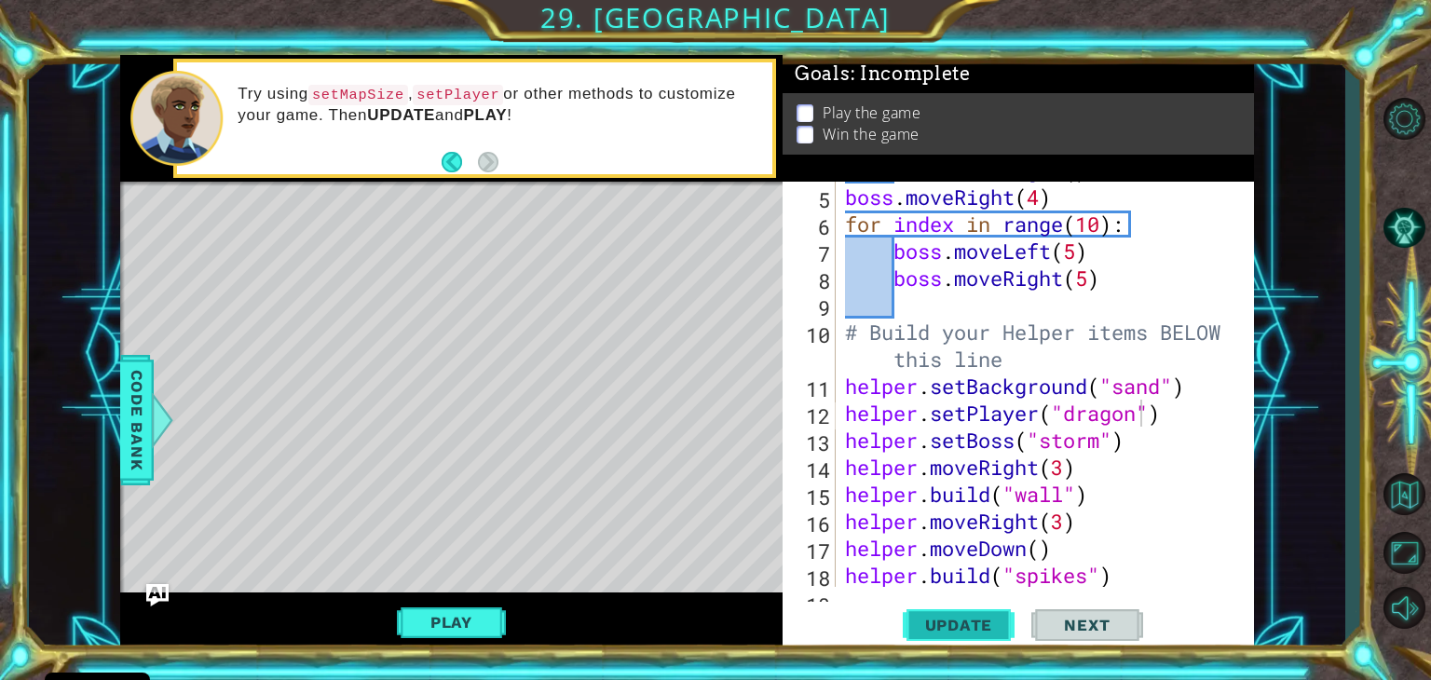
click at [934, 612] on button "Update" at bounding box center [959, 626] width 112 height 48
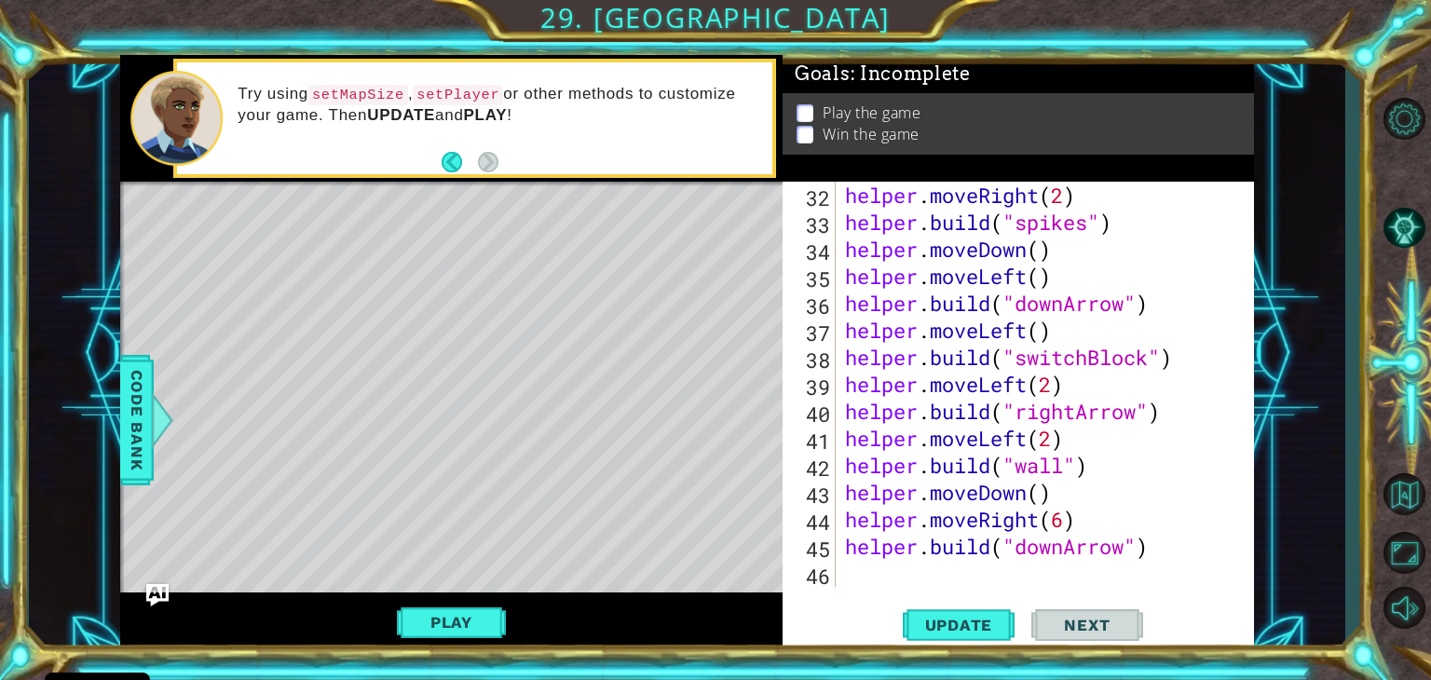
scroll to position [891, 0]
click at [1153, 360] on div "helper . moveRight ( 2 ) helper . build ( "spikes" ) helper . moveDown ( ) help…" at bounding box center [1049, 411] width 417 height 459
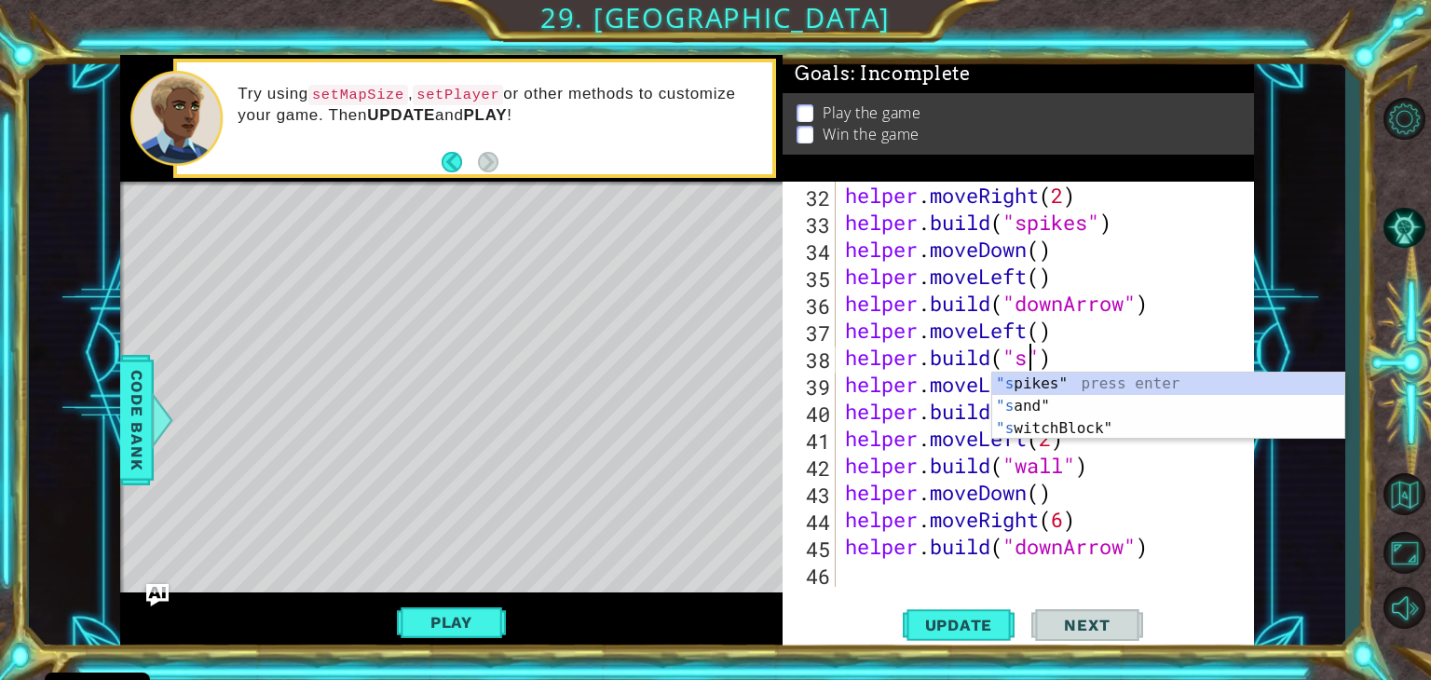
scroll to position [0, 7]
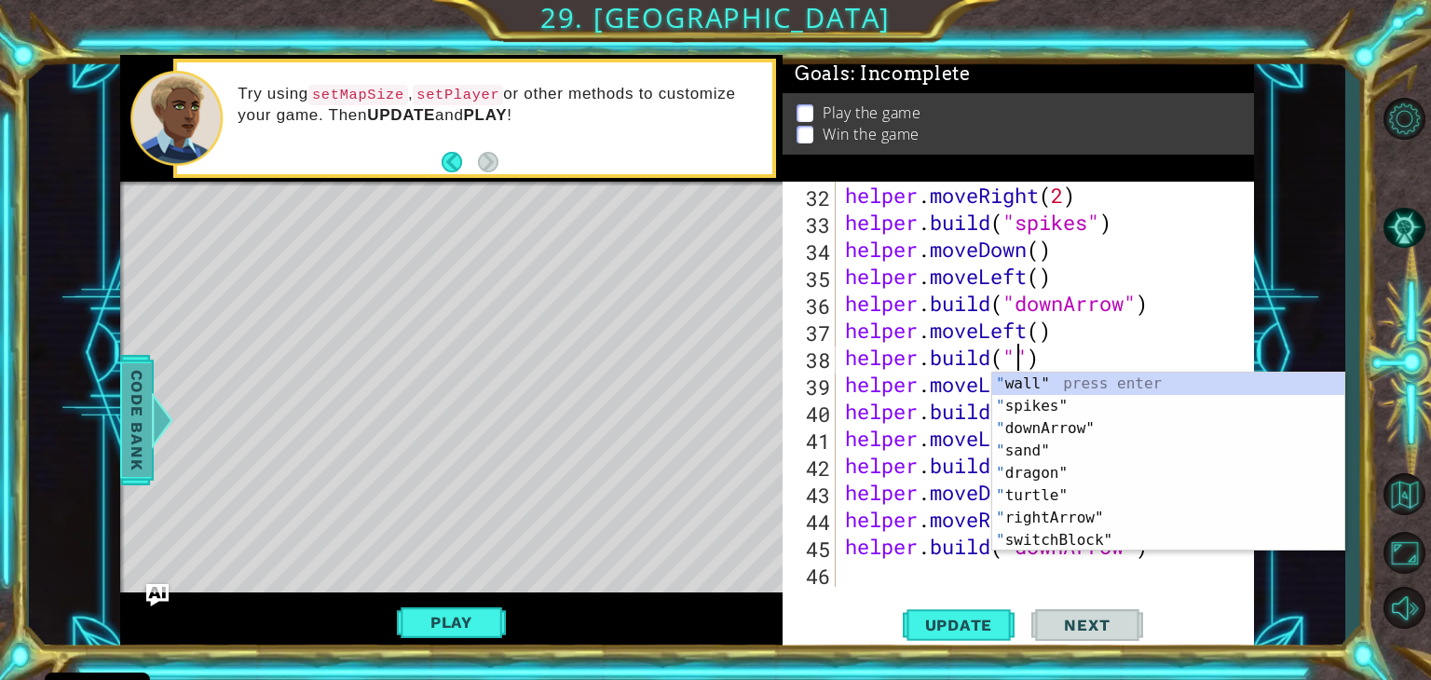
click at [128, 470] on span "Code Bank" at bounding box center [137, 420] width 30 height 114
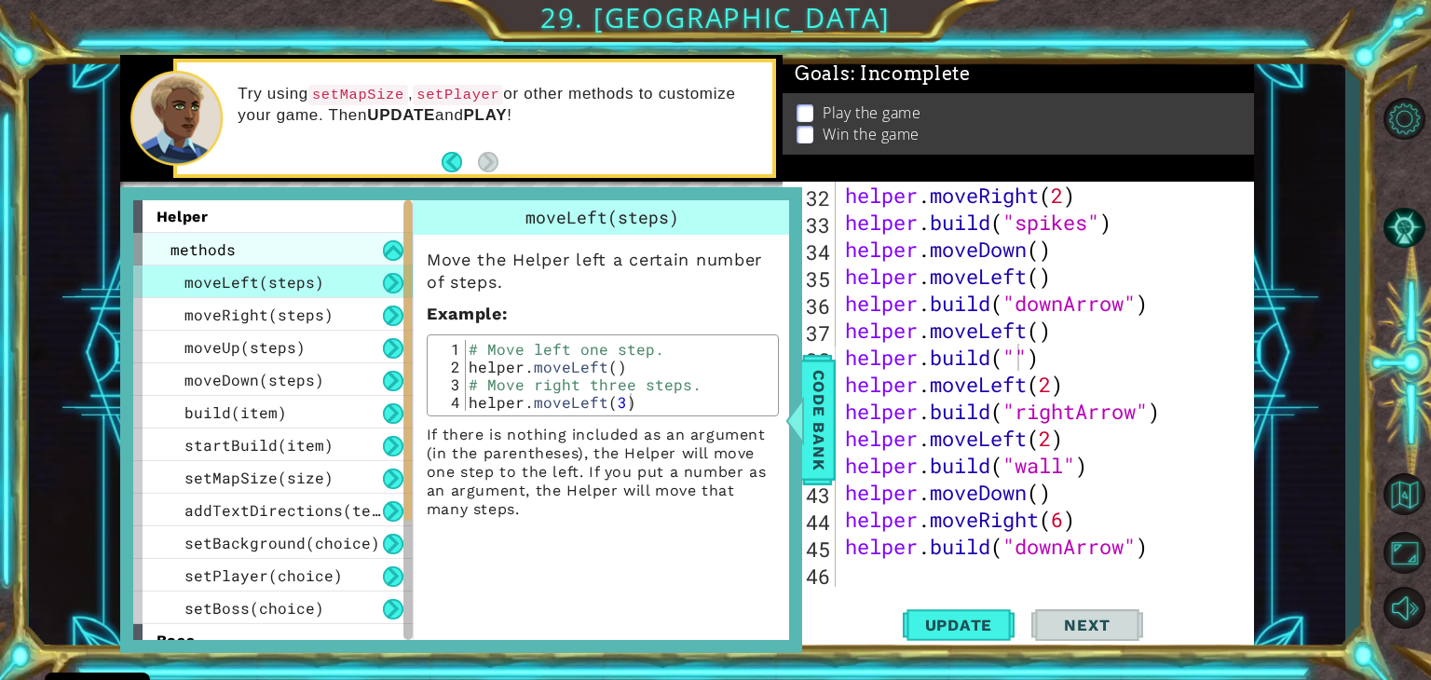
click at [266, 247] on div "methods" at bounding box center [273, 249] width 280 height 33
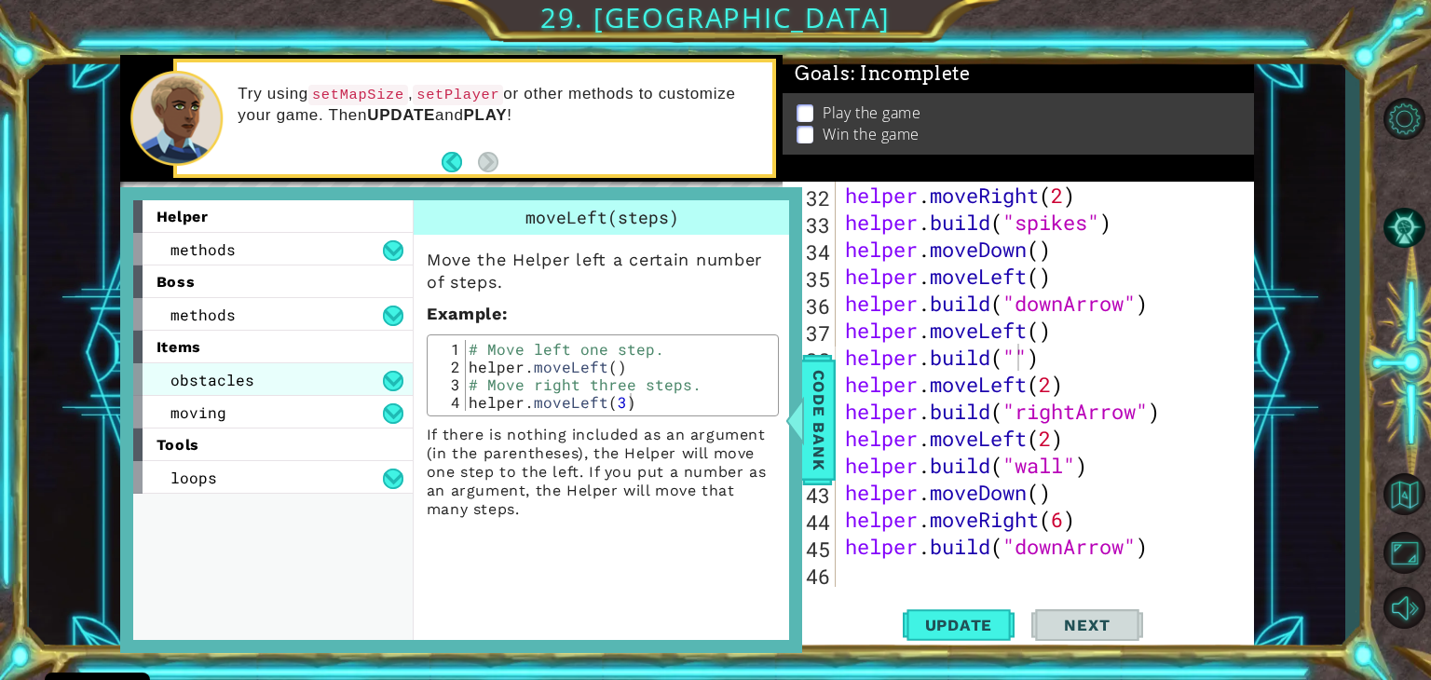
click at [244, 380] on span "obstacles" at bounding box center [213, 380] width 84 height 20
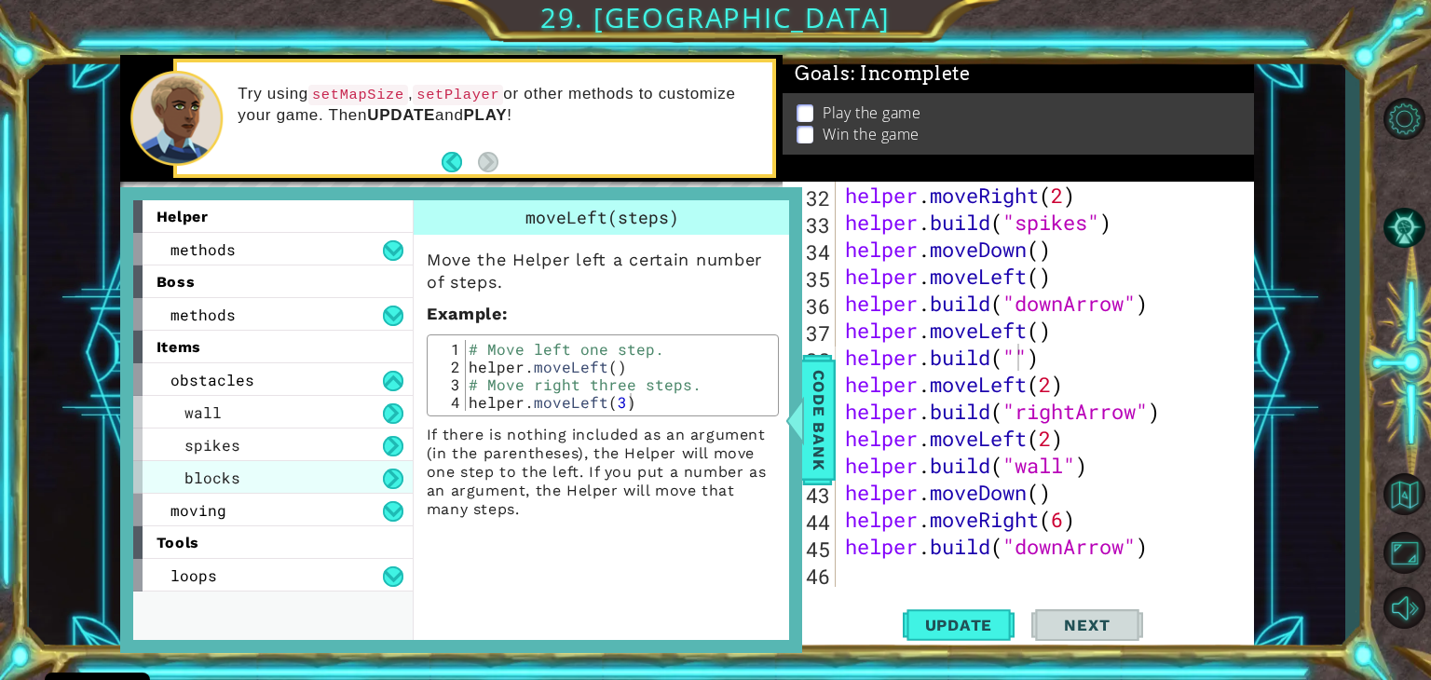
click at [239, 478] on div "blocks" at bounding box center [273, 477] width 280 height 33
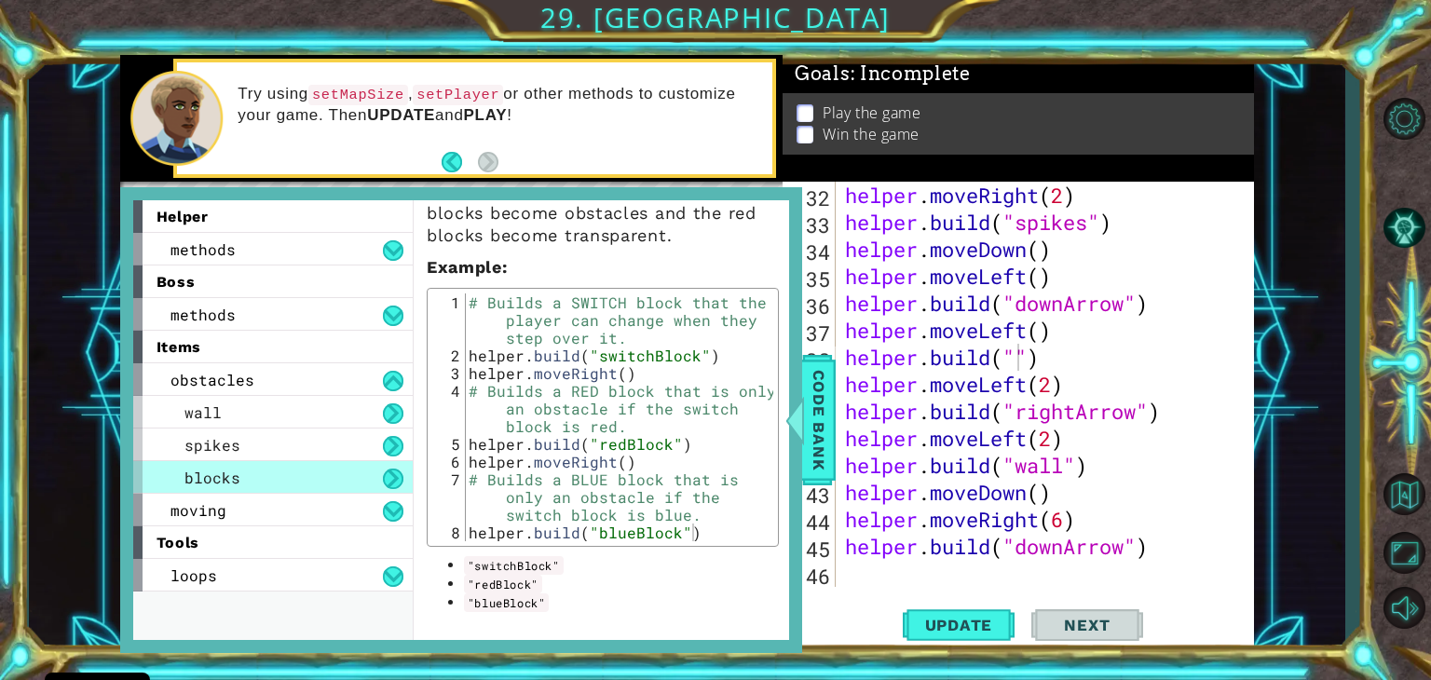
scroll to position [0, 0]
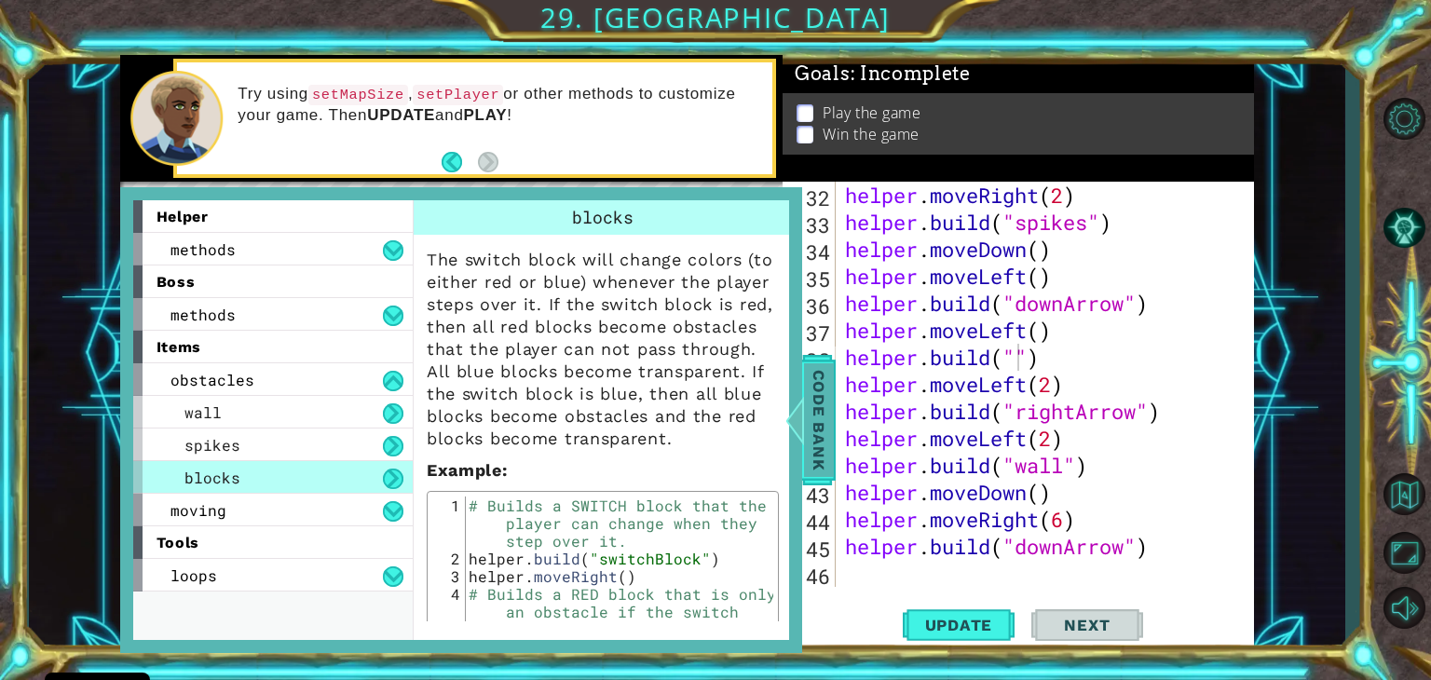
click at [822, 434] on span "Code Bank" at bounding box center [819, 420] width 30 height 114
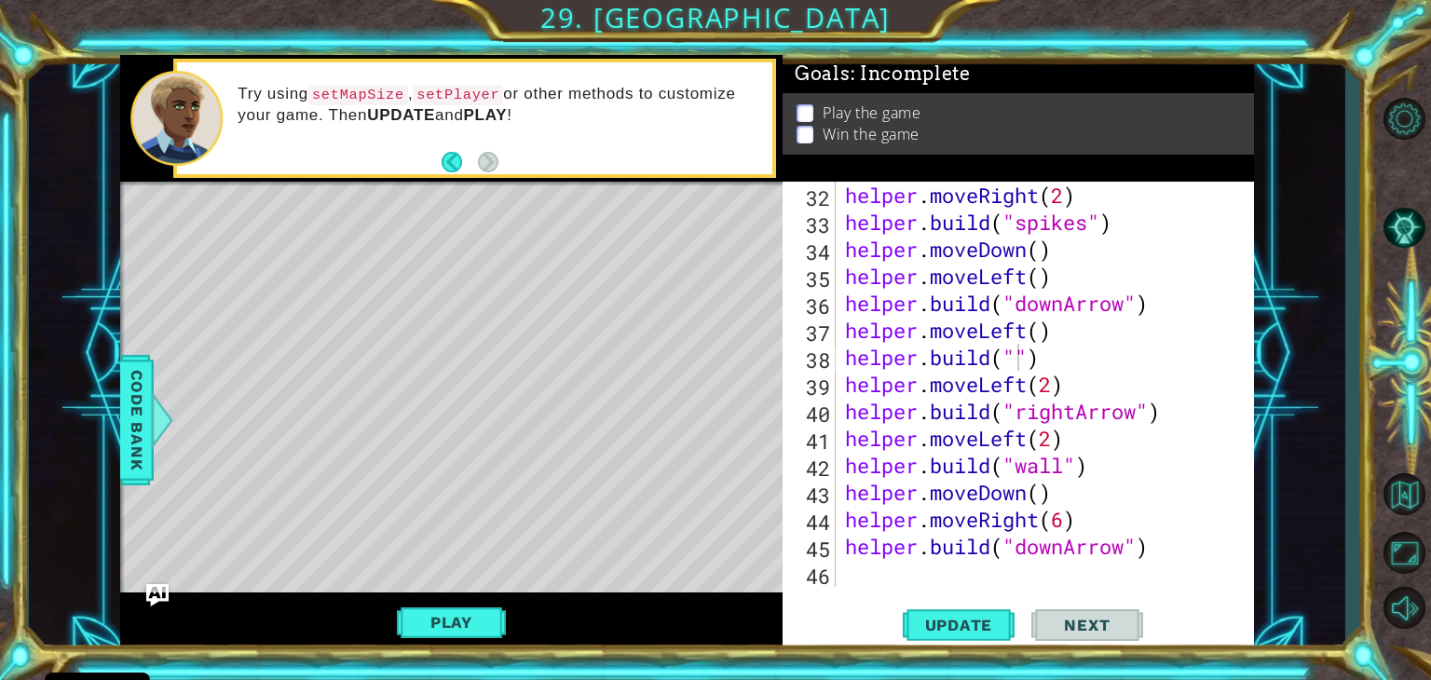
click at [1016, 362] on div "helper . moveRight ( 2 ) helper . build ( "spikes" ) helper . moveDown ( ) help…" at bounding box center [1049, 411] width 417 height 459
click at [953, 629] on span "Update" at bounding box center [959, 625] width 105 height 19
click at [467, 617] on button "Play" at bounding box center [451, 622] width 109 height 35
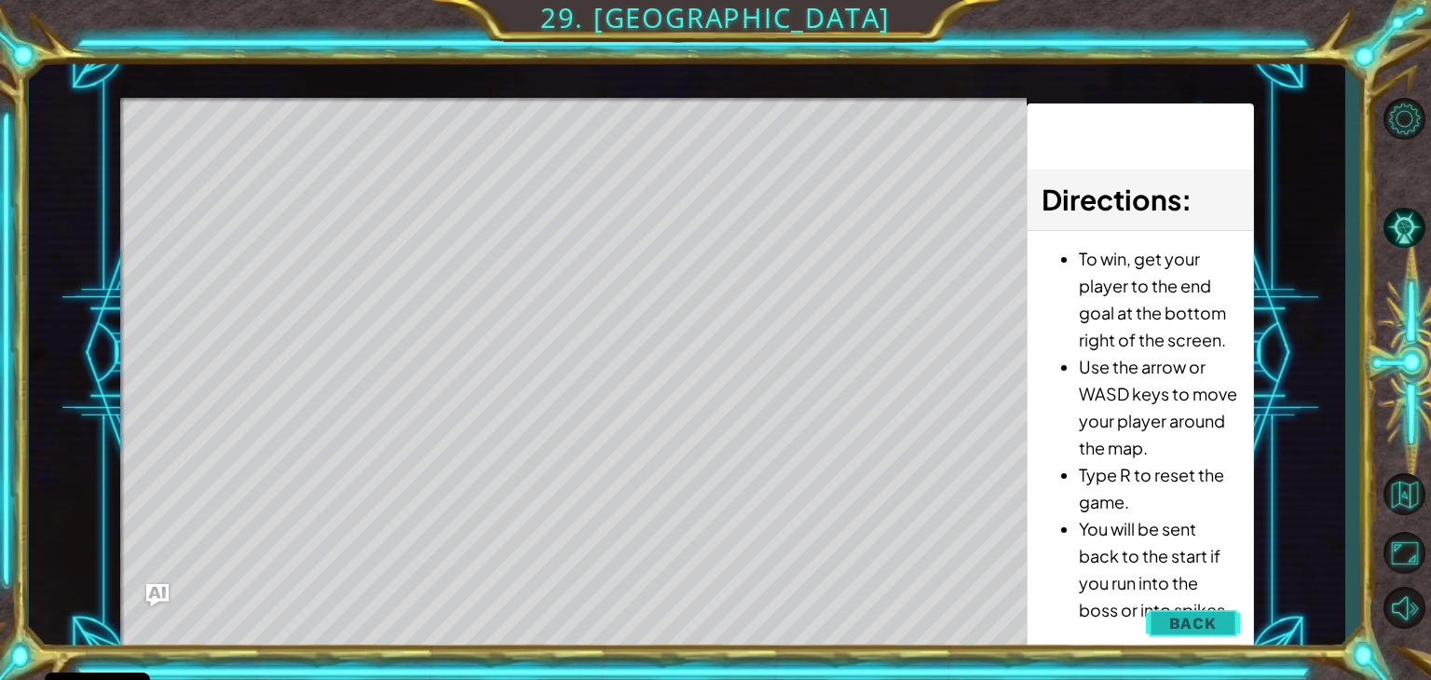
click at [1212, 626] on span "Back" at bounding box center [1193, 623] width 48 height 19
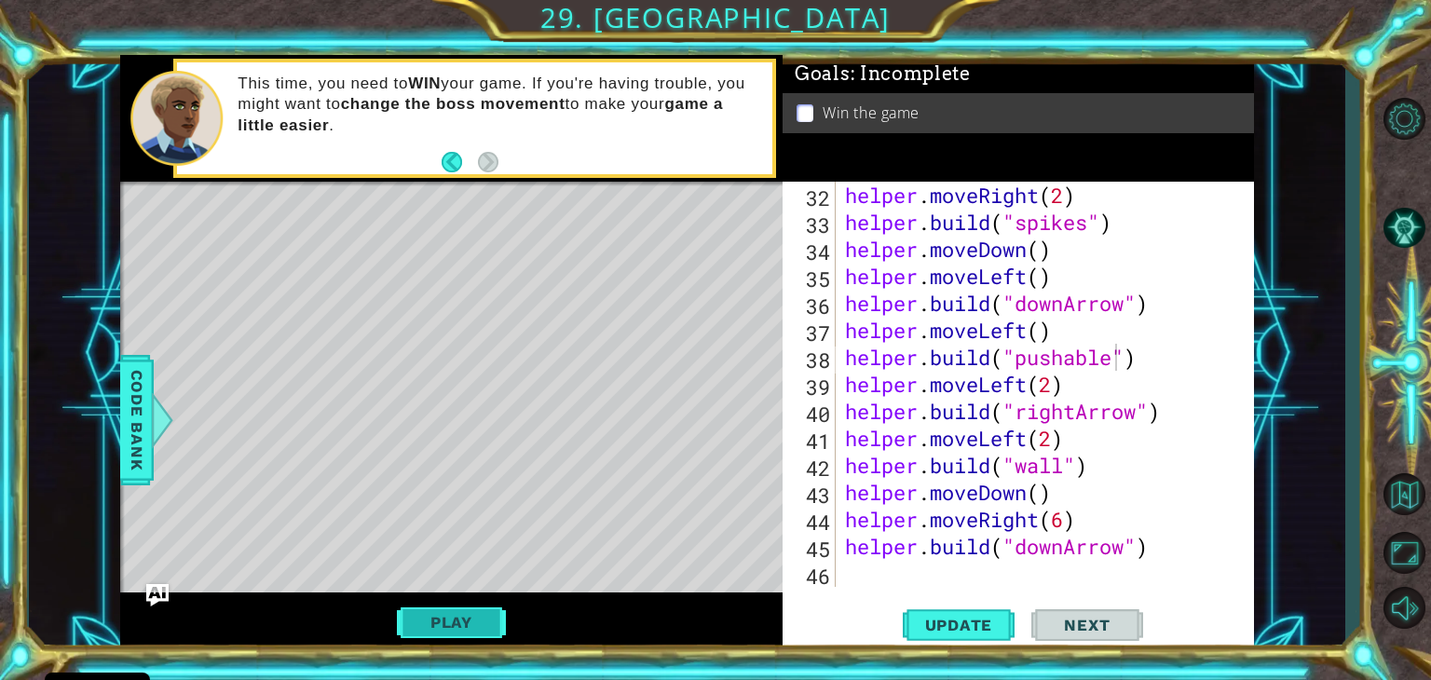
click at [479, 632] on button "Play" at bounding box center [451, 622] width 109 height 35
click at [1164, 367] on div "helper . moveRight ( 2 ) helper . build ( "spikes" ) helper . moveDown ( ) help…" at bounding box center [1049, 411] width 417 height 459
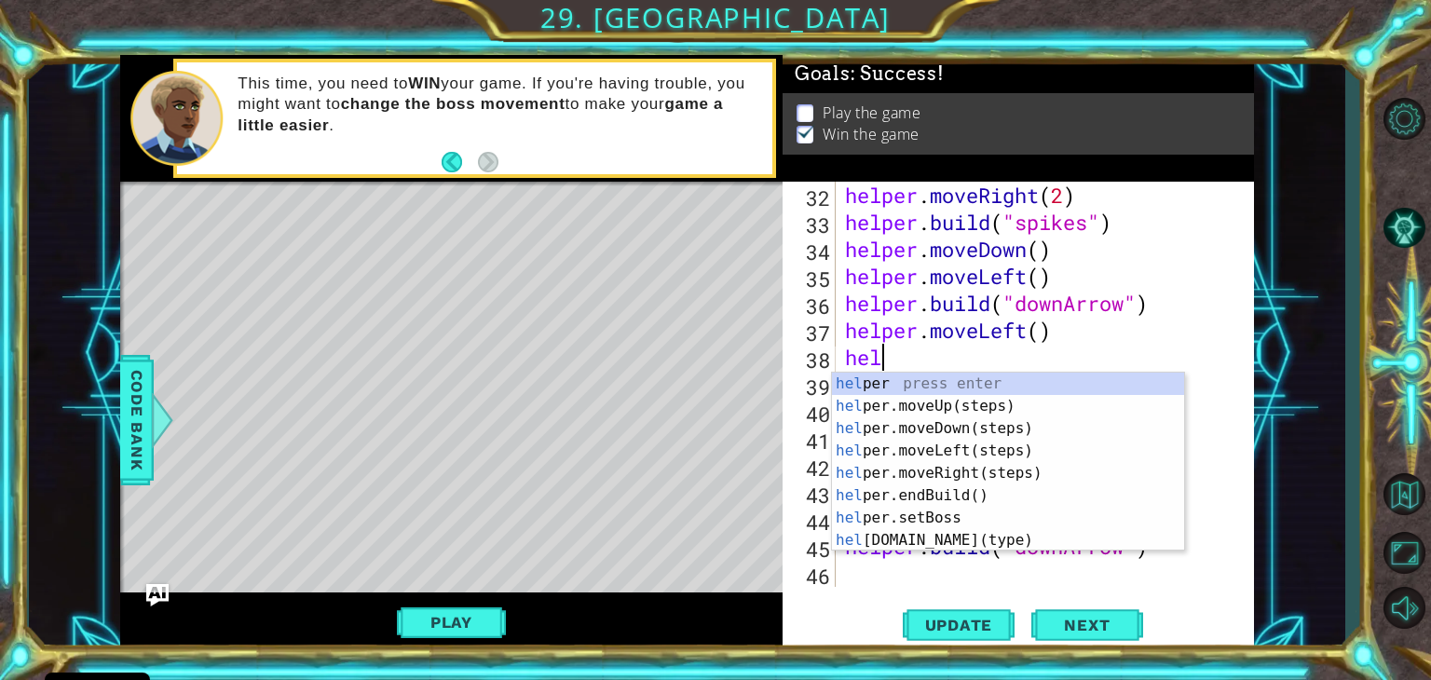
scroll to position [0, 0]
type textarea "h"
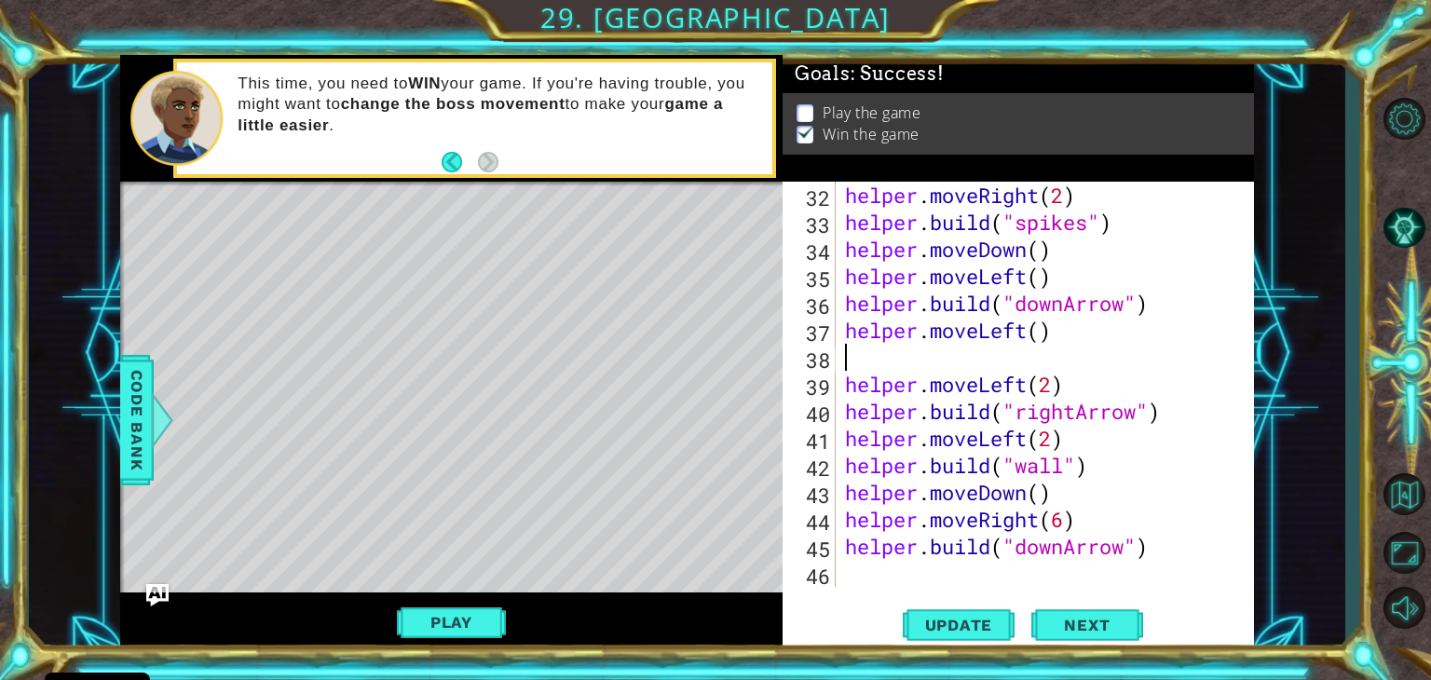
scroll to position [865, 0]
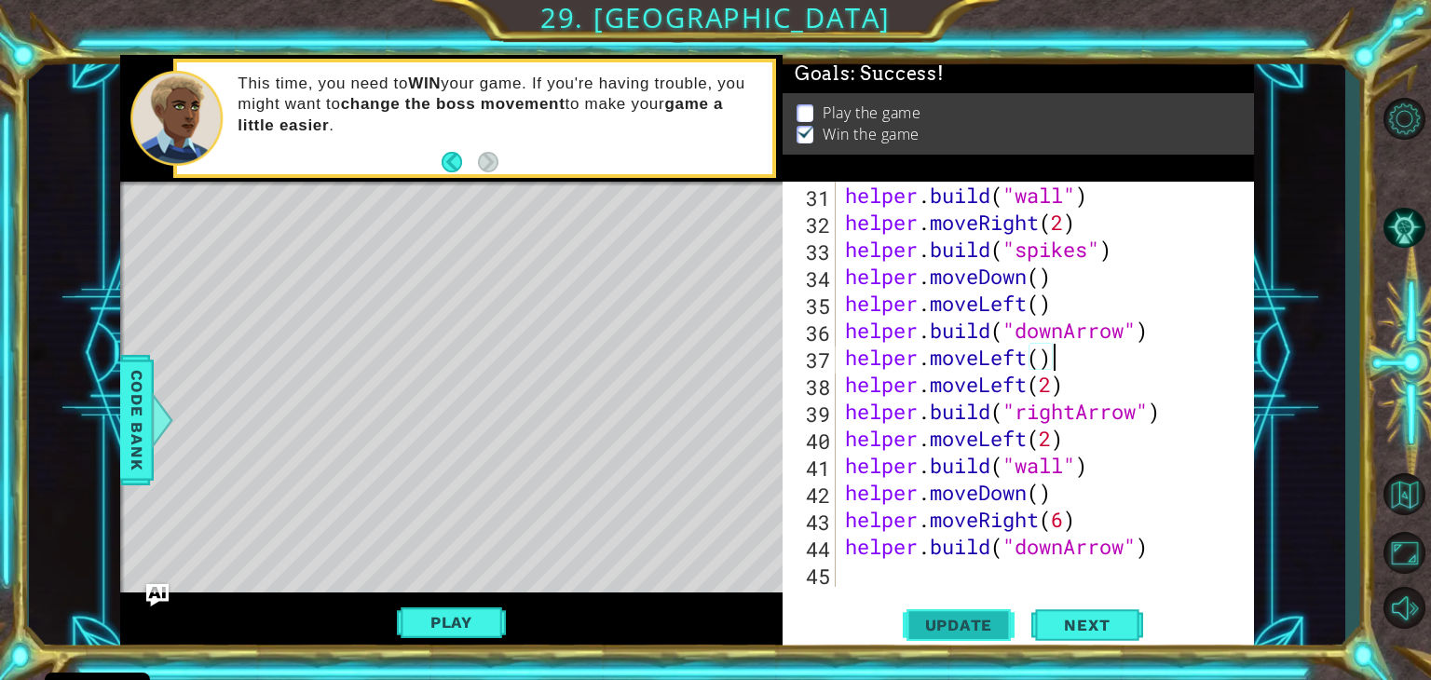
click at [975, 608] on button "Update" at bounding box center [959, 626] width 112 height 48
click at [1163, 547] on div "helper . build ( "wall" ) helper . moveRight ( 2 ) helper . build ( "spikes" ) …" at bounding box center [1049, 411] width 417 height 459
type textarea "helper.build("downArrow")"
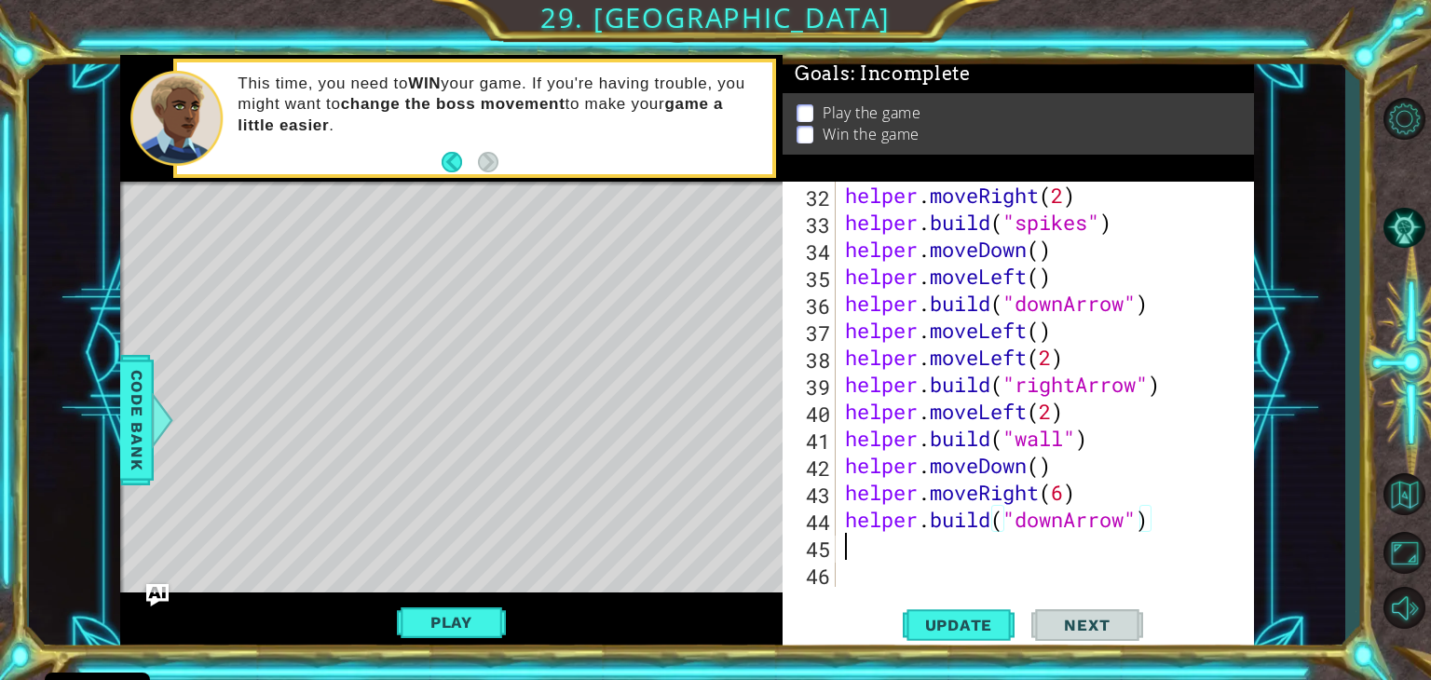
scroll to position [891, 0]
type textarea "h"
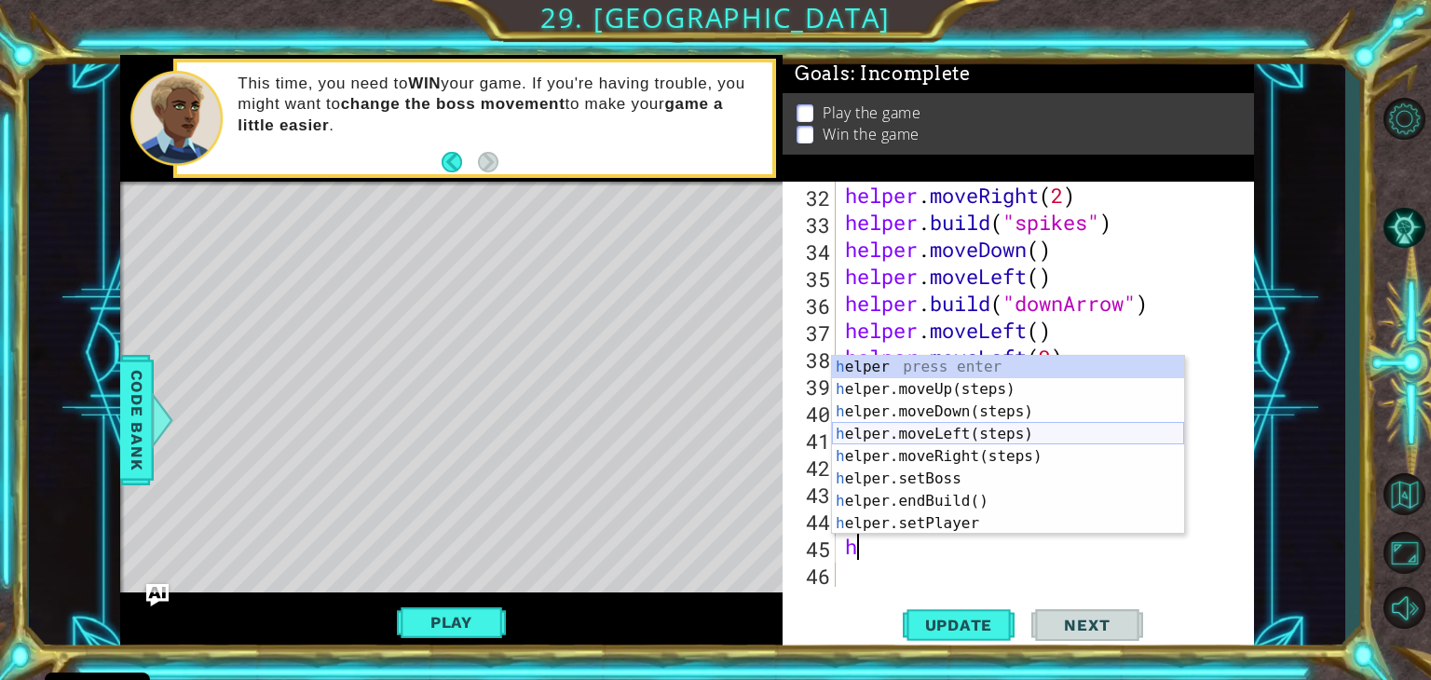
click at [1013, 434] on div "h elper press enter h elper.moveUp(steps) press enter h elper.moveDown(steps) p…" at bounding box center [1008, 468] width 352 height 224
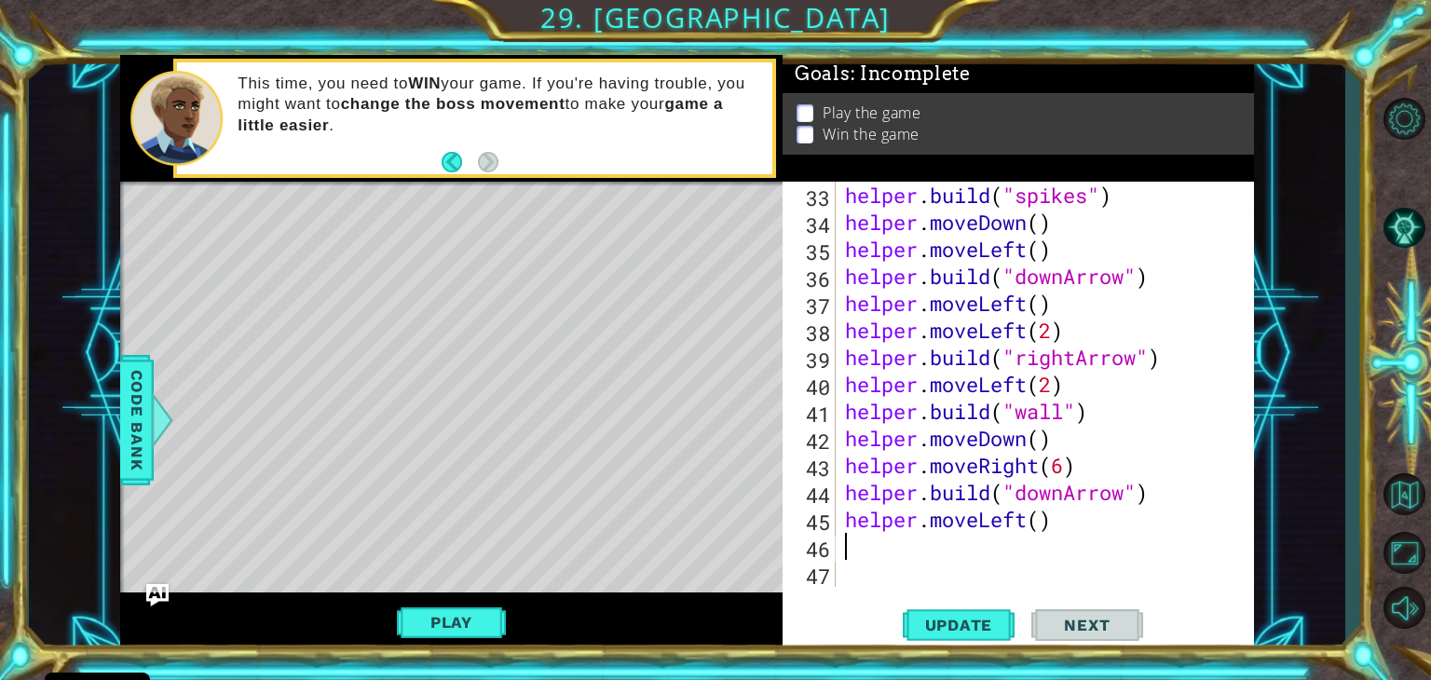
scroll to position [918, 0]
click at [1043, 525] on div "helper . build ( "spikes" ) helper . moveDown ( ) helper . moveLeft ( ) helper …" at bounding box center [1049, 411] width 417 height 459
type textarea "helper.moveLeft(2)"
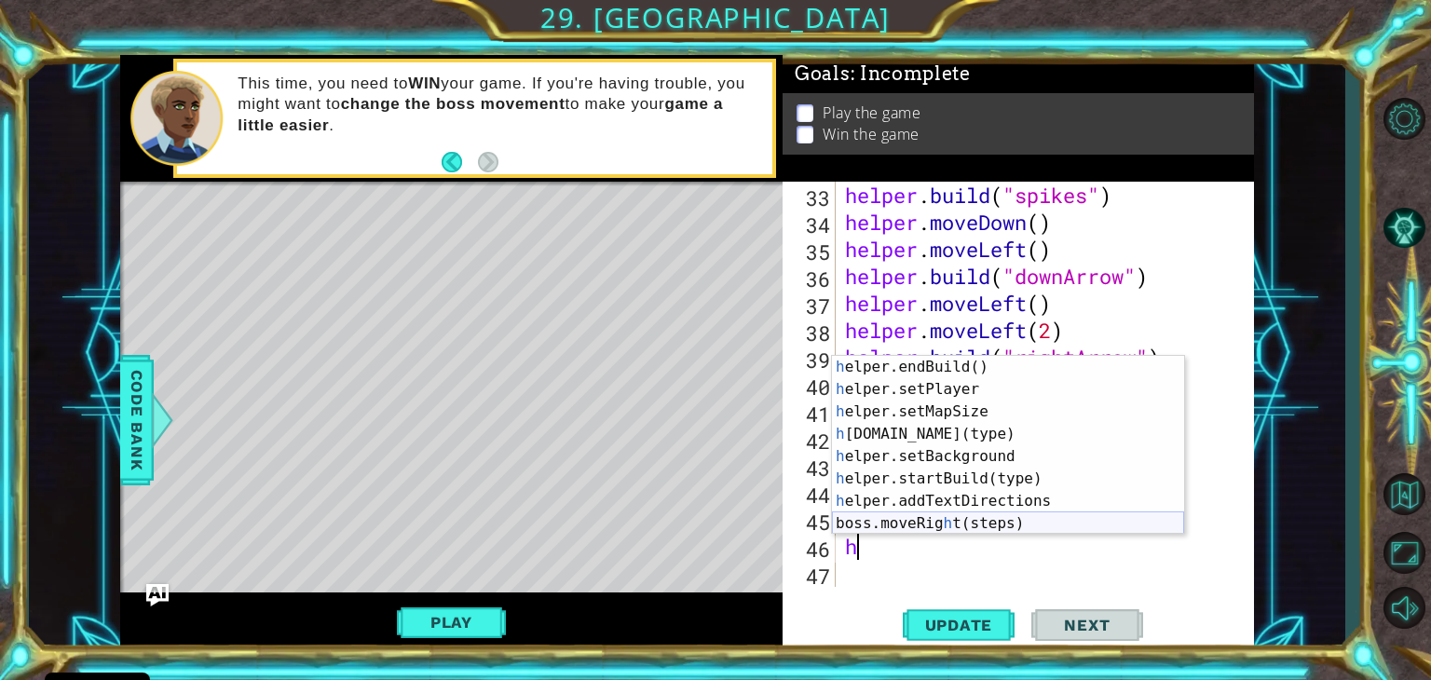
scroll to position [134, 0]
click at [965, 429] on div "h elper.endBuild() press enter h elper.setPlayer press enter h elper.setMapSize…" at bounding box center [1008, 468] width 352 height 224
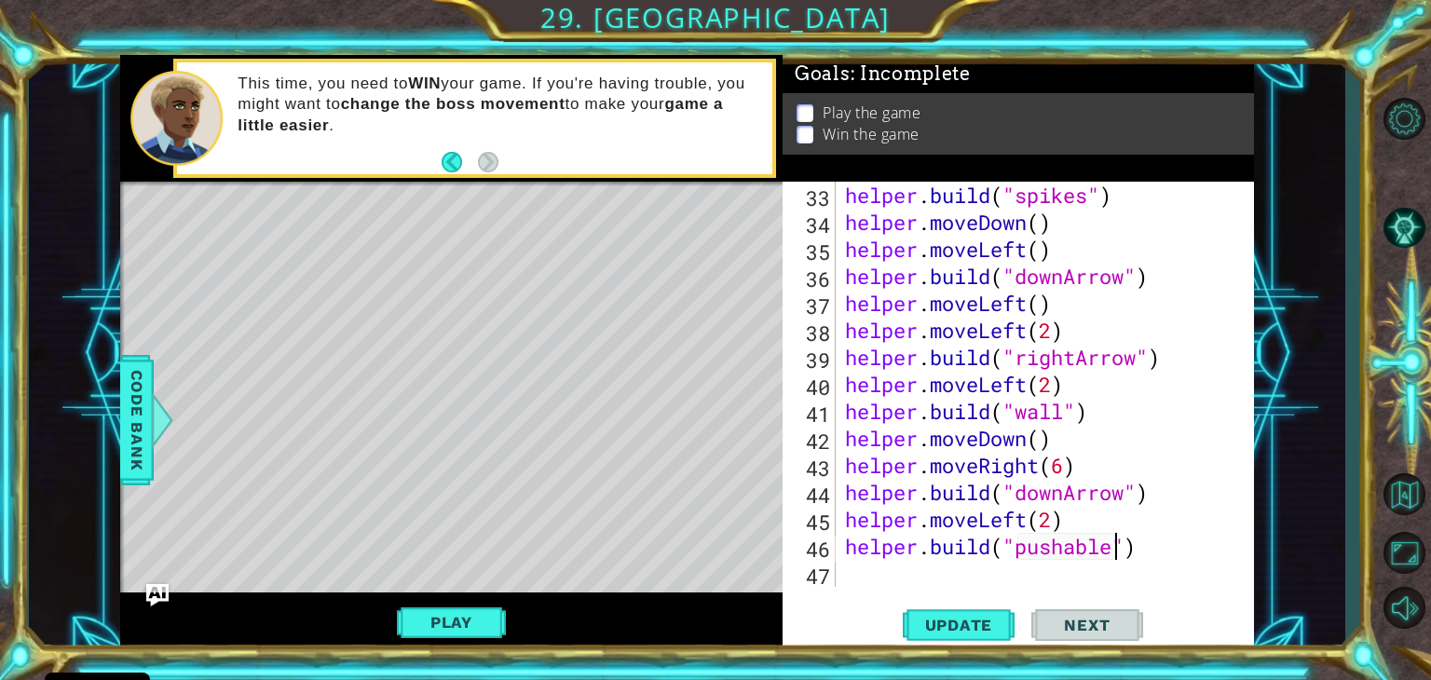
scroll to position [0, 11]
type textarea "helper.build("pushable")"
click at [983, 617] on span "Update" at bounding box center [959, 625] width 105 height 19
click at [478, 628] on button "Play" at bounding box center [451, 622] width 109 height 35
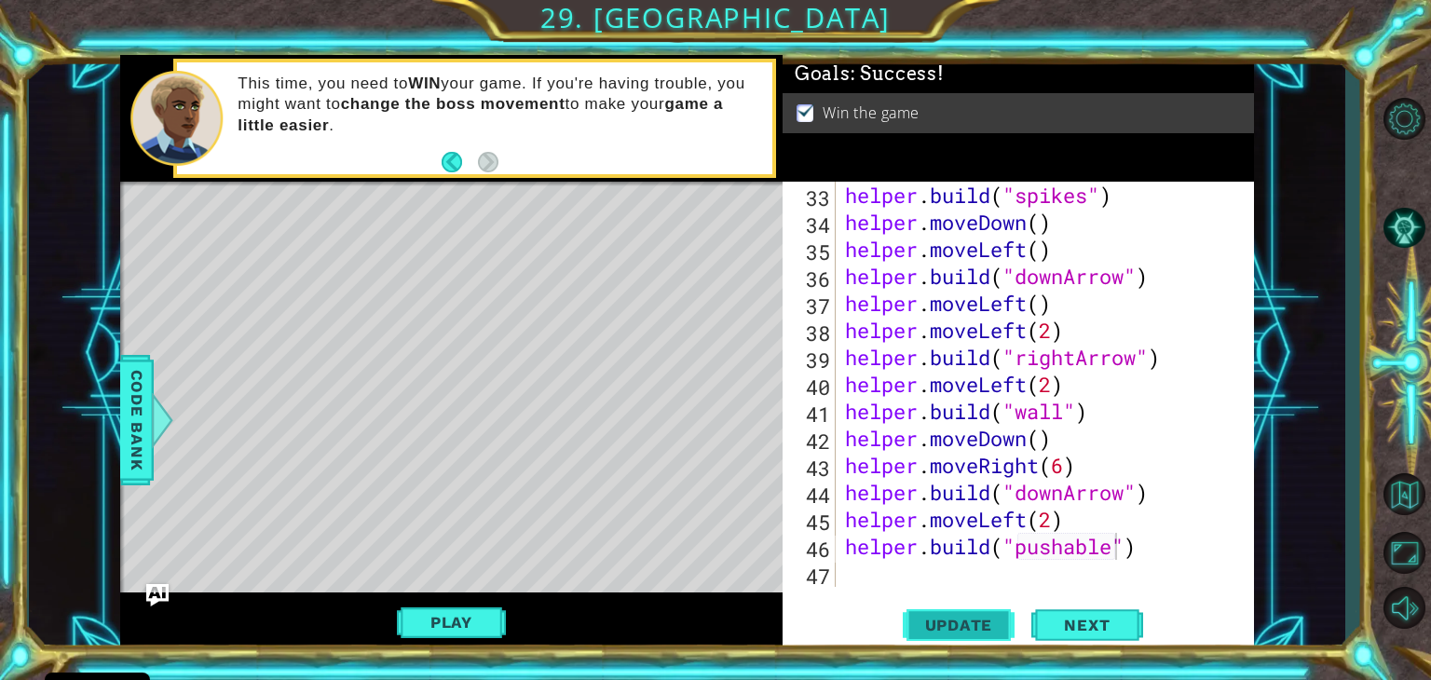
click at [953, 608] on button "Update" at bounding box center [959, 626] width 112 height 48
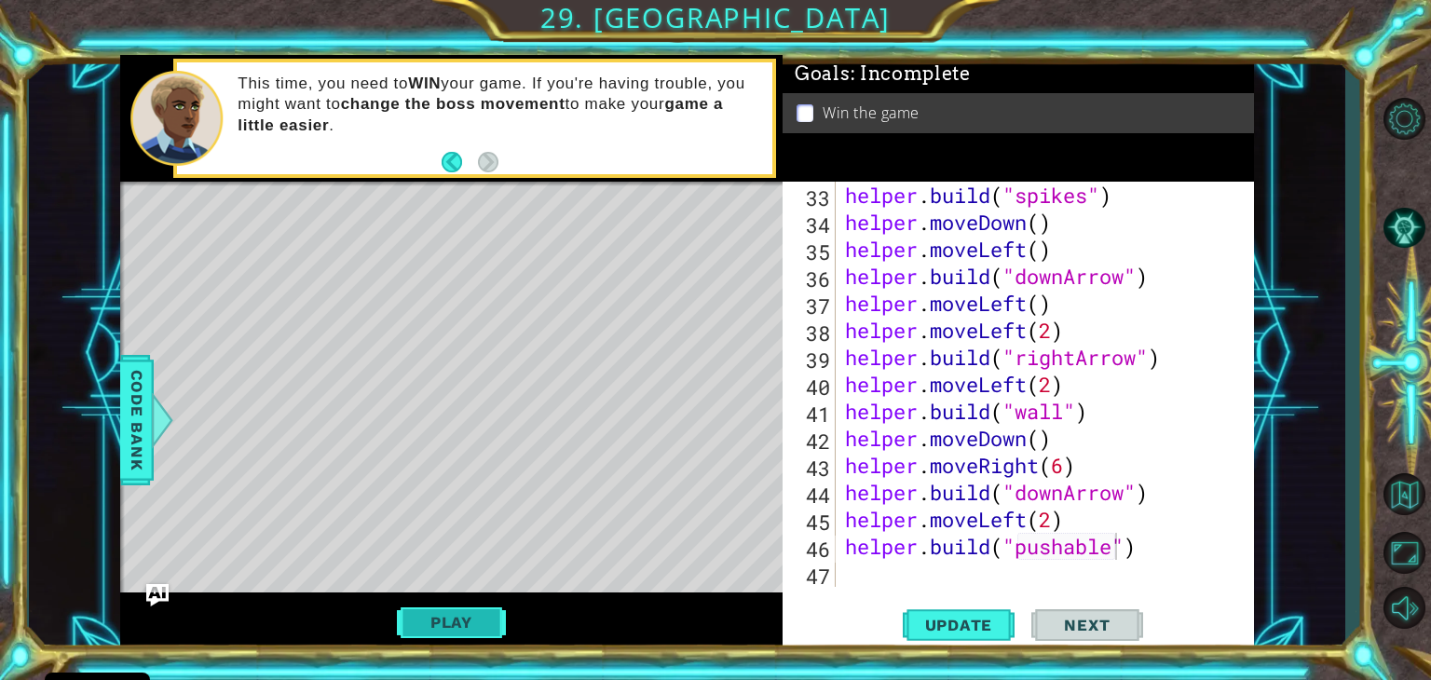
click at [486, 629] on button "Play" at bounding box center [451, 622] width 109 height 35
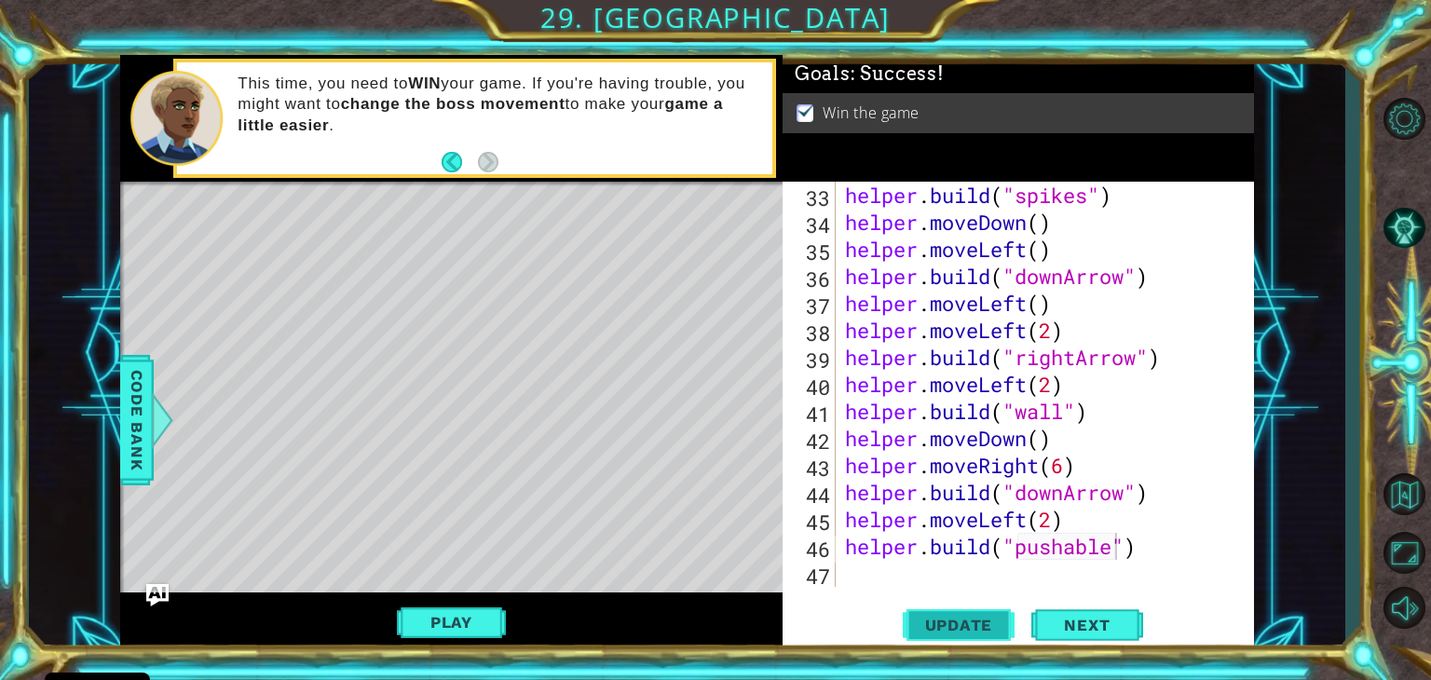
click at [946, 633] on span "Update" at bounding box center [959, 625] width 105 height 19
click at [447, 161] on button "Back" at bounding box center [460, 162] width 36 height 20
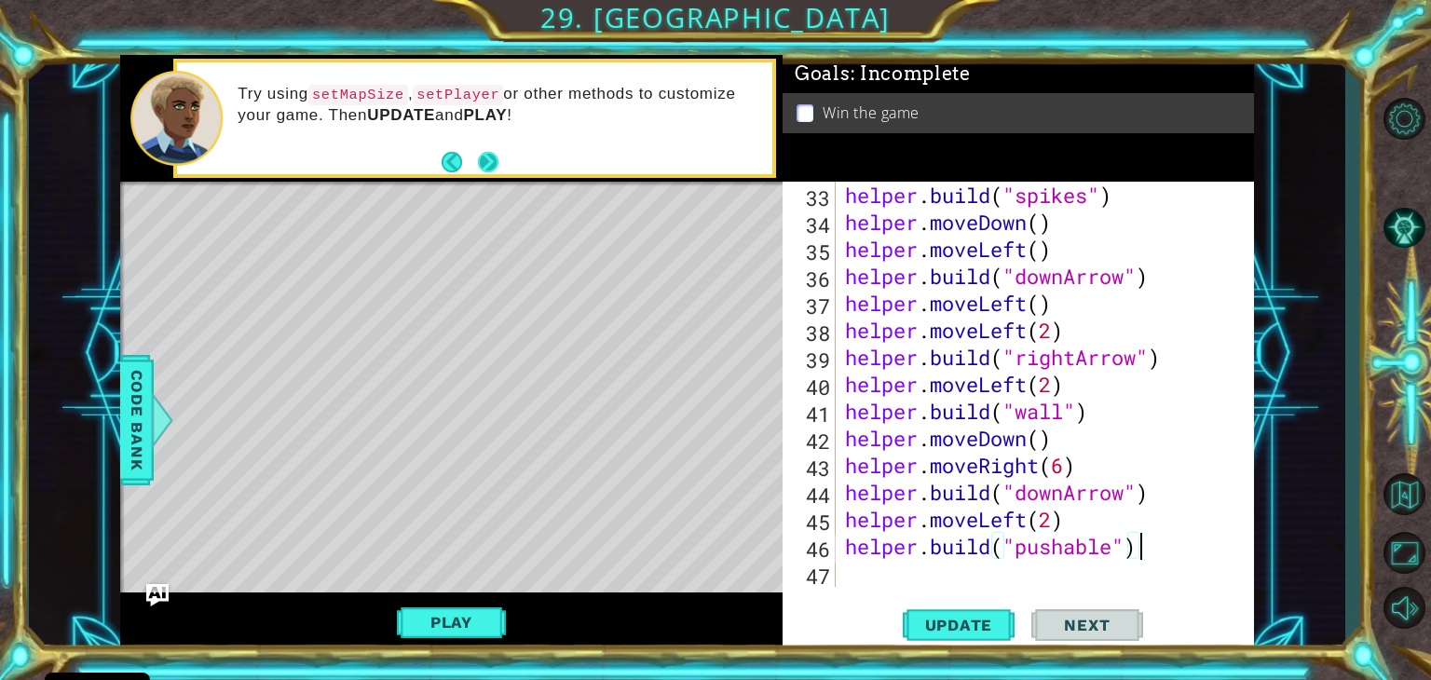
click at [489, 166] on button "Next" at bounding box center [488, 161] width 20 height 20
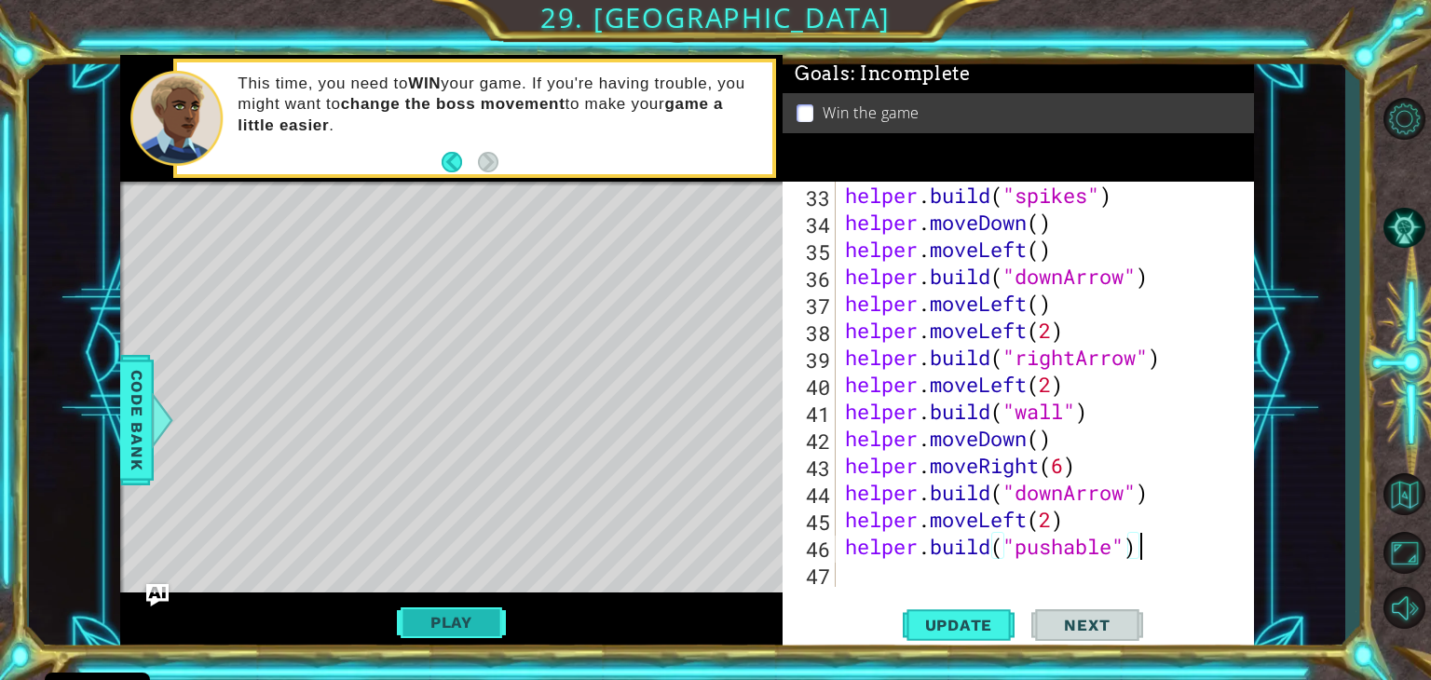
click at [466, 621] on button "Play" at bounding box center [451, 622] width 109 height 35
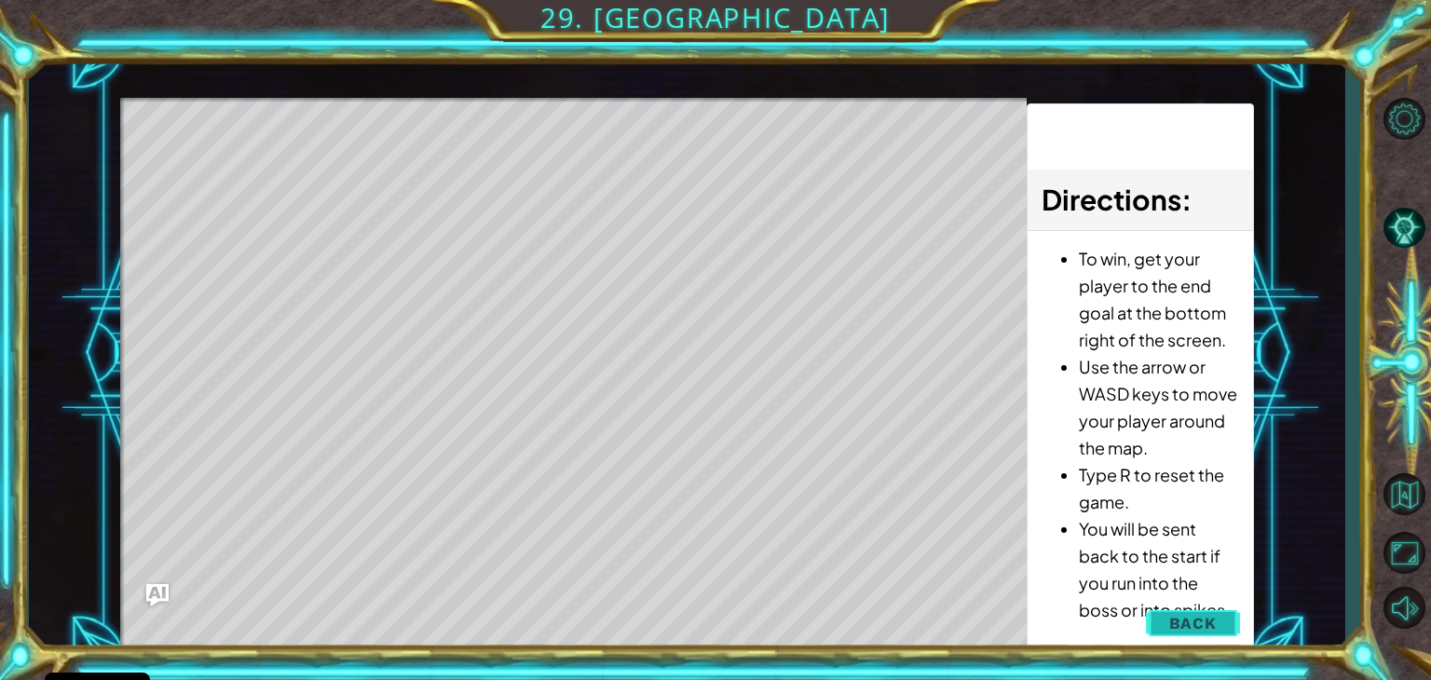
click at [1191, 631] on span "Back" at bounding box center [1193, 623] width 48 height 19
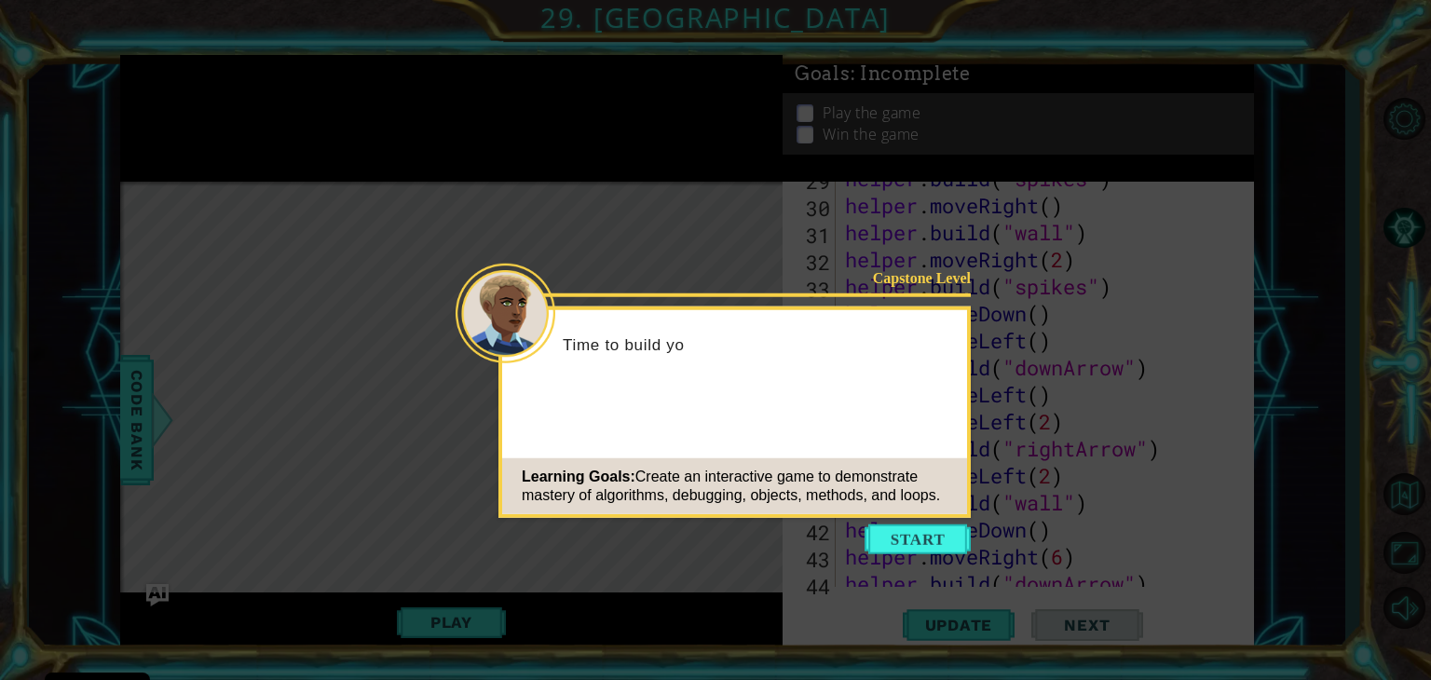
scroll to position [918, 0]
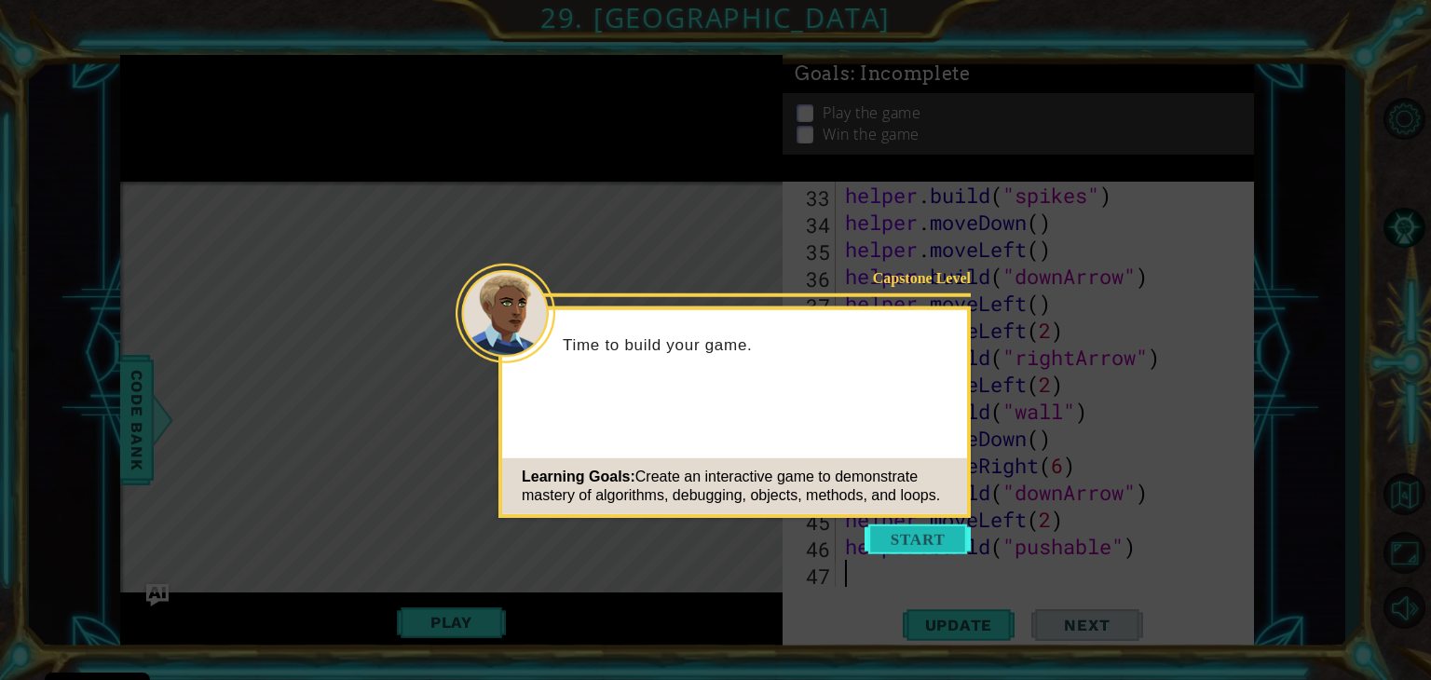
click at [922, 540] on button "Start" at bounding box center [918, 540] width 106 height 30
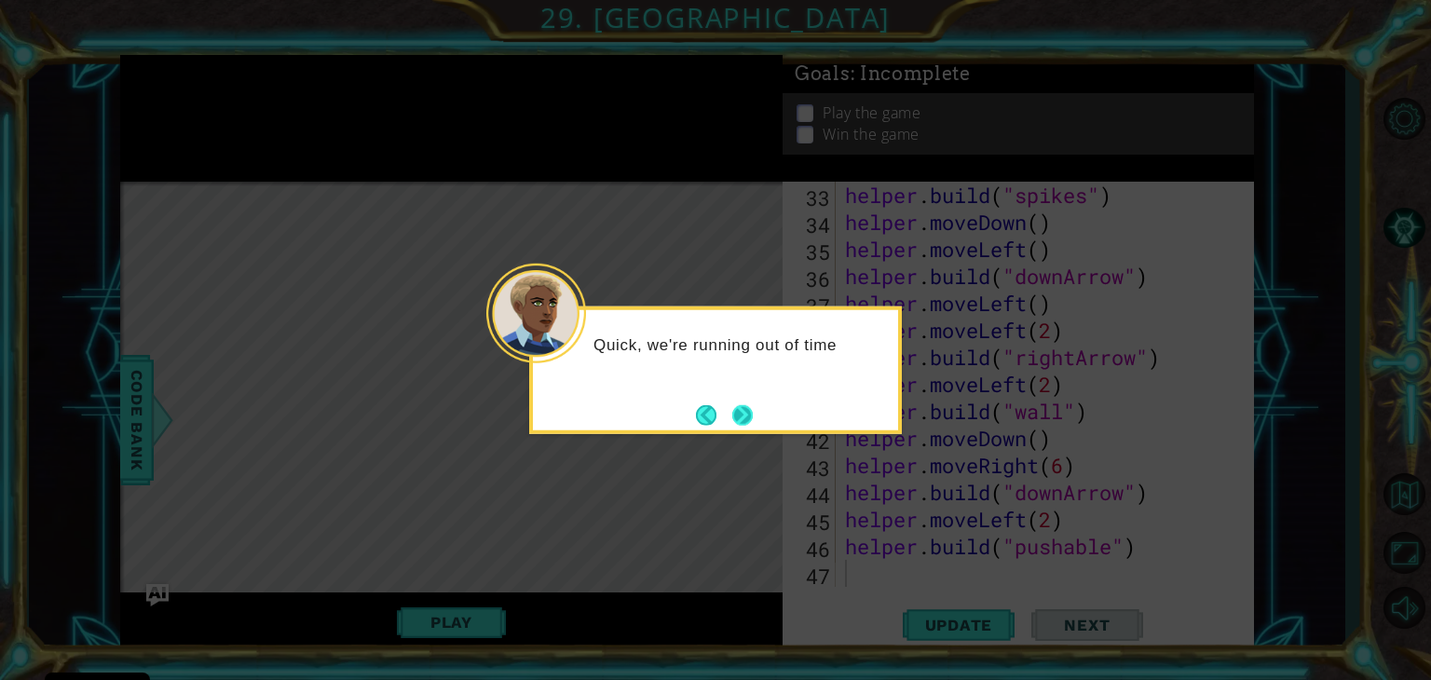
click at [750, 415] on button "Next" at bounding box center [742, 414] width 20 height 20
click at [741, 404] on button "Next" at bounding box center [742, 414] width 20 height 20
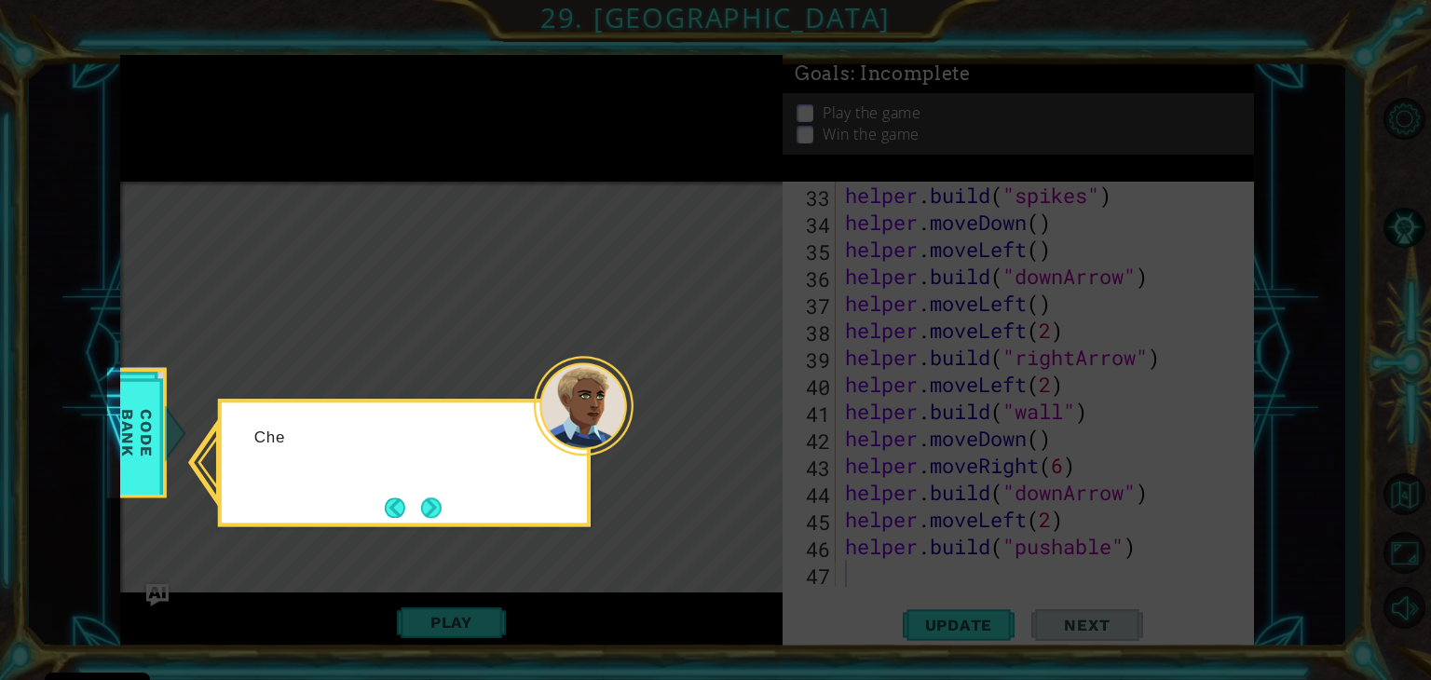
click at [741, 403] on icon at bounding box center [715, 340] width 1431 height 680
click at [430, 518] on button "Next" at bounding box center [431, 508] width 20 height 20
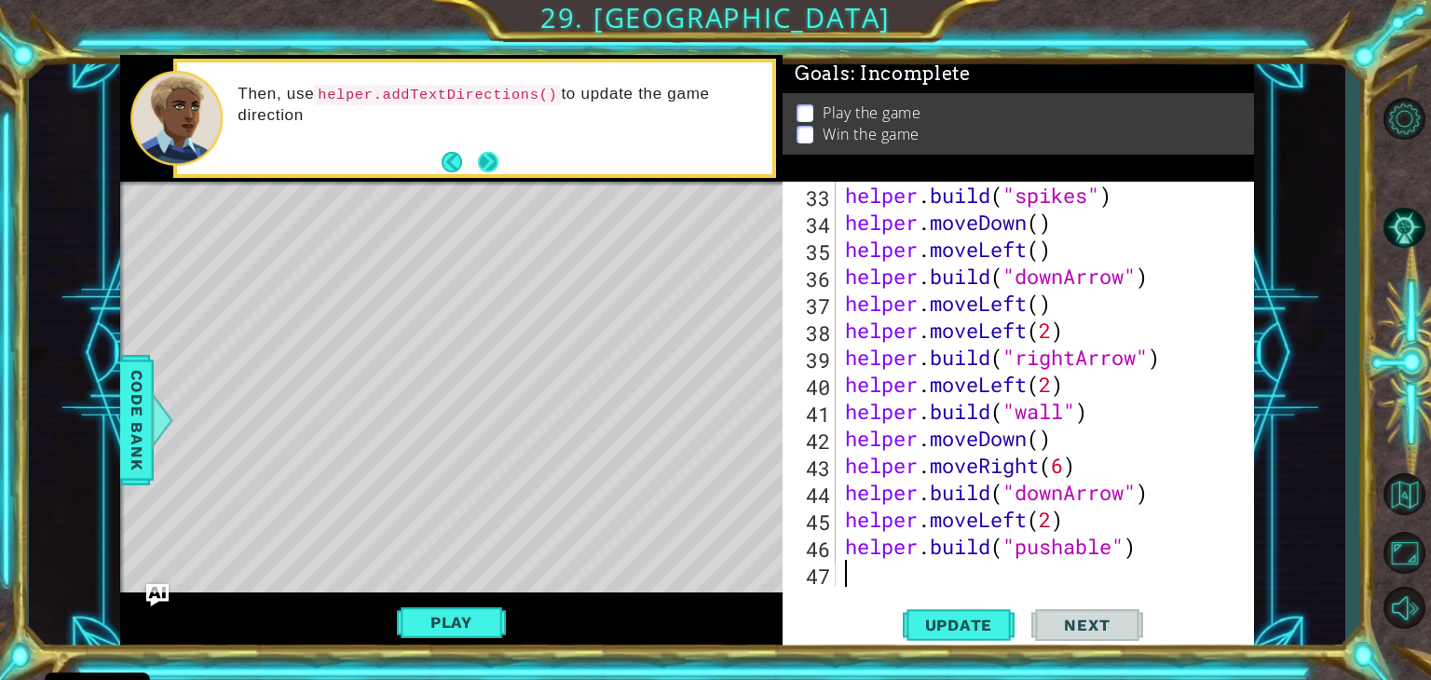
click at [485, 155] on button "Next" at bounding box center [488, 162] width 20 height 20
click at [485, 157] on button "Next" at bounding box center [488, 162] width 20 height 20
click at [485, 624] on button "Play" at bounding box center [451, 622] width 109 height 35
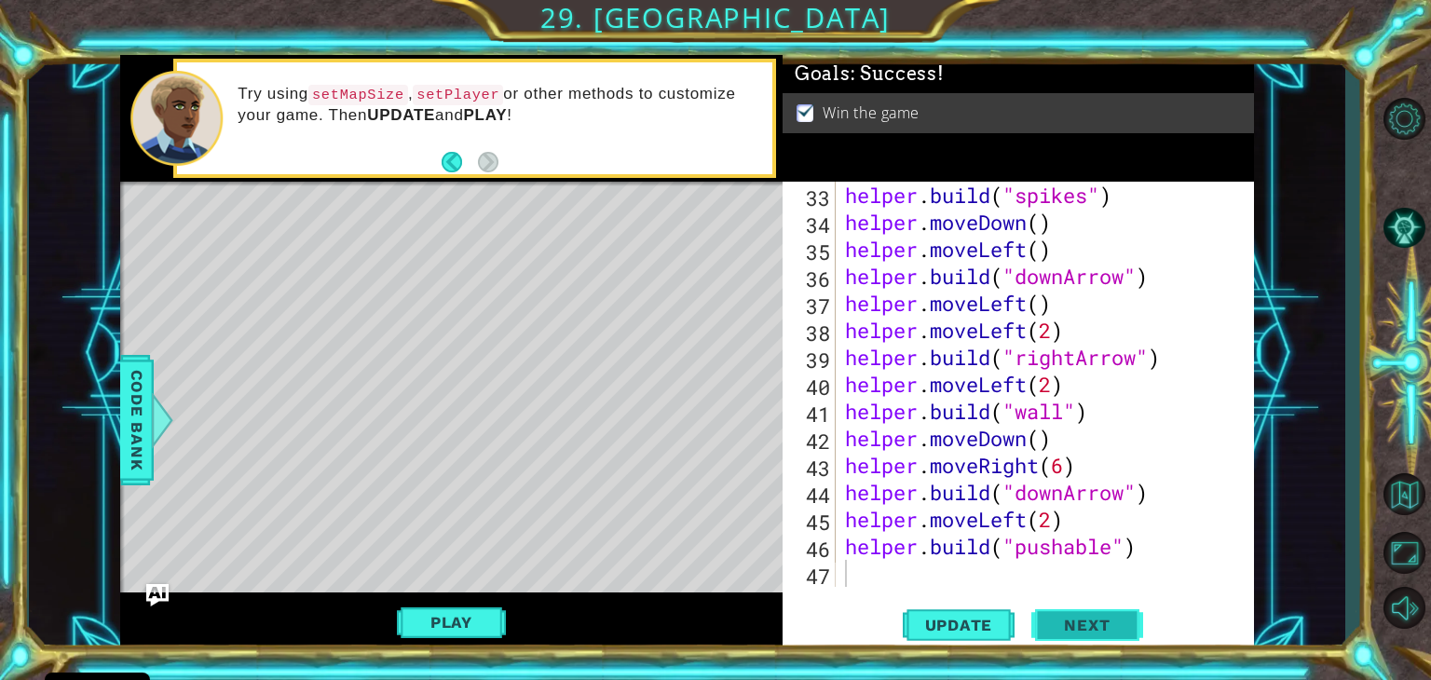
click at [1049, 626] on span "Next" at bounding box center [1086, 625] width 83 height 19
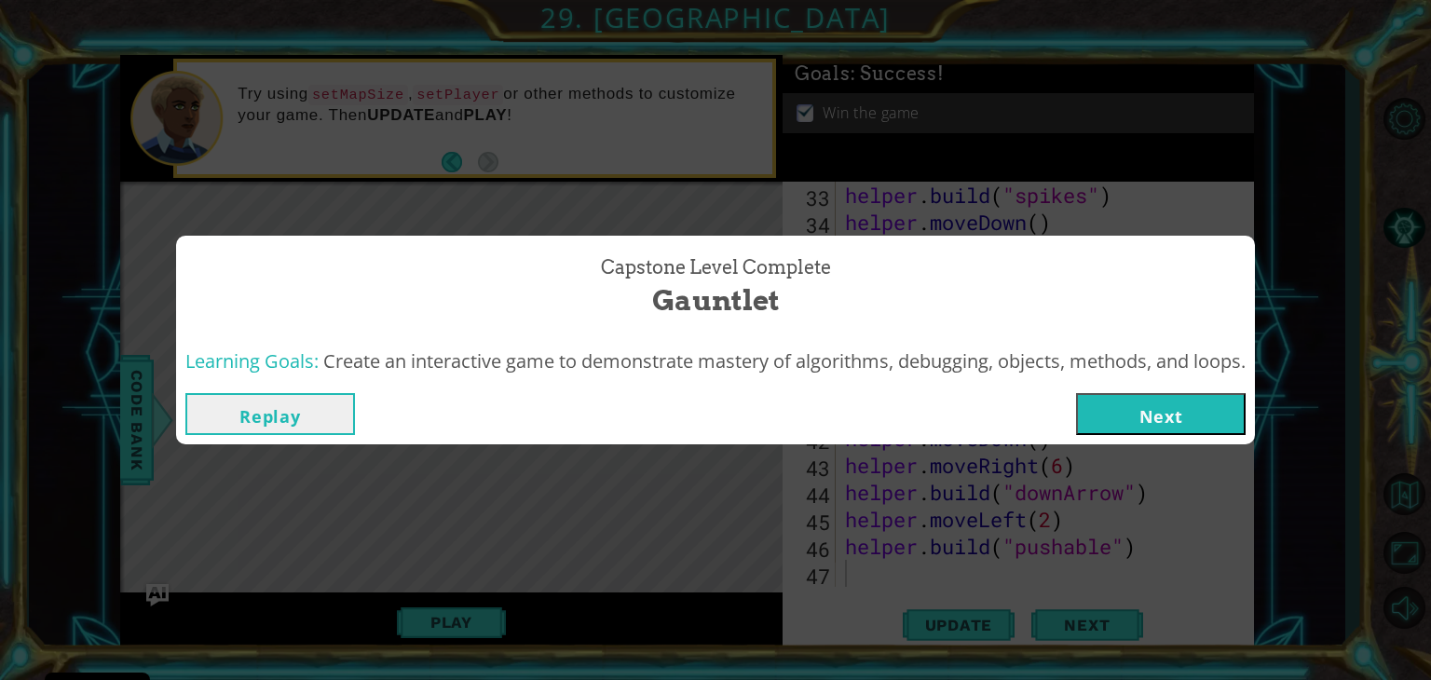
click at [1211, 416] on button "Next" at bounding box center [1161, 414] width 170 height 42
click at [1209, 417] on body "Cookie Policy CodeCombat uses a few essential and non-essential cookies. Privac…" at bounding box center [715, 340] width 1431 height 680
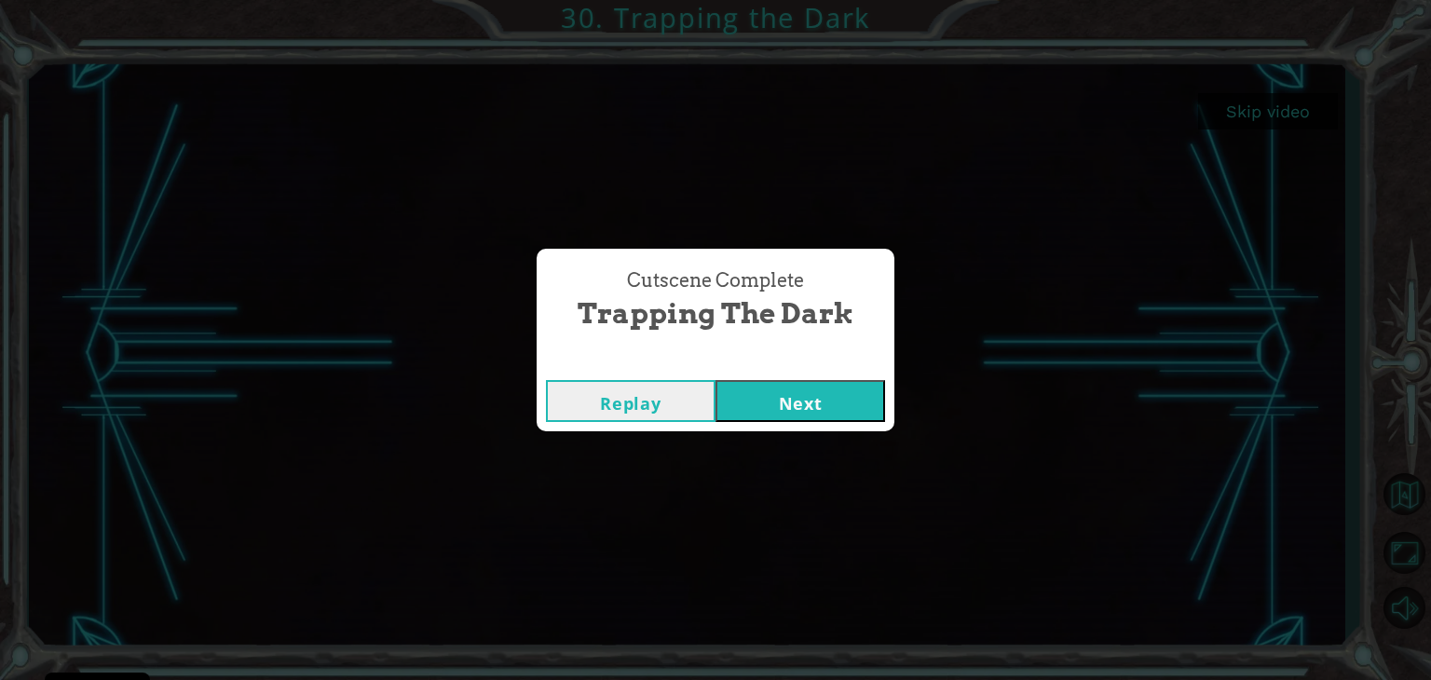
click at [830, 397] on button "Next" at bounding box center [801, 401] width 170 height 42
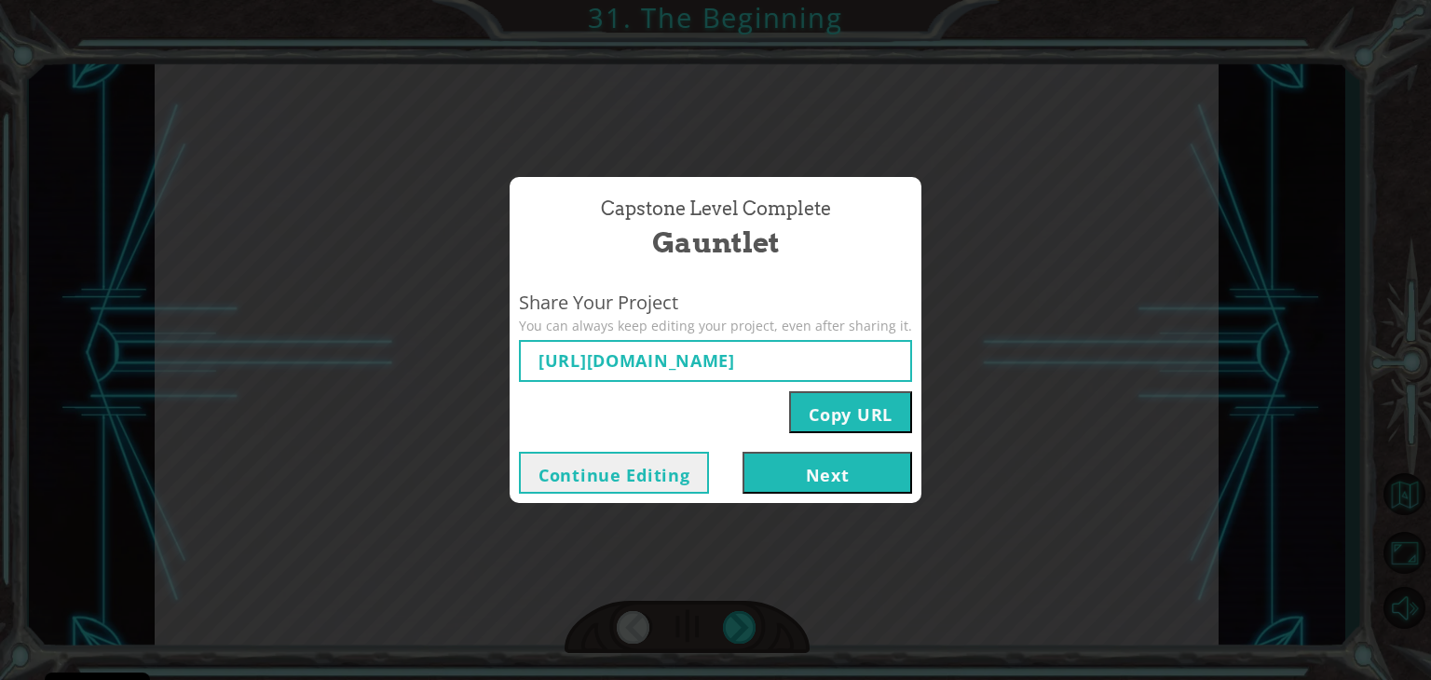
type input "https://www.ozaria.com/play/game-dev-level/1fhcapstoneb/68c9a132c488469e205ecf9…"
click at [809, 475] on button "Next" at bounding box center [828, 473] width 170 height 42
